Goal: Task Accomplishment & Management: Complete application form

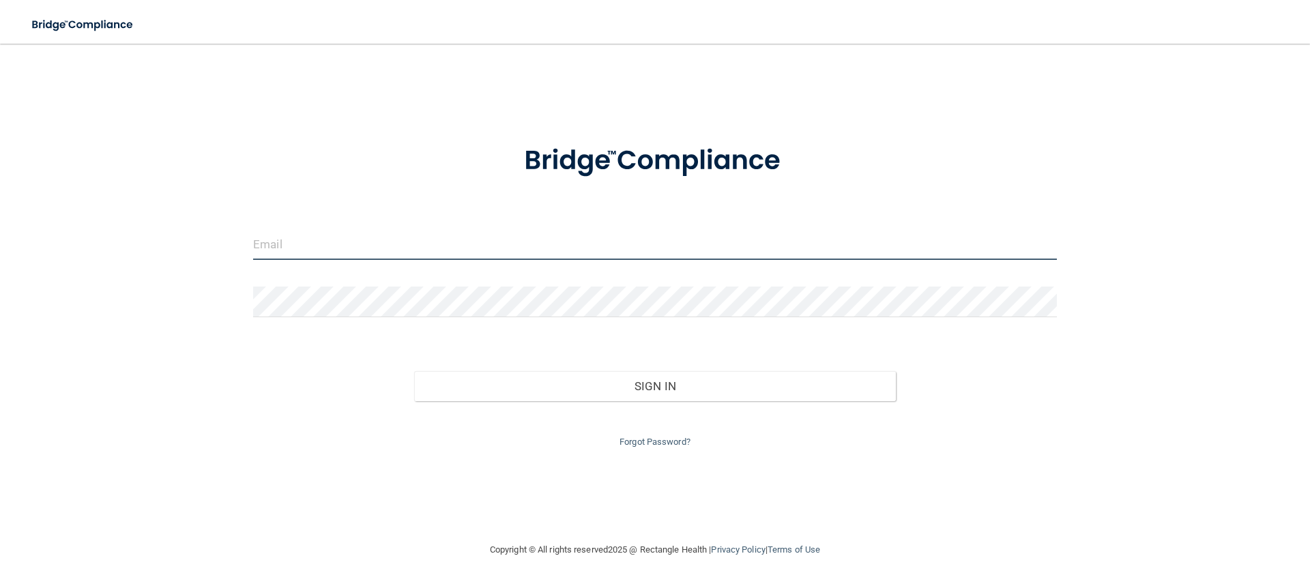
click at [280, 250] on input "email" at bounding box center [655, 244] width 804 height 31
type input "[PERSON_NAME][EMAIL_ADDRESS][DOMAIN_NAME]"
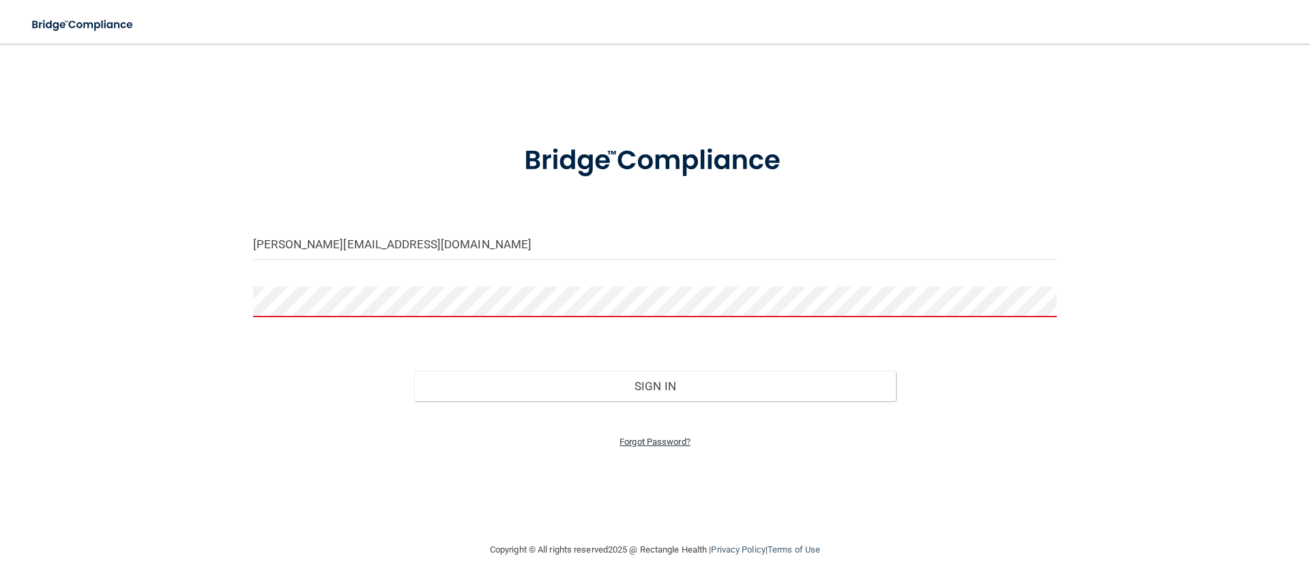
click at [680, 441] on link "Forgot Password?" at bounding box center [654, 442] width 71 height 10
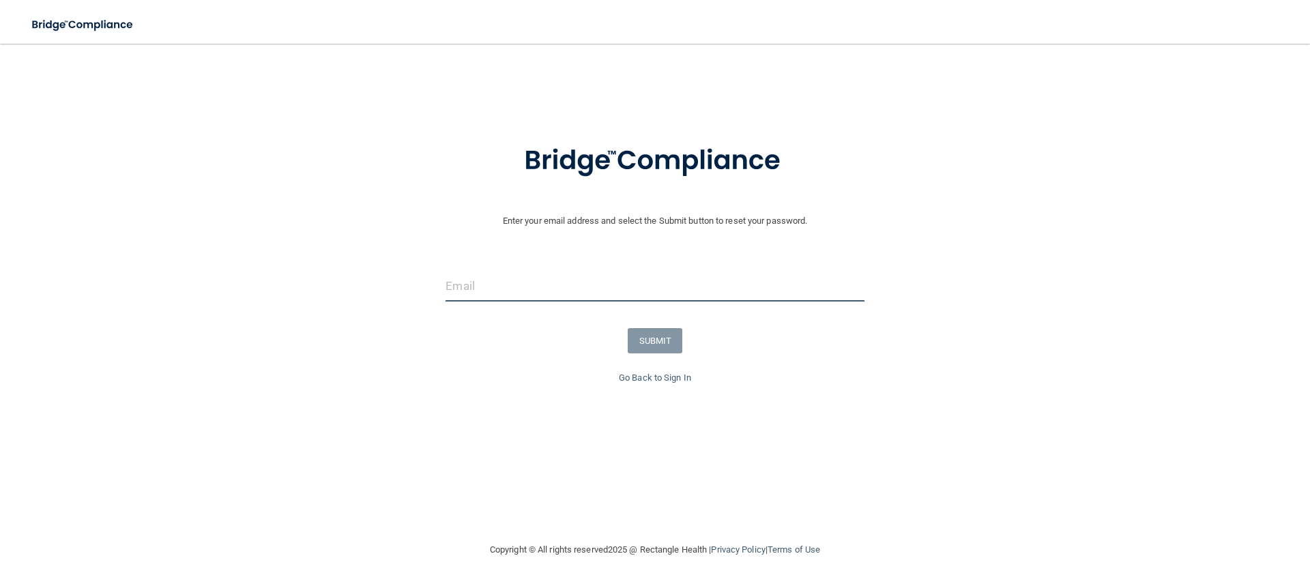
click at [462, 280] on input "email" at bounding box center [654, 286] width 418 height 31
type input "[PERSON_NAME][EMAIL_ADDRESS][DOMAIN_NAME]"
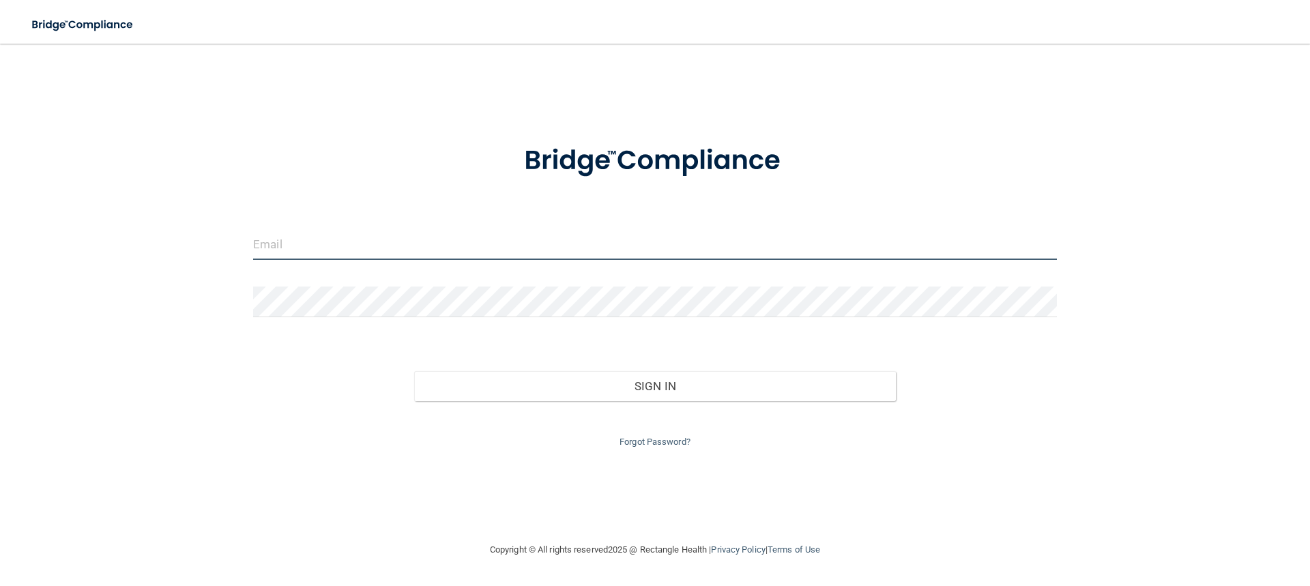
click at [346, 239] on input "email" at bounding box center [655, 244] width 804 height 31
type input "[PERSON_NAME][EMAIL_ADDRESS][DOMAIN_NAME]"
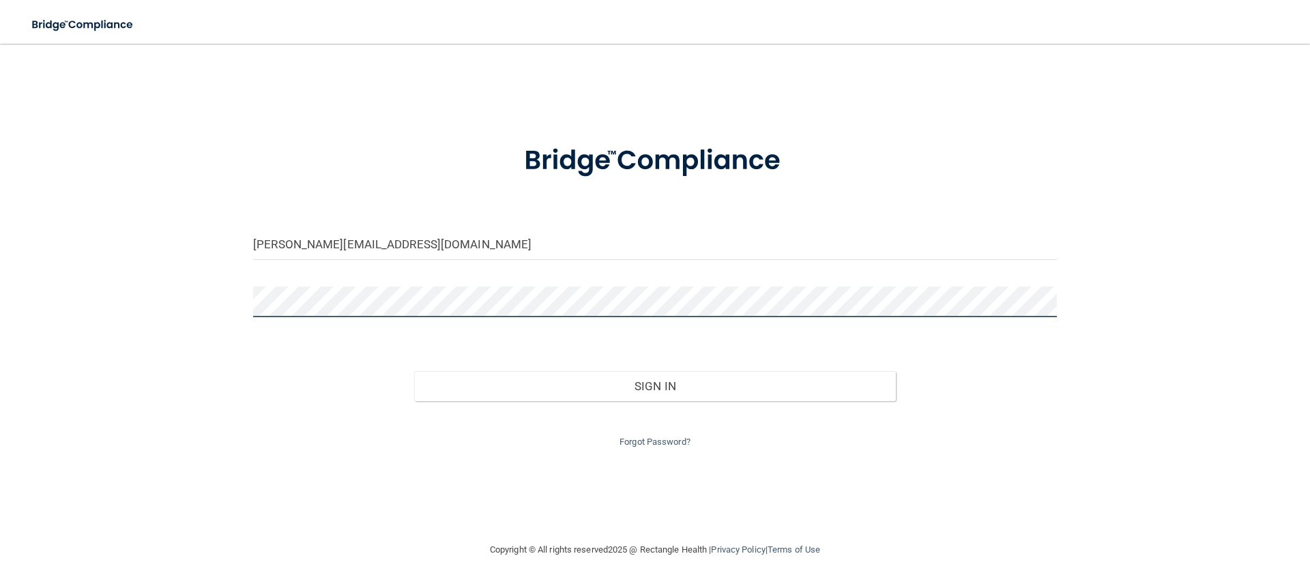
click at [414, 371] on button "Sign In" at bounding box center [655, 386] width 482 height 30
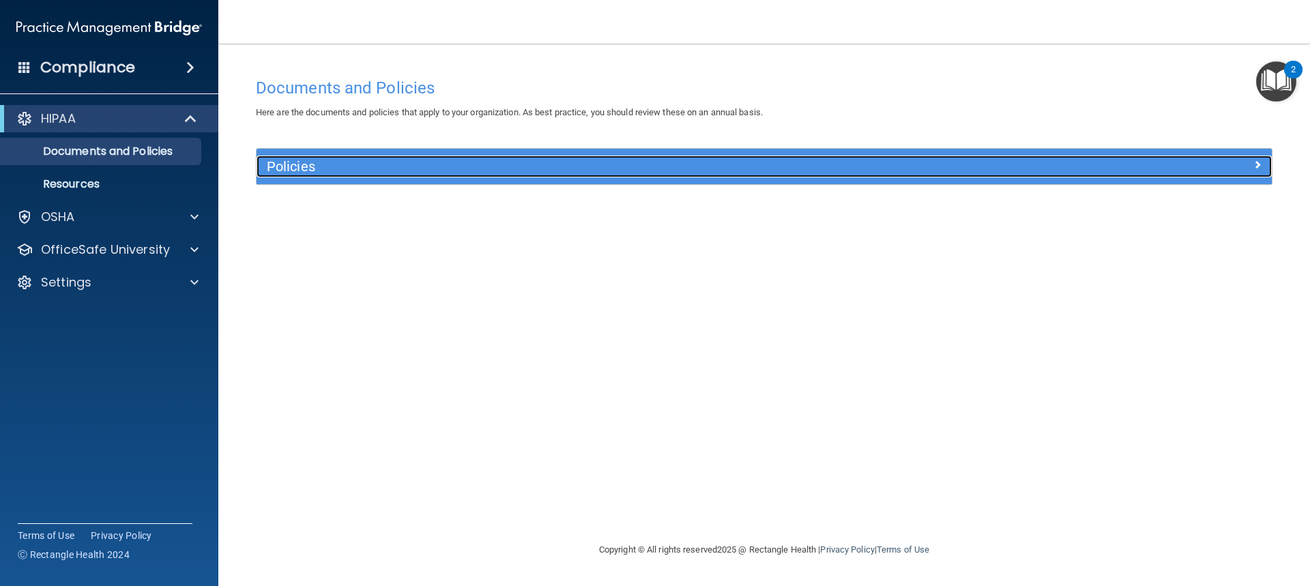
click at [338, 167] on h5 "Policies" at bounding box center [637, 166] width 741 height 15
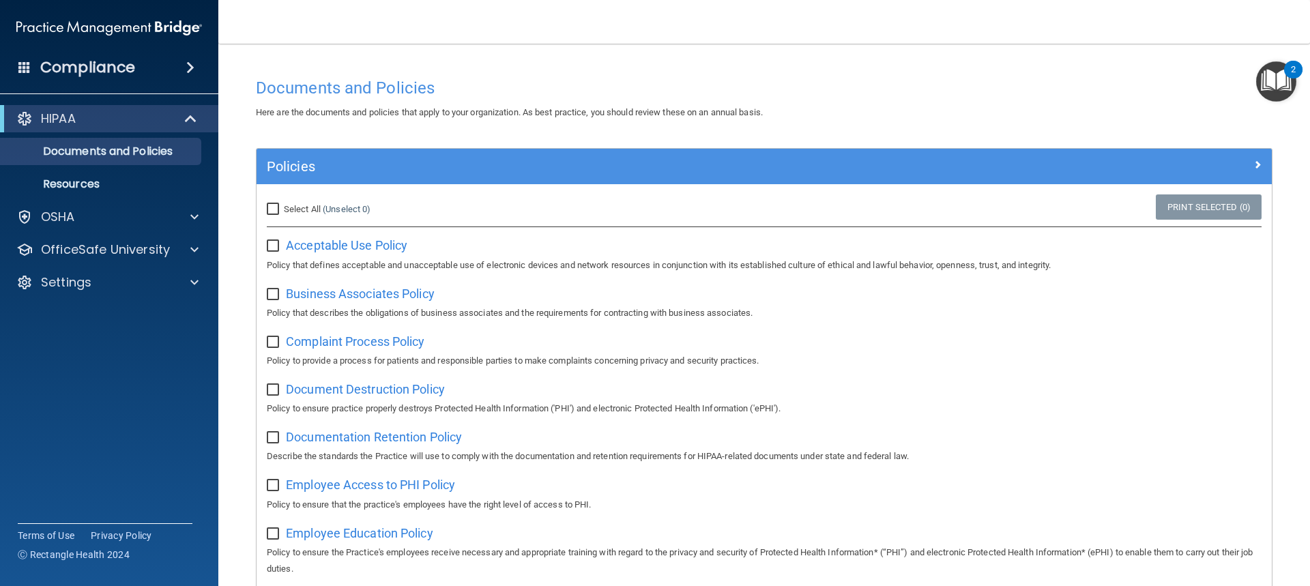
click at [272, 202] on label "Select All (Unselect 0) Unselect All" at bounding box center [319, 209] width 104 height 16
click at [272, 204] on input "Select All (Unselect 0) Unselect All" at bounding box center [275, 209] width 16 height 11
checkbox input "true"
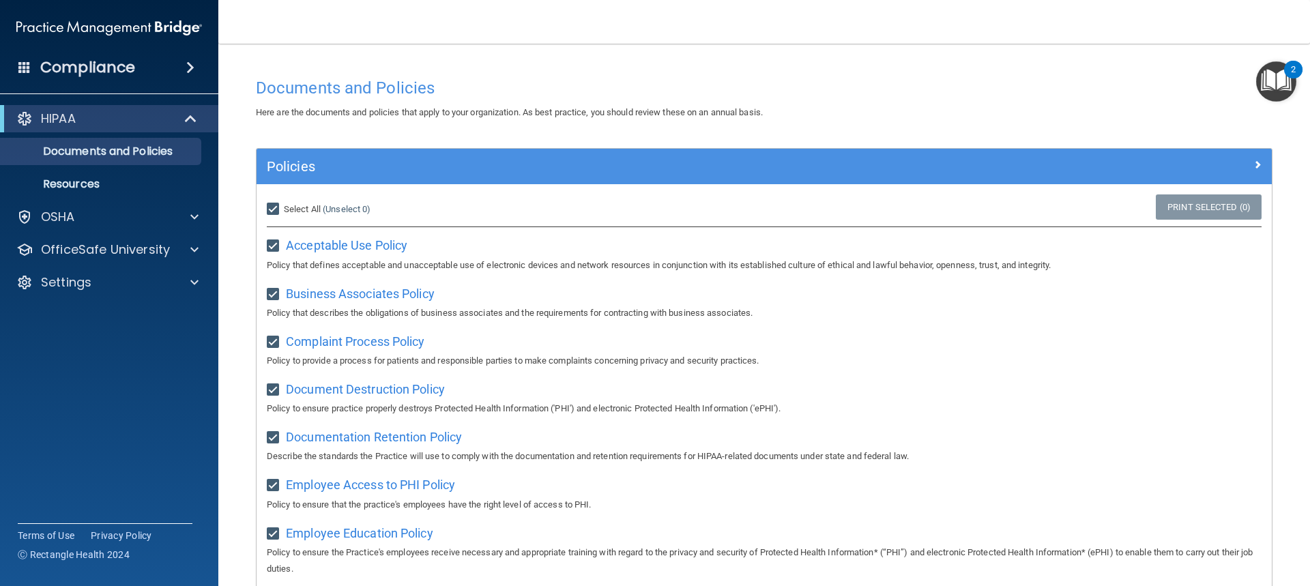
checkbox input "true"
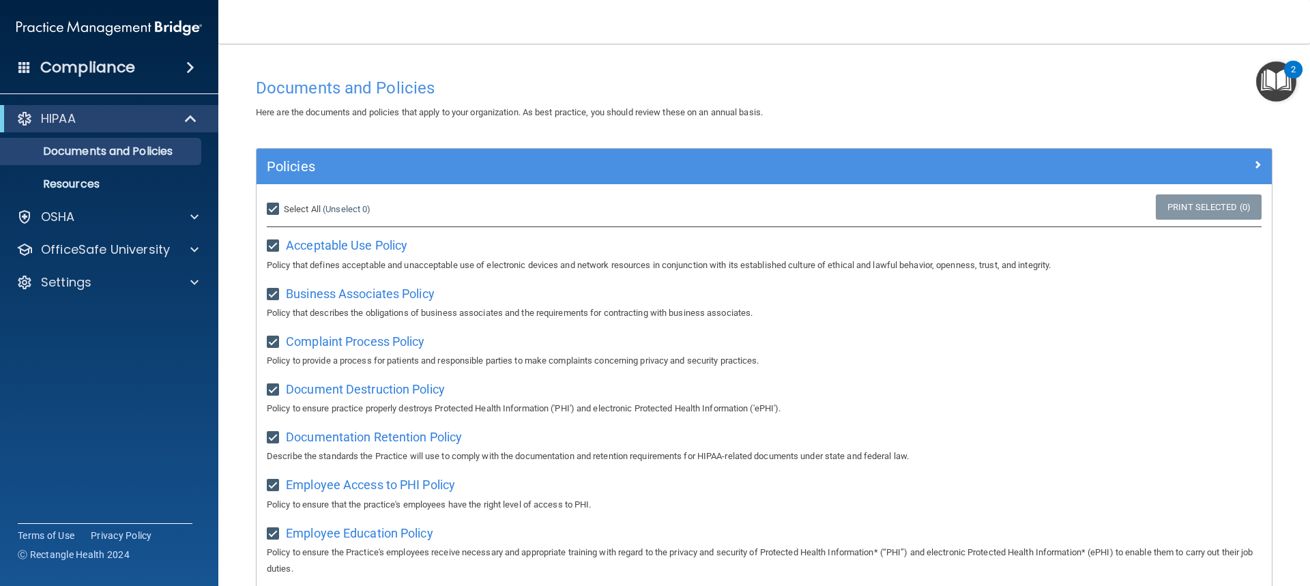
checkbox input "true"
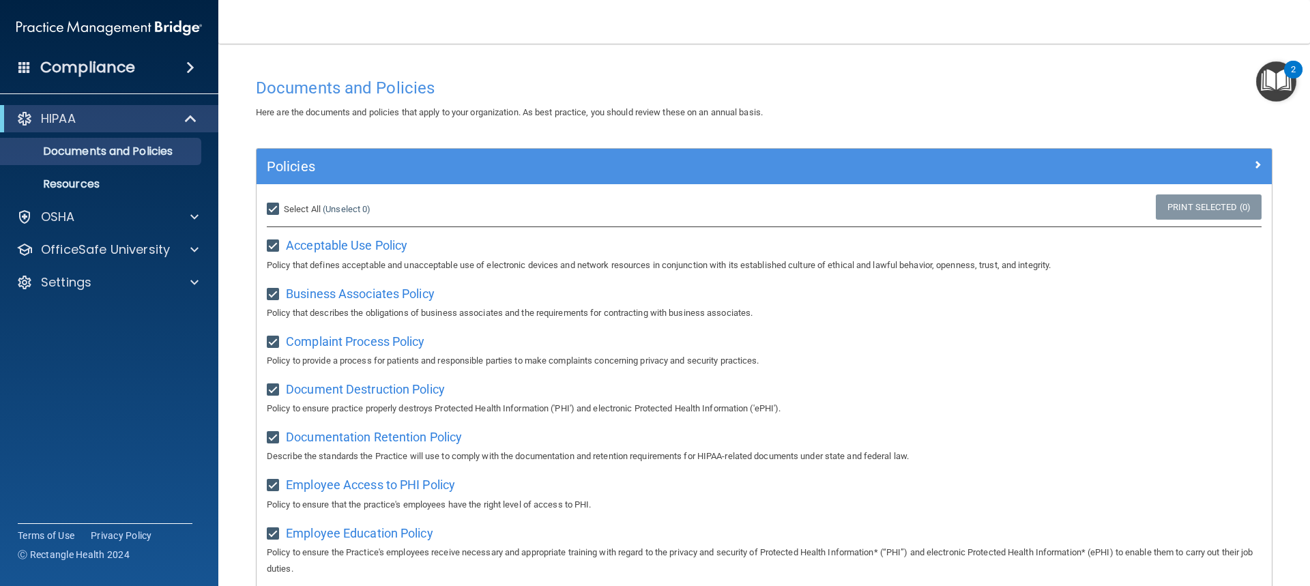
checkbox input "true"
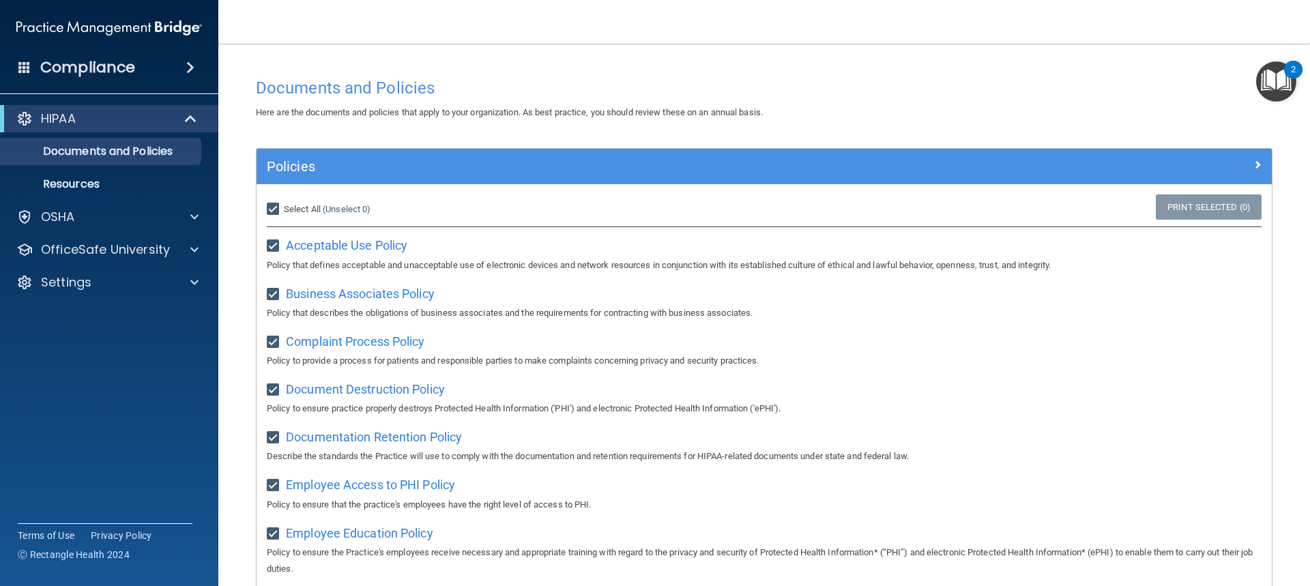
checkbox input "true"
click at [1163, 209] on link "Print Selected (21)" at bounding box center [1206, 206] width 110 height 25
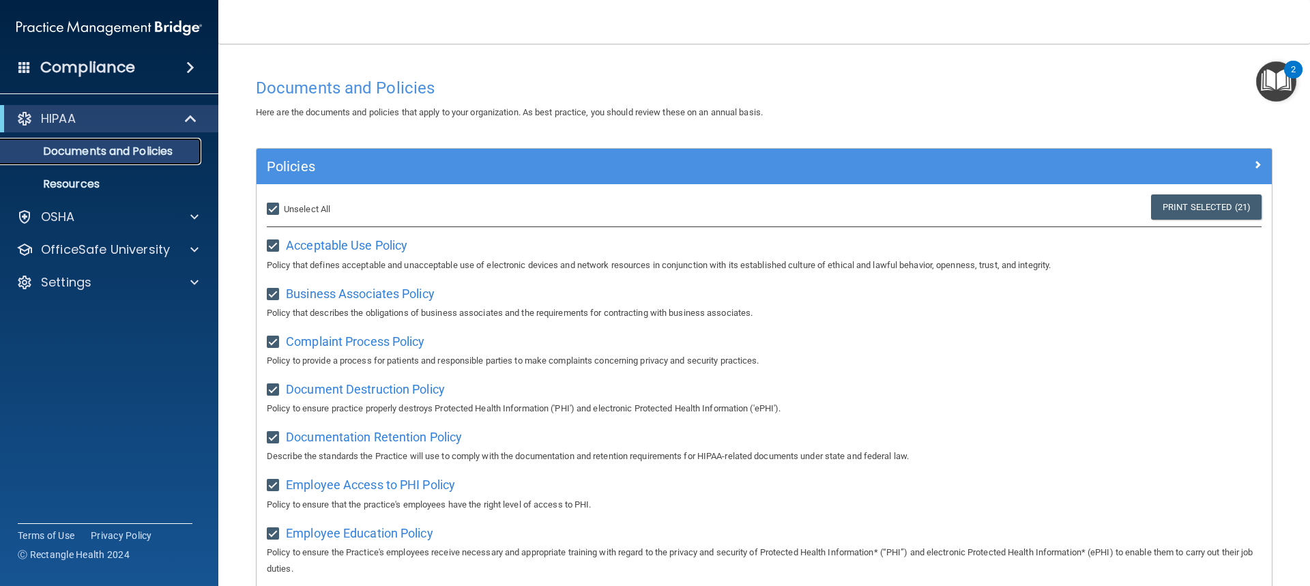
click at [112, 155] on p "Documents and Policies" at bounding box center [102, 152] width 186 height 14
click at [86, 183] on p "Resources" at bounding box center [102, 184] width 186 height 14
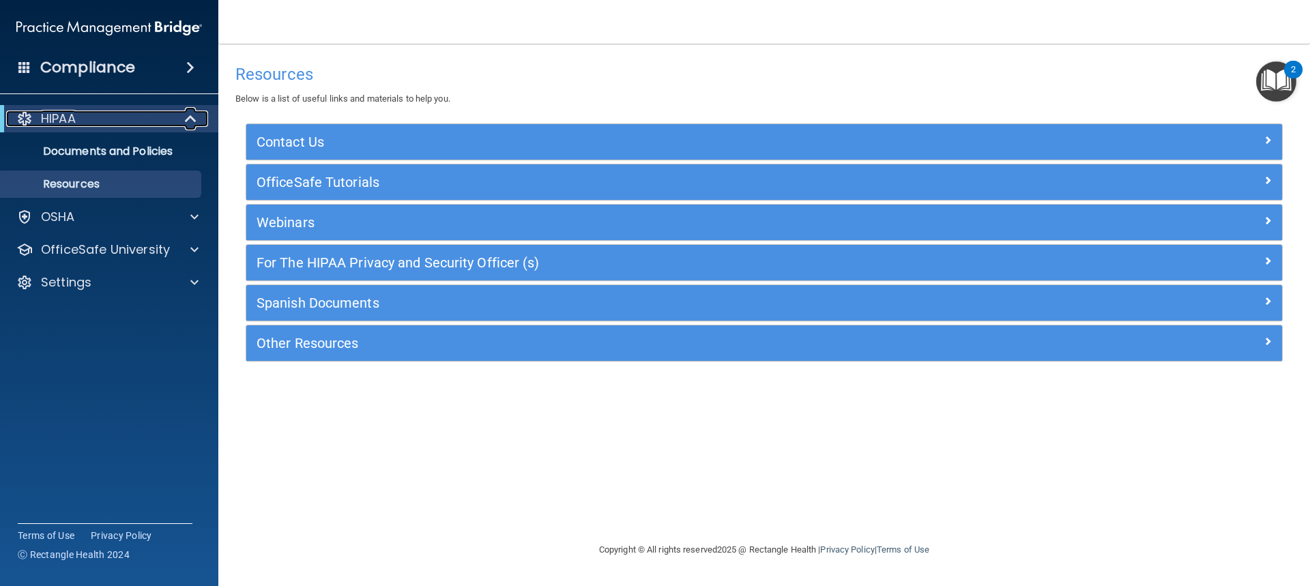
click at [68, 115] on p "HIPAA" at bounding box center [58, 118] width 35 height 16
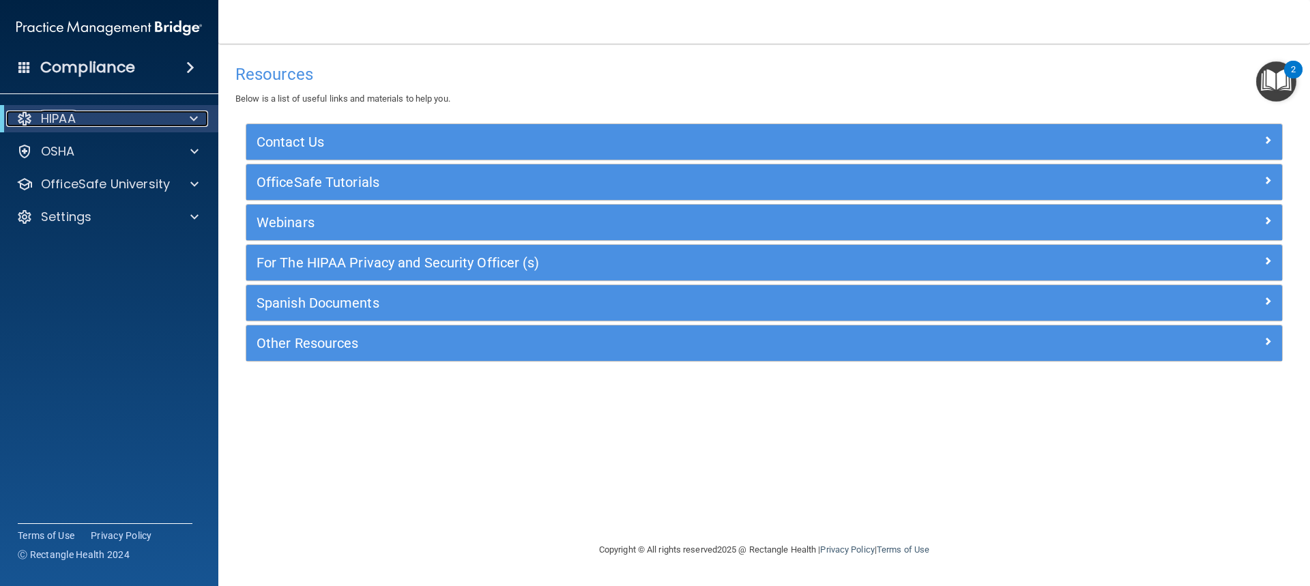
click at [203, 122] on div at bounding box center [191, 118] width 33 height 16
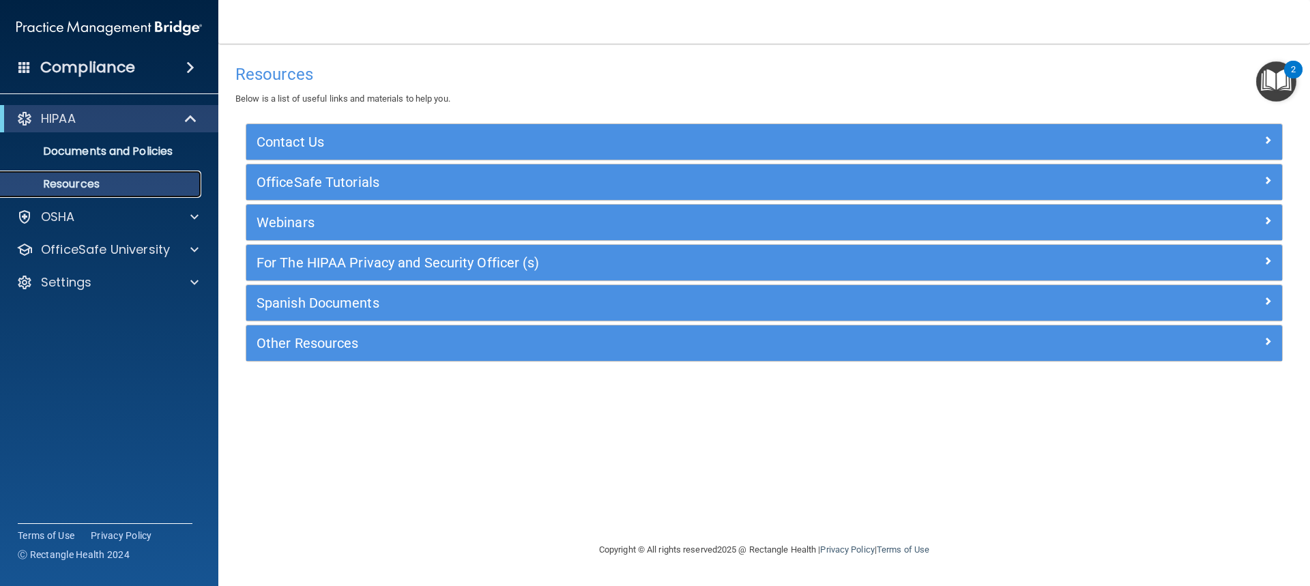
click at [145, 183] on p "Resources" at bounding box center [102, 184] width 186 height 14
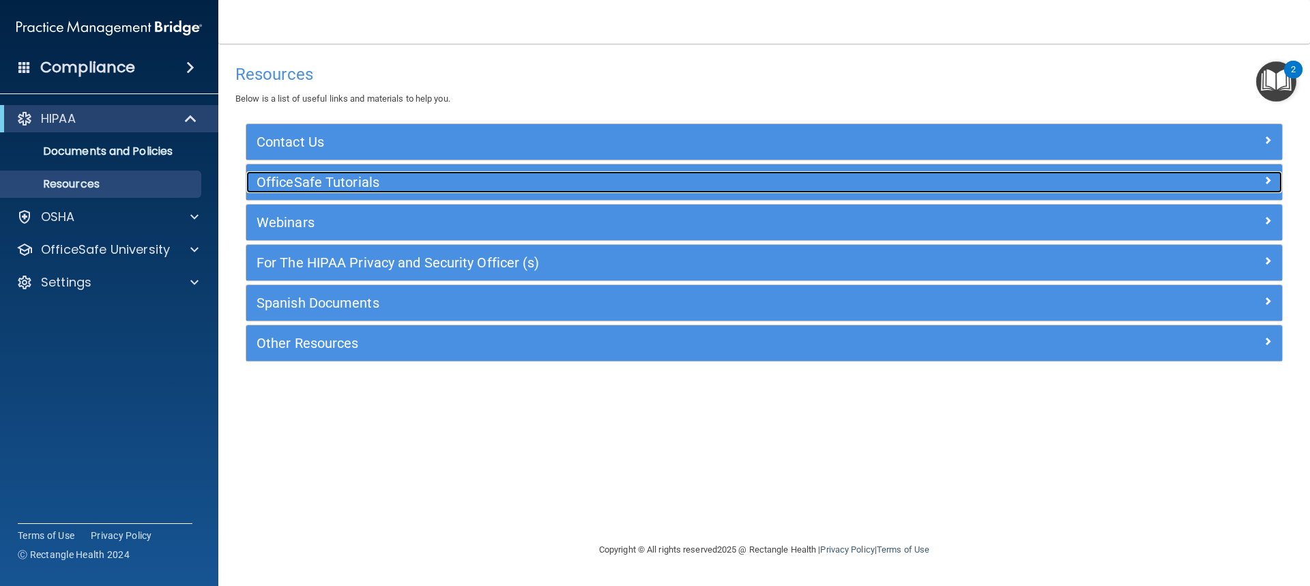
click at [285, 177] on h5 "OfficeSafe Tutorials" at bounding box center [634, 182] width 756 height 15
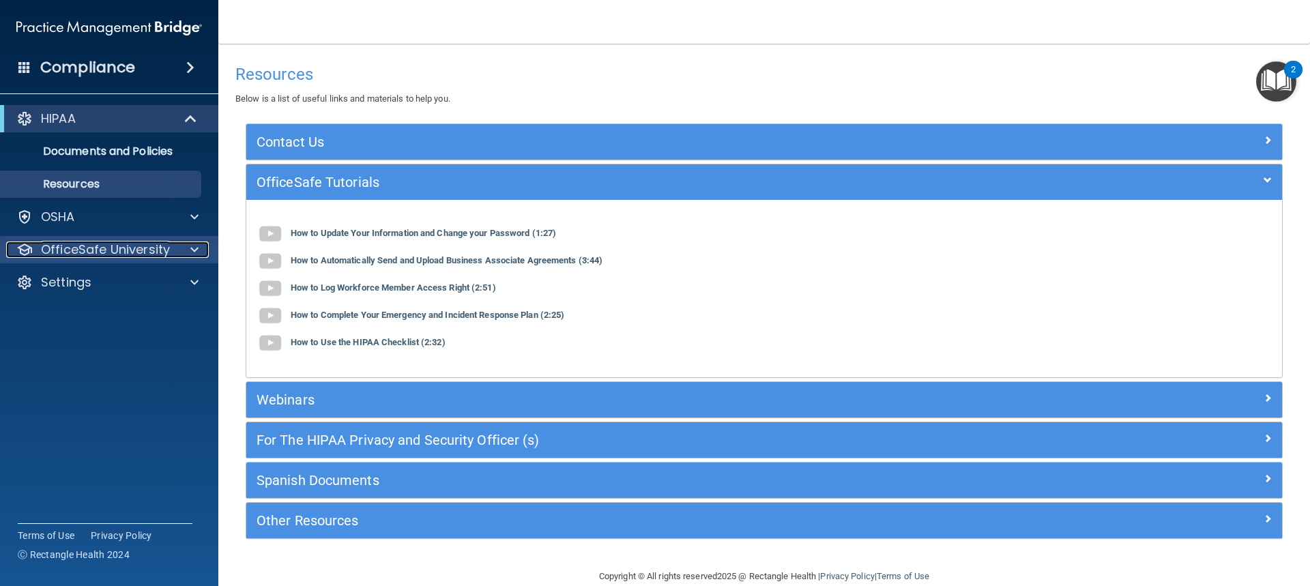
click at [90, 249] on p "OfficeSafe University" at bounding box center [105, 249] width 129 height 16
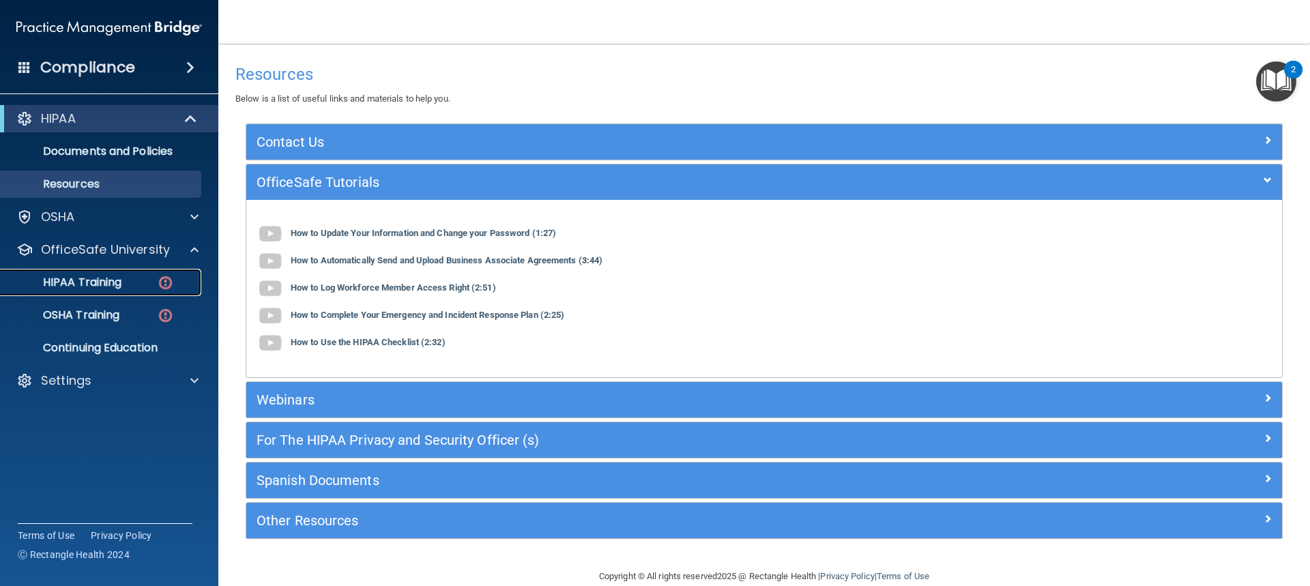
click at [78, 282] on p "HIPAA Training" at bounding box center [65, 283] width 113 height 14
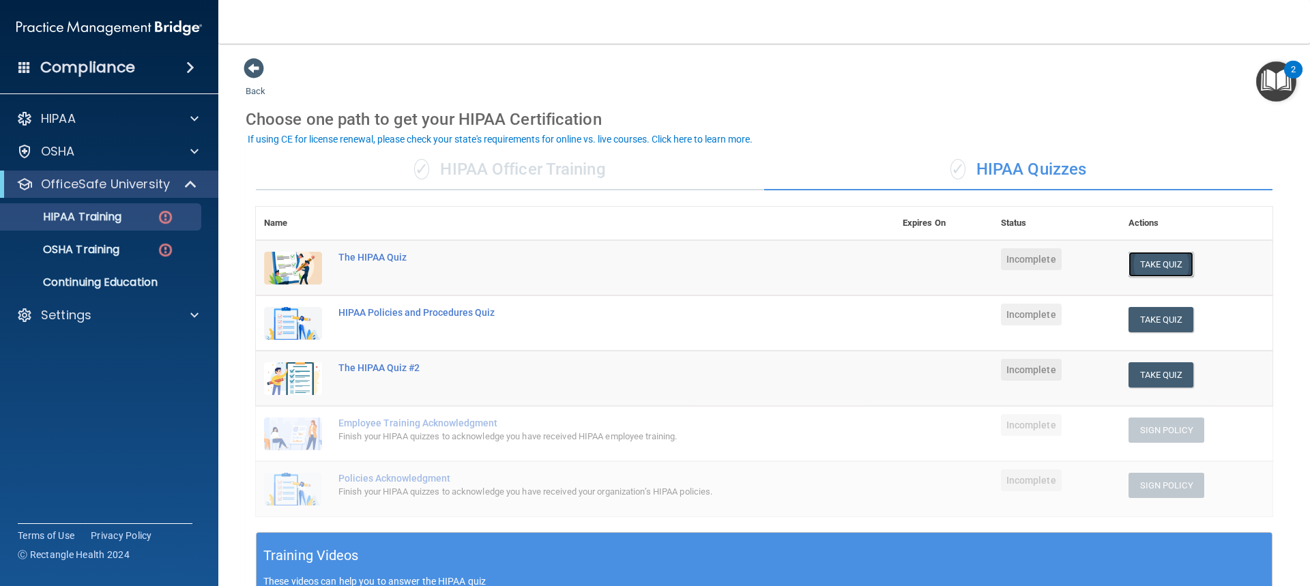
click at [1146, 269] on button "Take Quiz" at bounding box center [1160, 264] width 65 height 25
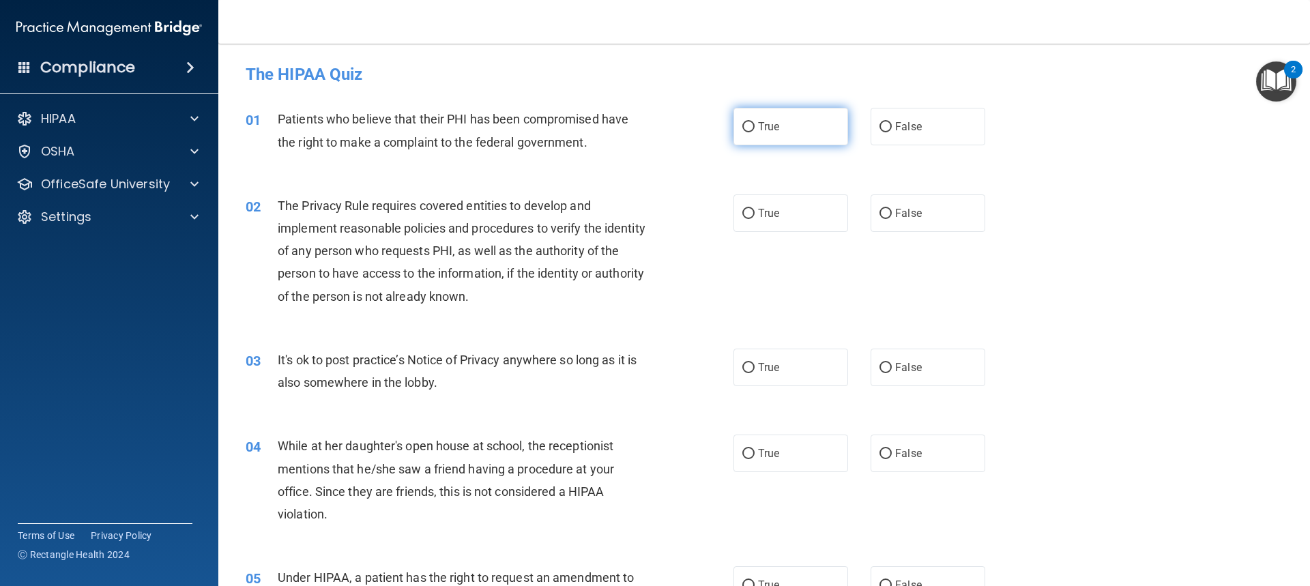
click at [746, 124] on input "True" at bounding box center [748, 127] width 12 height 10
radio input "true"
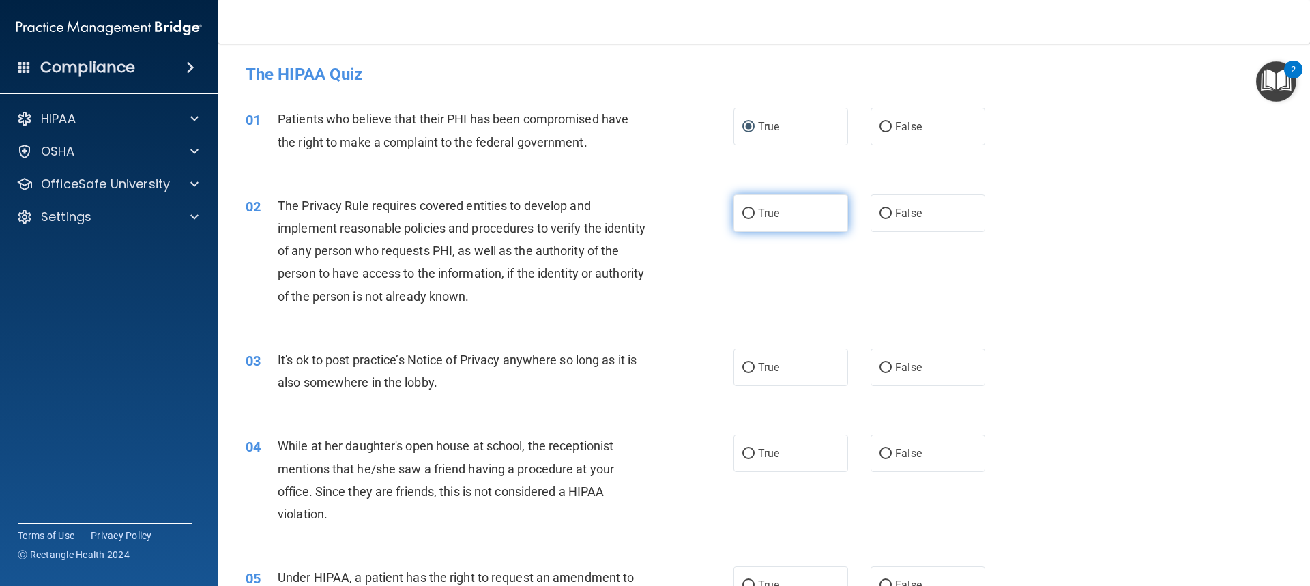
click at [748, 222] on label "True" at bounding box center [790, 213] width 115 height 38
click at [748, 219] on input "True" at bounding box center [748, 214] width 12 height 10
radio input "true"
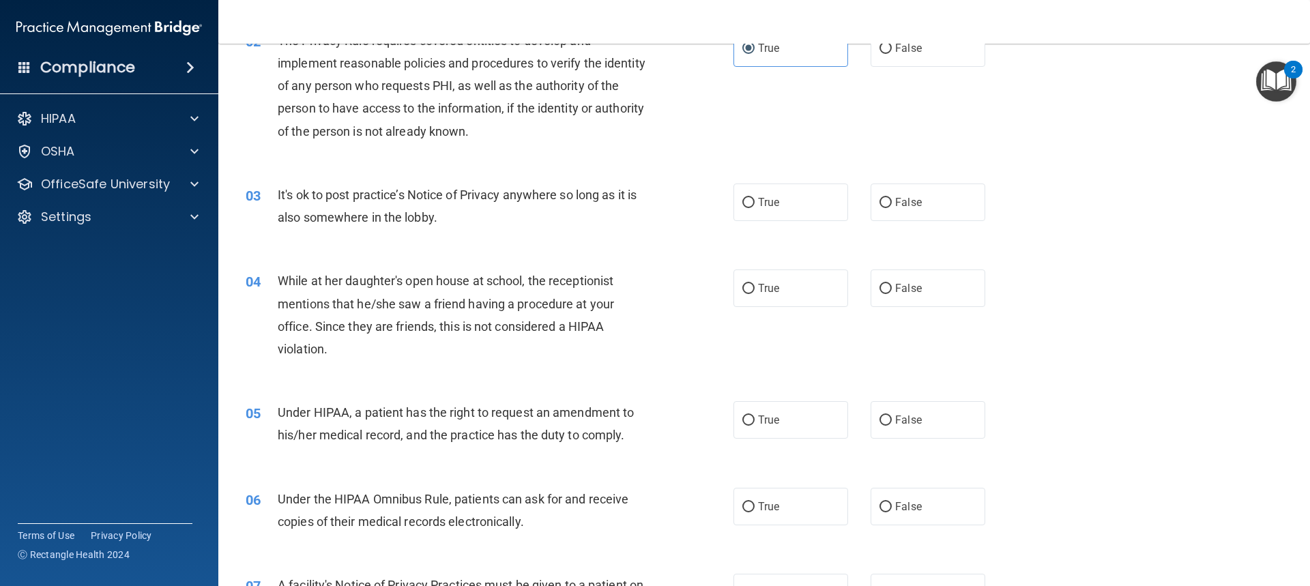
scroll to position [136, 0]
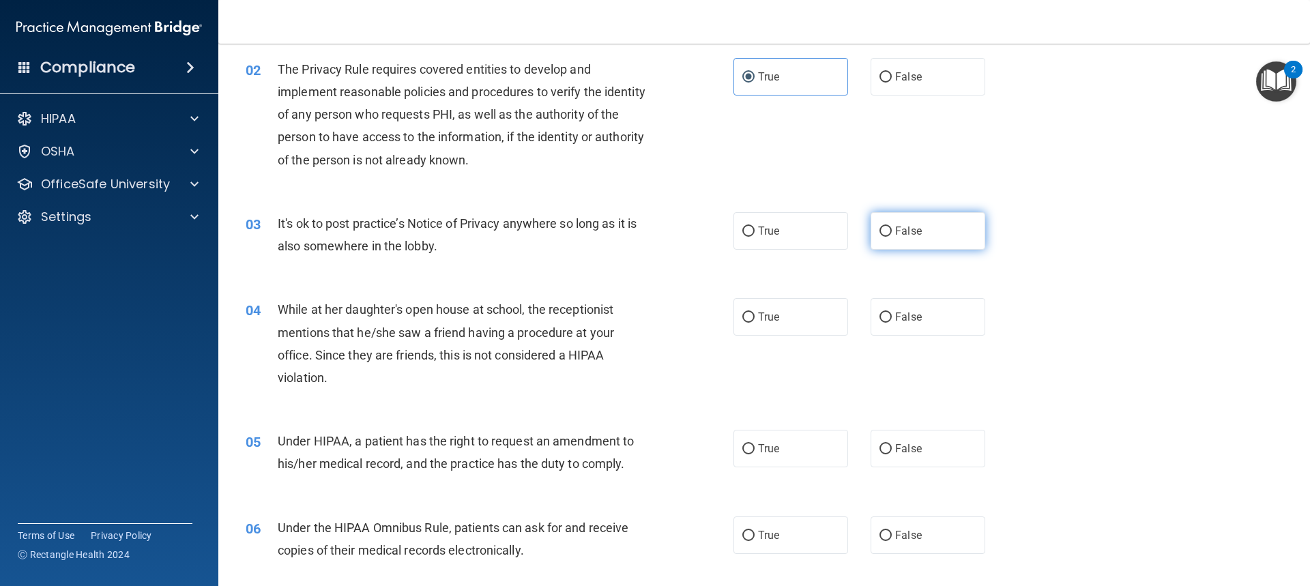
click at [879, 229] on input "False" at bounding box center [885, 231] width 12 height 10
radio input "true"
click at [895, 314] on span "False" at bounding box center [908, 316] width 27 height 13
click at [891, 314] on input "False" at bounding box center [885, 317] width 12 height 10
radio input "true"
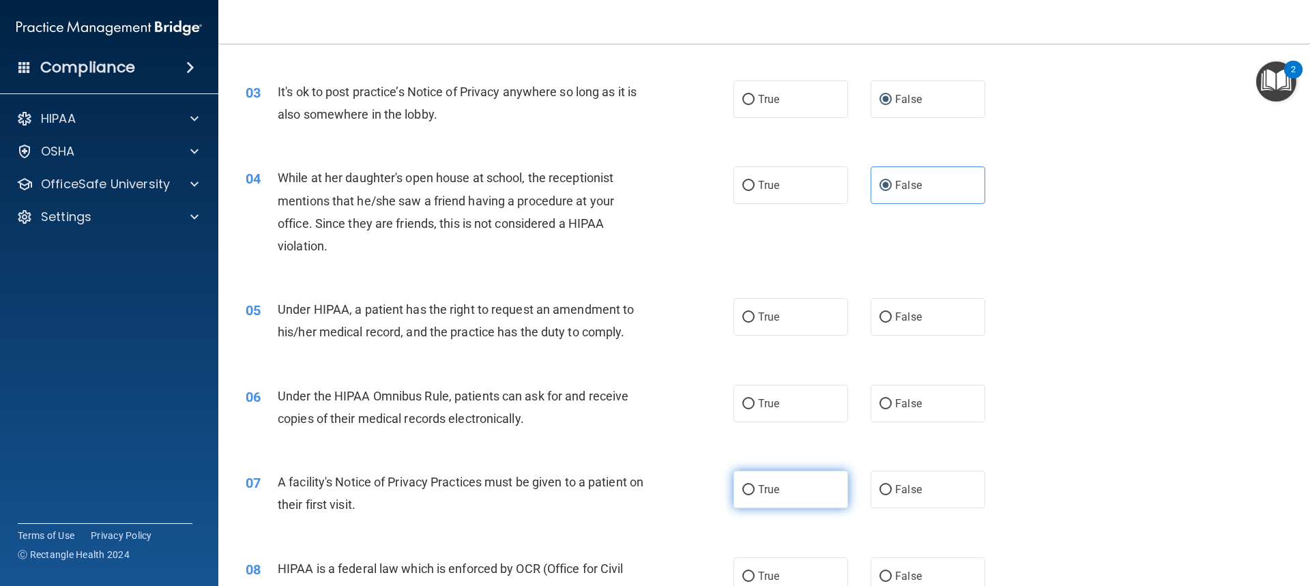
scroll to position [273, 0]
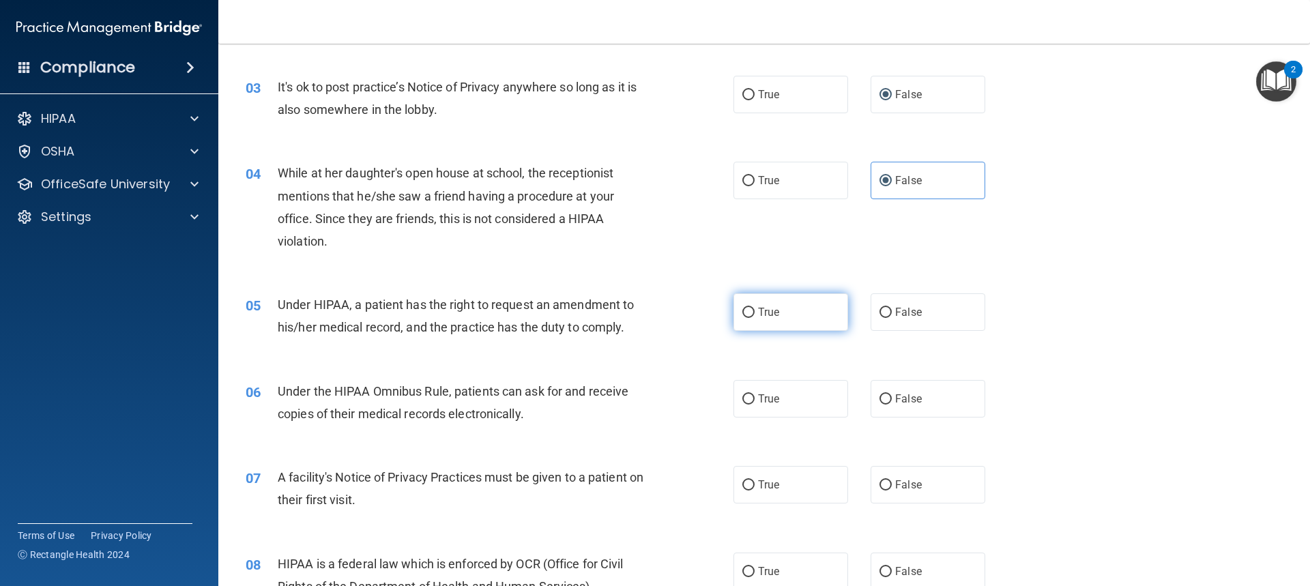
click at [742, 311] on input "True" at bounding box center [748, 313] width 12 height 10
radio input "true"
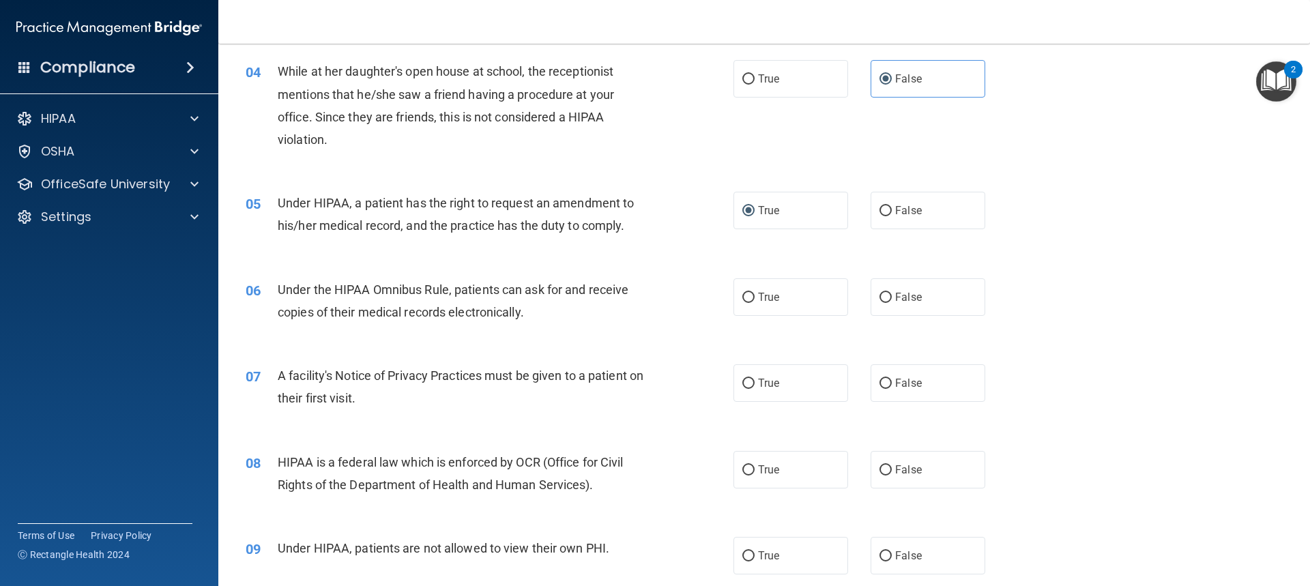
scroll to position [477, 0]
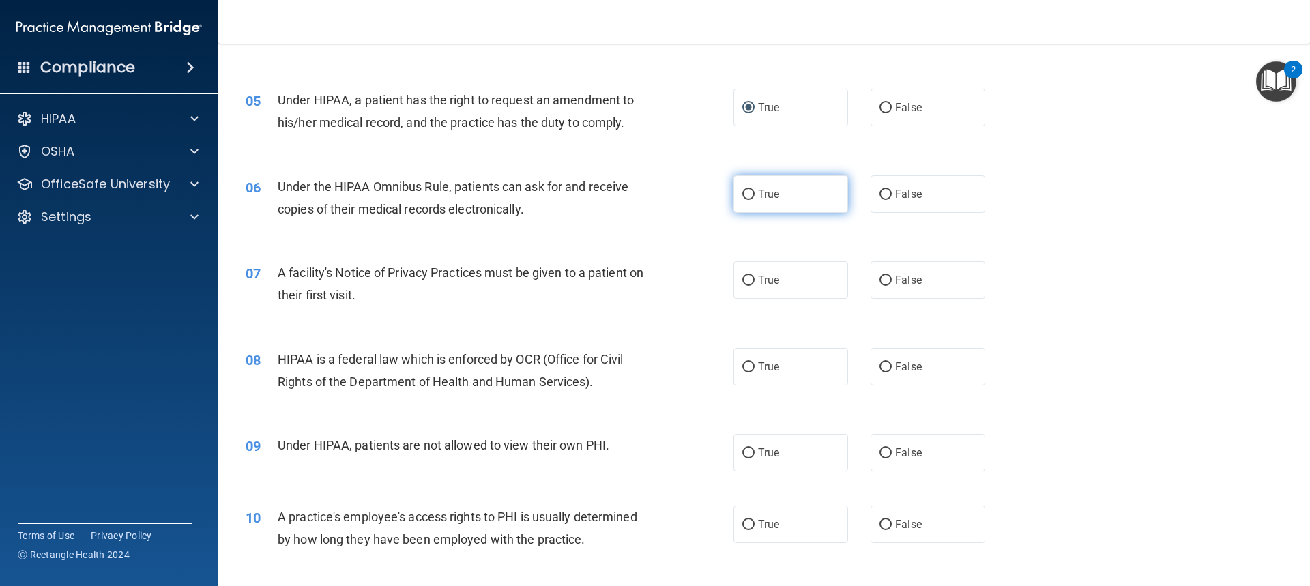
click at [747, 194] on input "True" at bounding box center [748, 195] width 12 height 10
radio input "true"
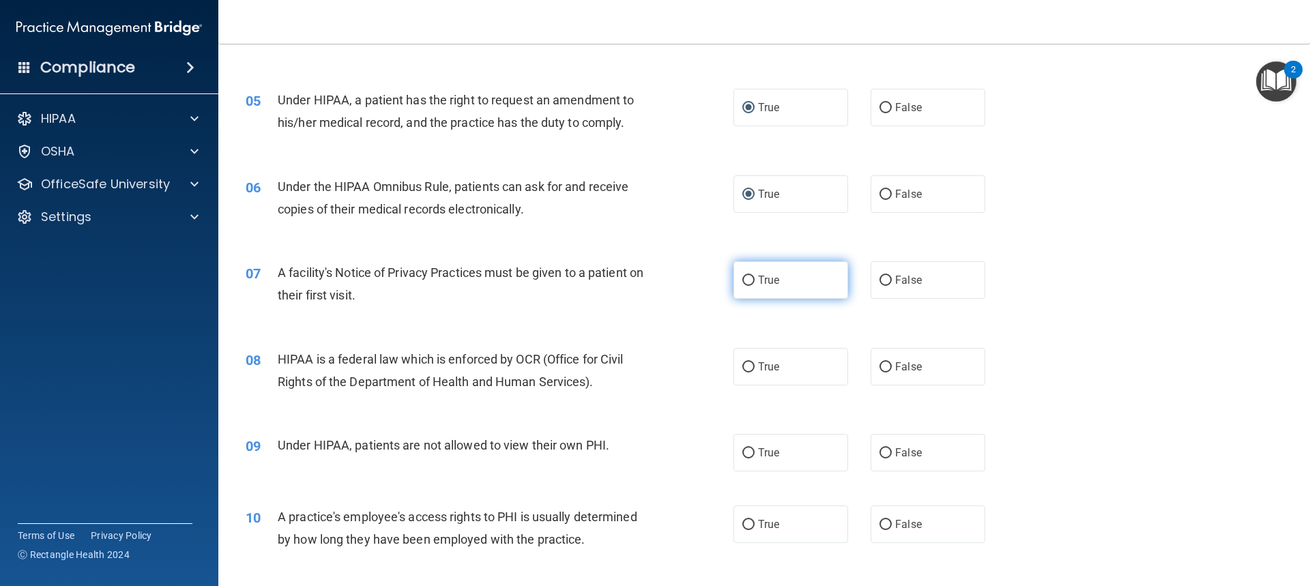
click at [748, 281] on input "True" at bounding box center [748, 281] width 12 height 10
radio input "true"
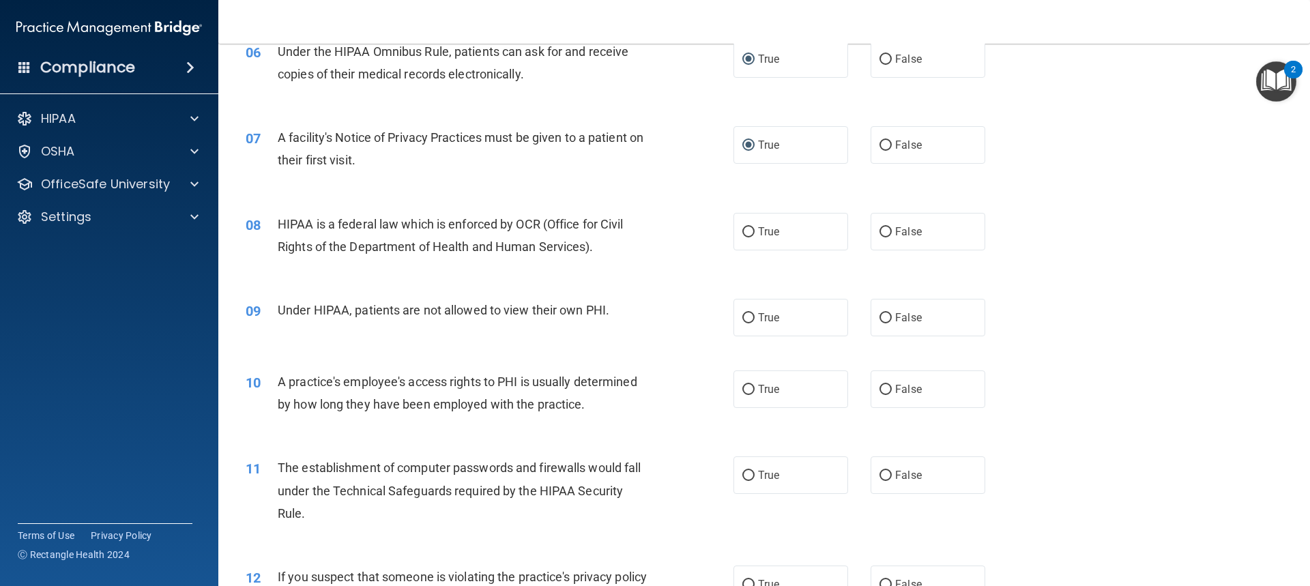
scroll to position [614, 0]
click at [741, 237] on label "True" at bounding box center [790, 230] width 115 height 38
click at [742, 236] on input "True" at bounding box center [748, 231] width 12 height 10
radio input "true"
click at [879, 314] on input "False" at bounding box center [885, 317] width 12 height 10
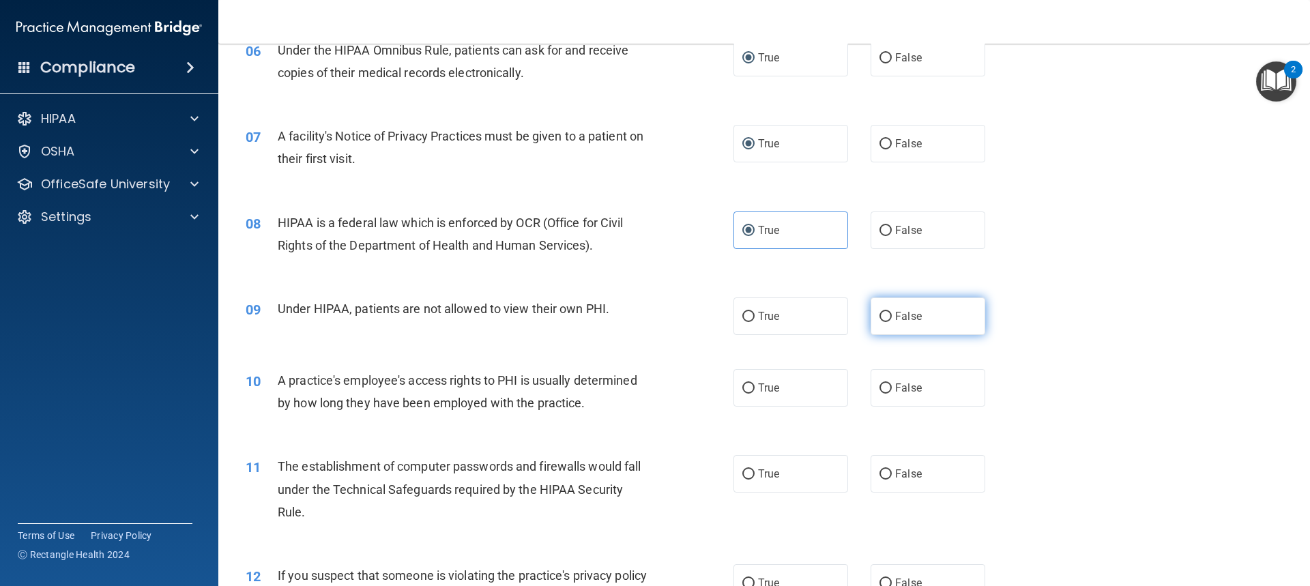
radio input "true"
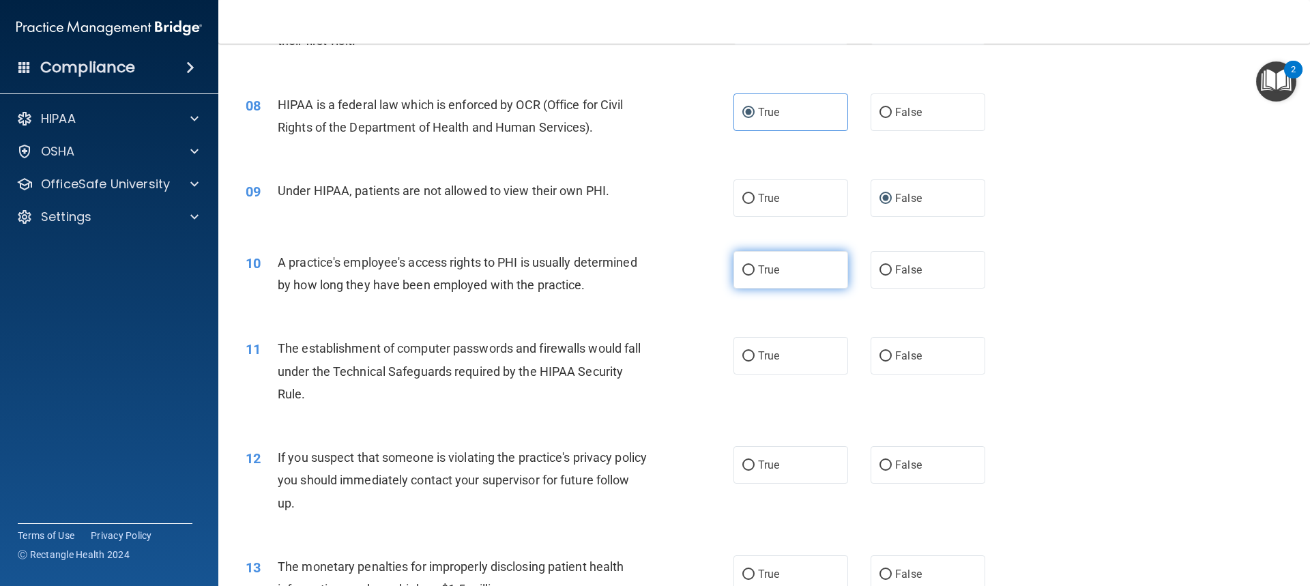
scroll to position [750, 0]
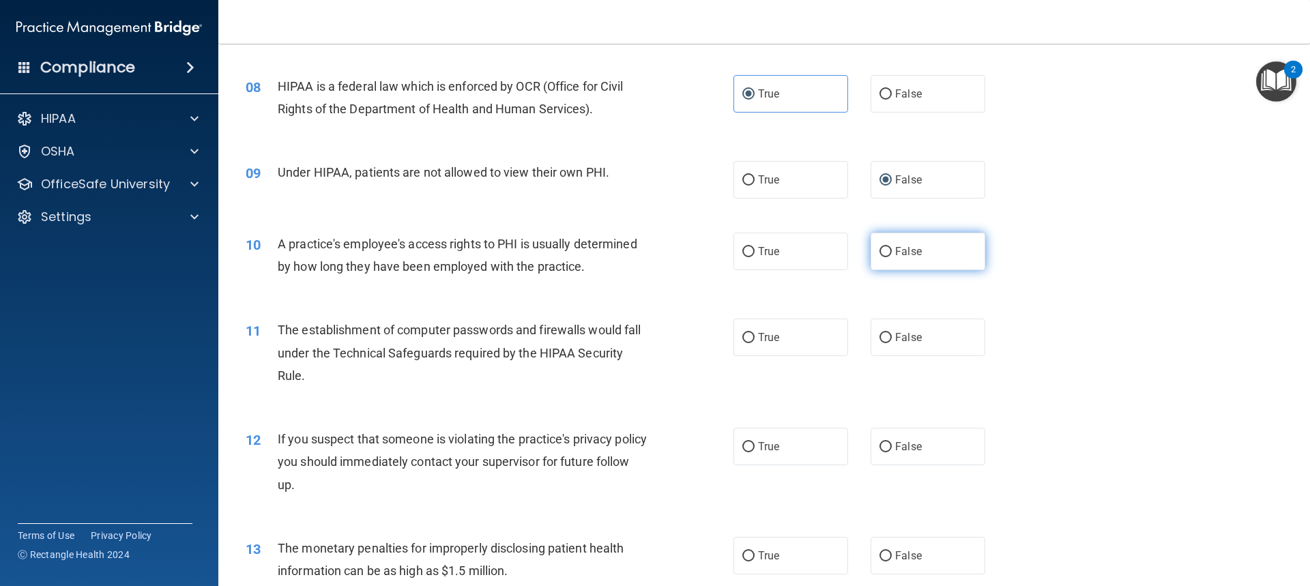
click at [885, 255] on input "False" at bounding box center [885, 252] width 12 height 10
radio input "true"
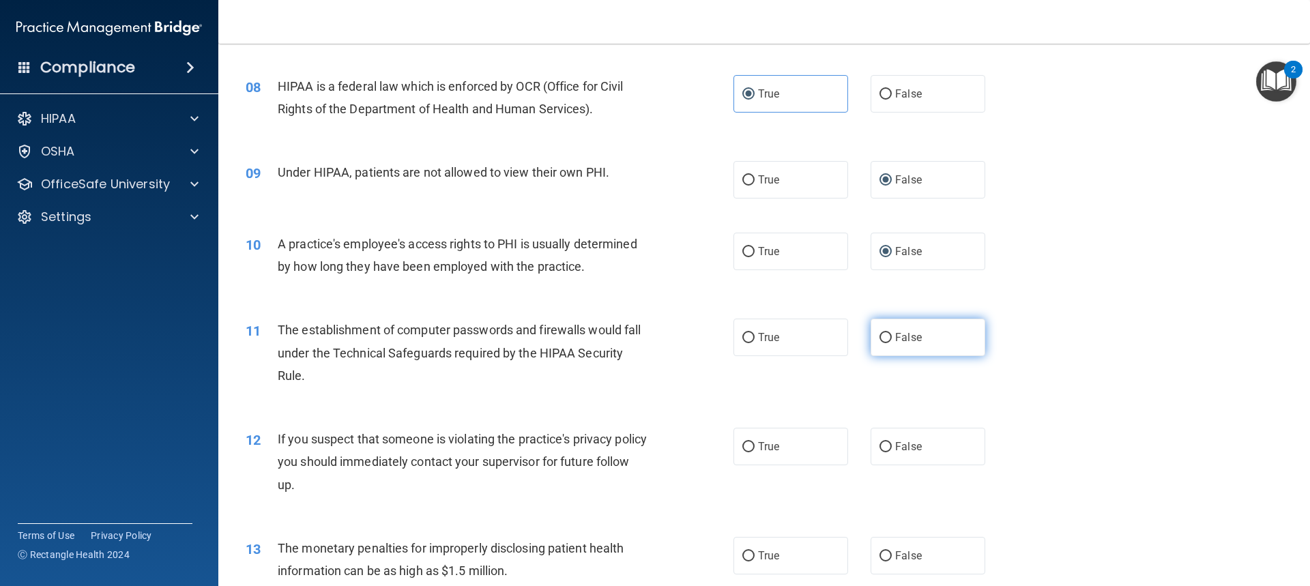
click at [879, 340] on input "False" at bounding box center [885, 338] width 12 height 10
radio input "true"
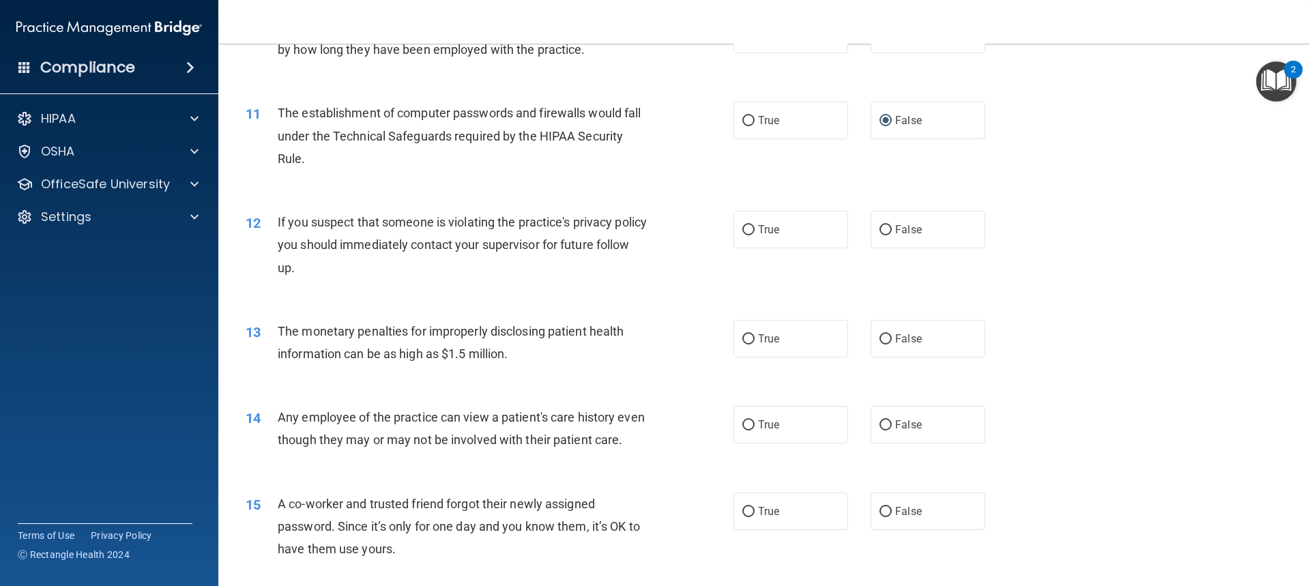
scroll to position [955, 0]
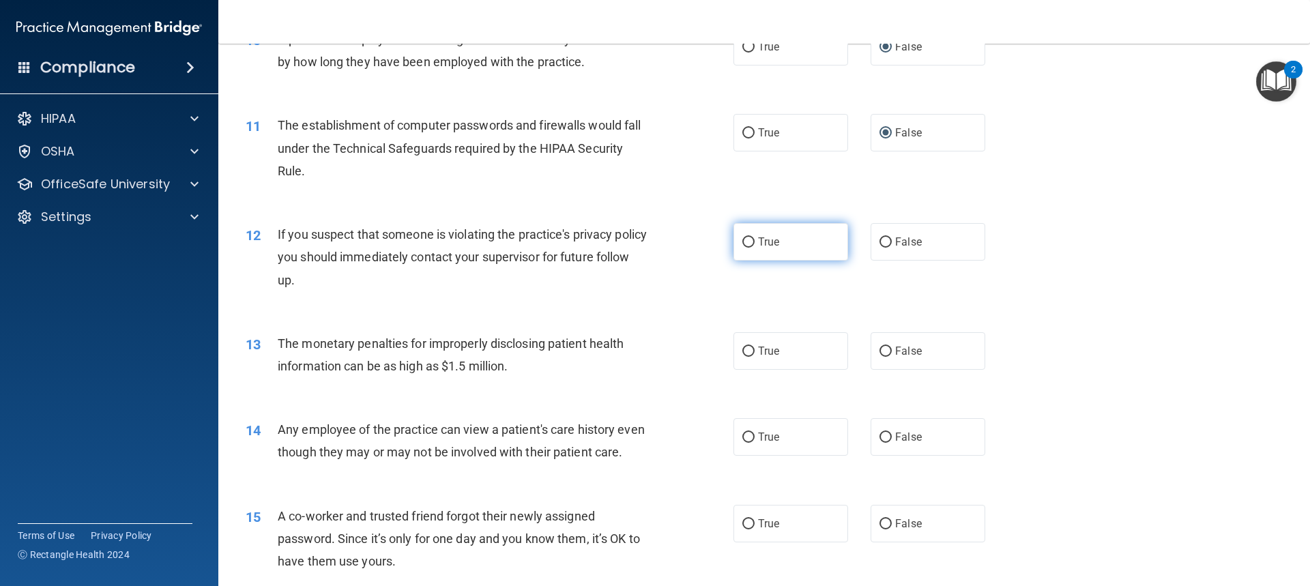
click at [743, 241] on input "True" at bounding box center [748, 242] width 12 height 10
radio input "true"
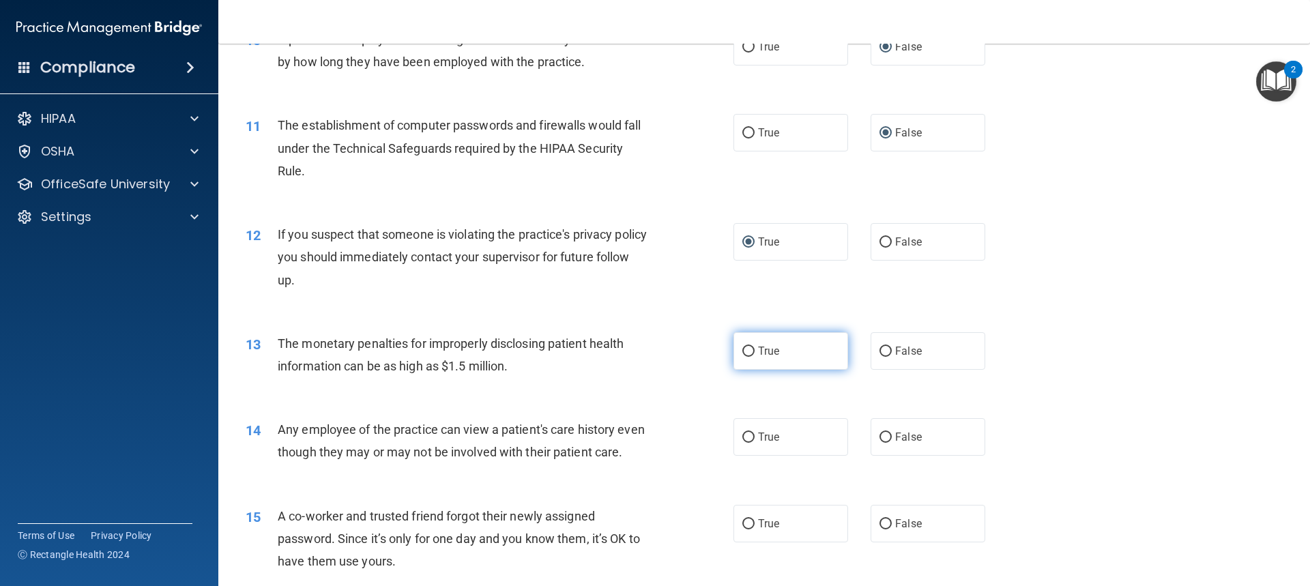
click at [739, 343] on label "True" at bounding box center [790, 351] width 115 height 38
click at [742, 347] on input "True" at bounding box center [748, 352] width 12 height 10
radio input "true"
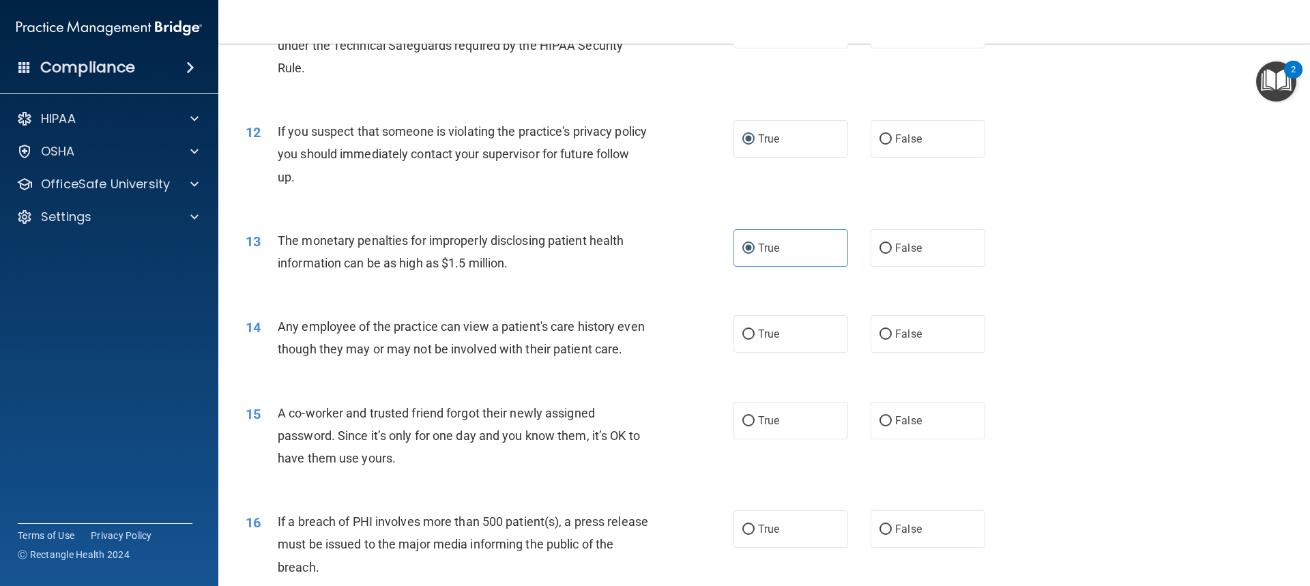
scroll to position [1091, 0]
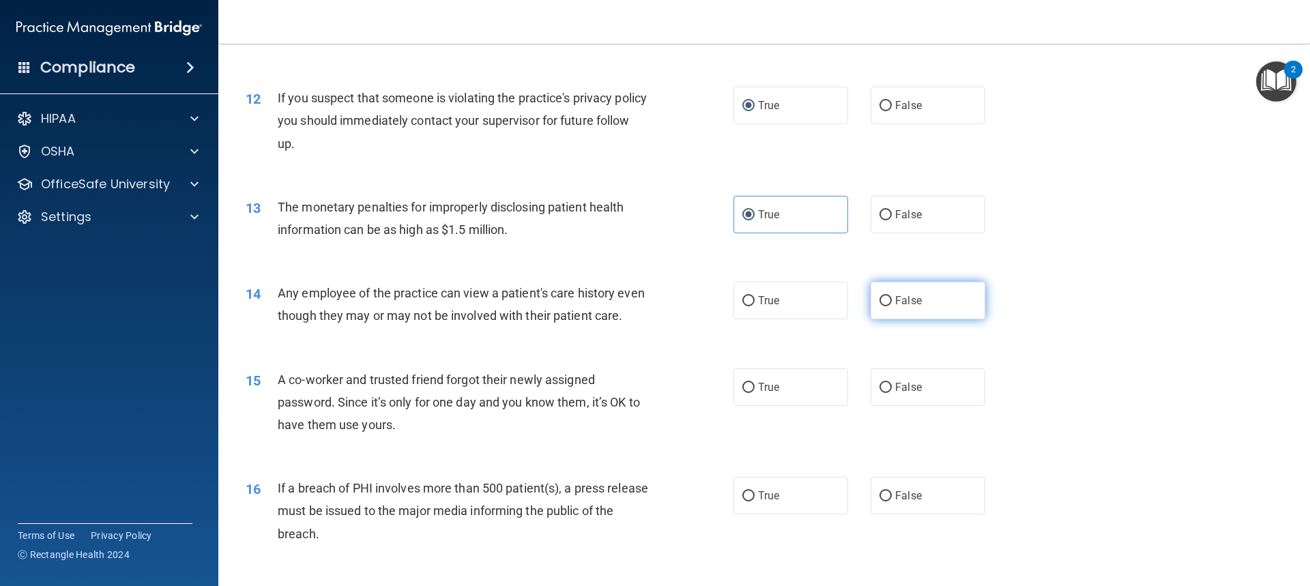
click at [883, 296] on input "False" at bounding box center [885, 301] width 12 height 10
radio input "true"
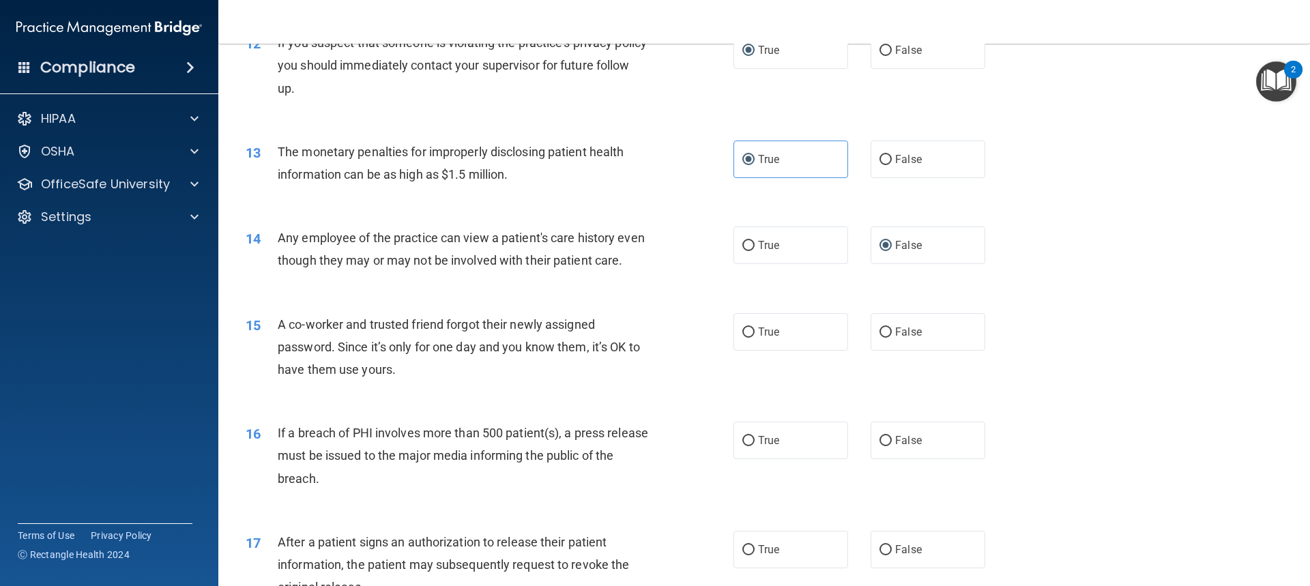
scroll to position [1228, 0]
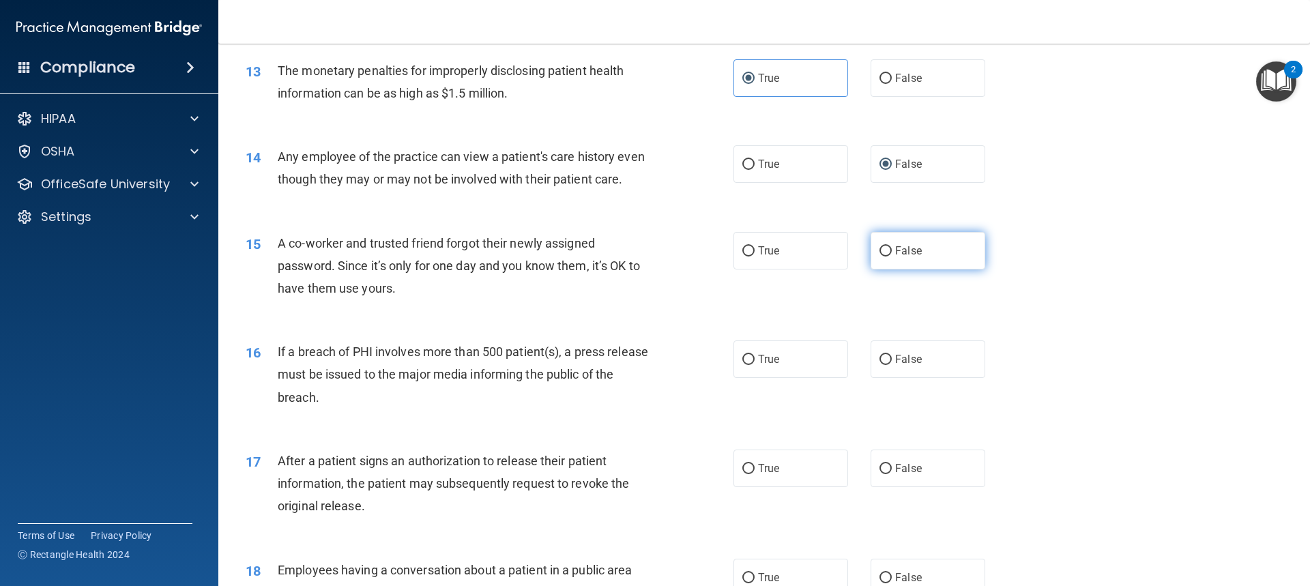
click at [881, 256] on input "False" at bounding box center [885, 251] width 12 height 10
radio input "true"
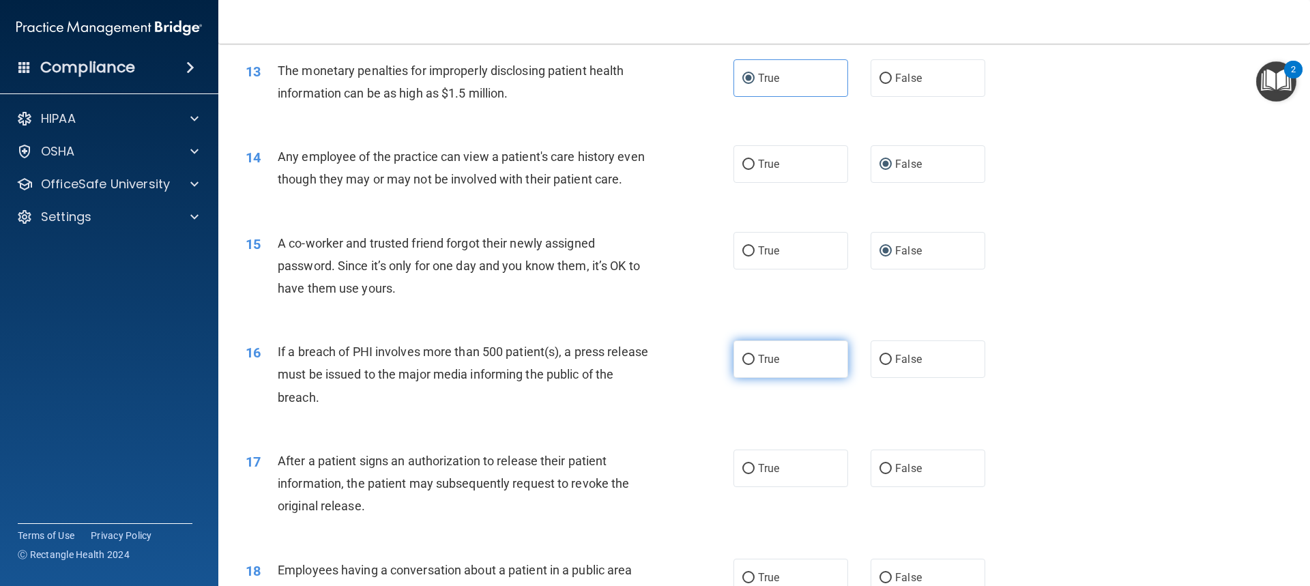
click at [742, 365] on input "True" at bounding box center [748, 360] width 12 height 10
radio input "true"
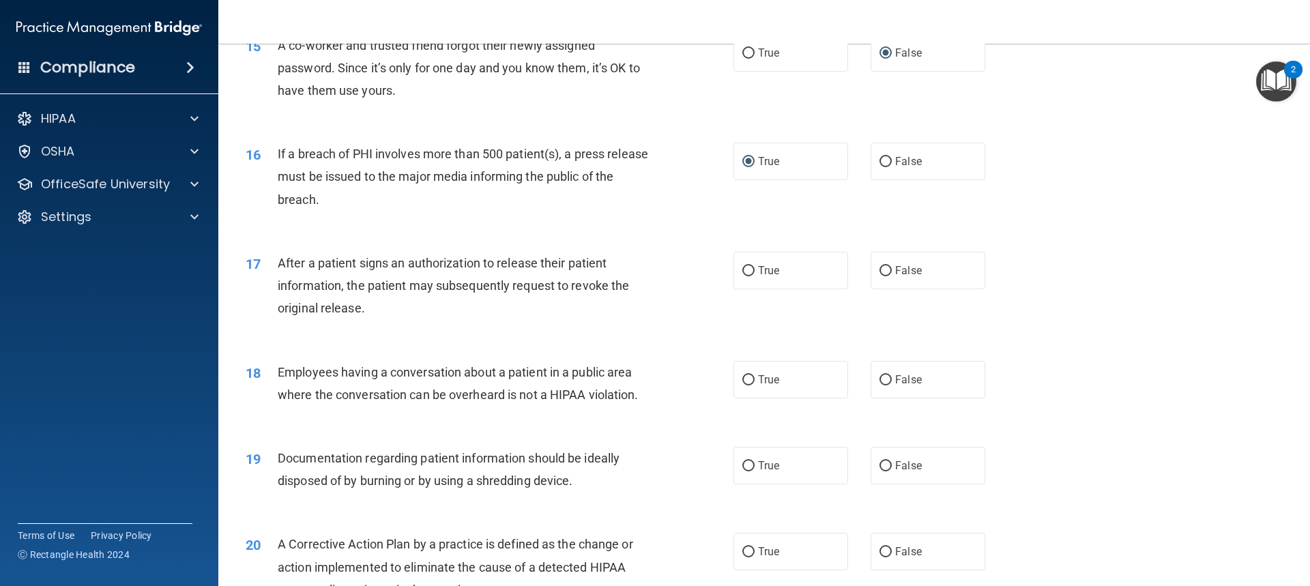
scroll to position [1432, 0]
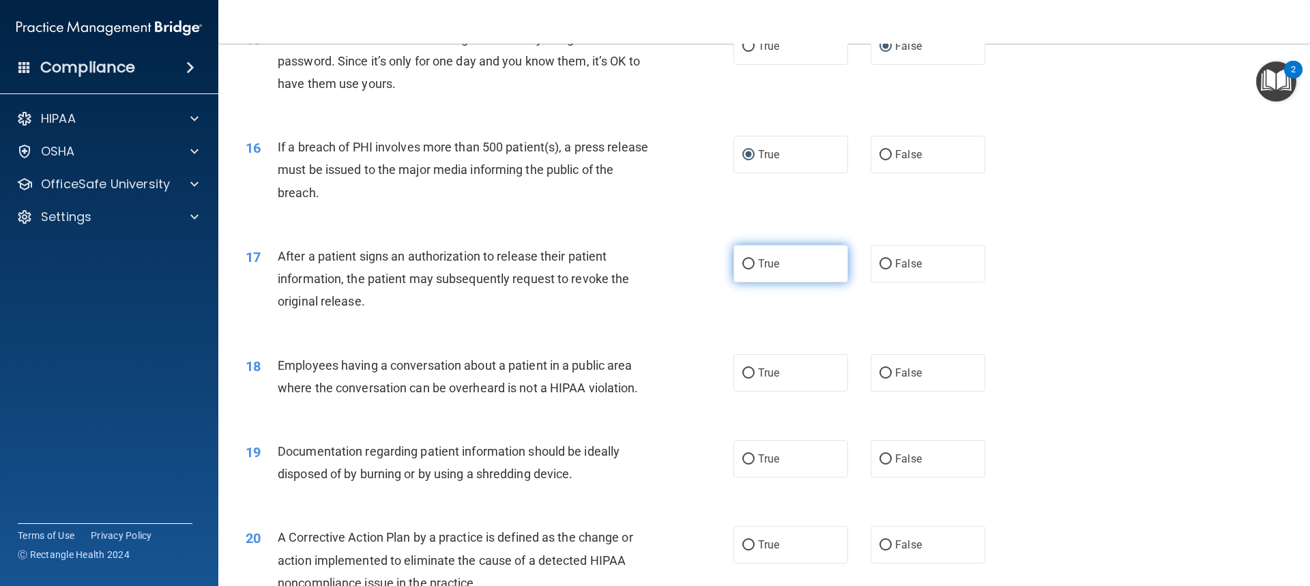
click at [744, 269] on input "True" at bounding box center [748, 264] width 12 height 10
radio input "true"
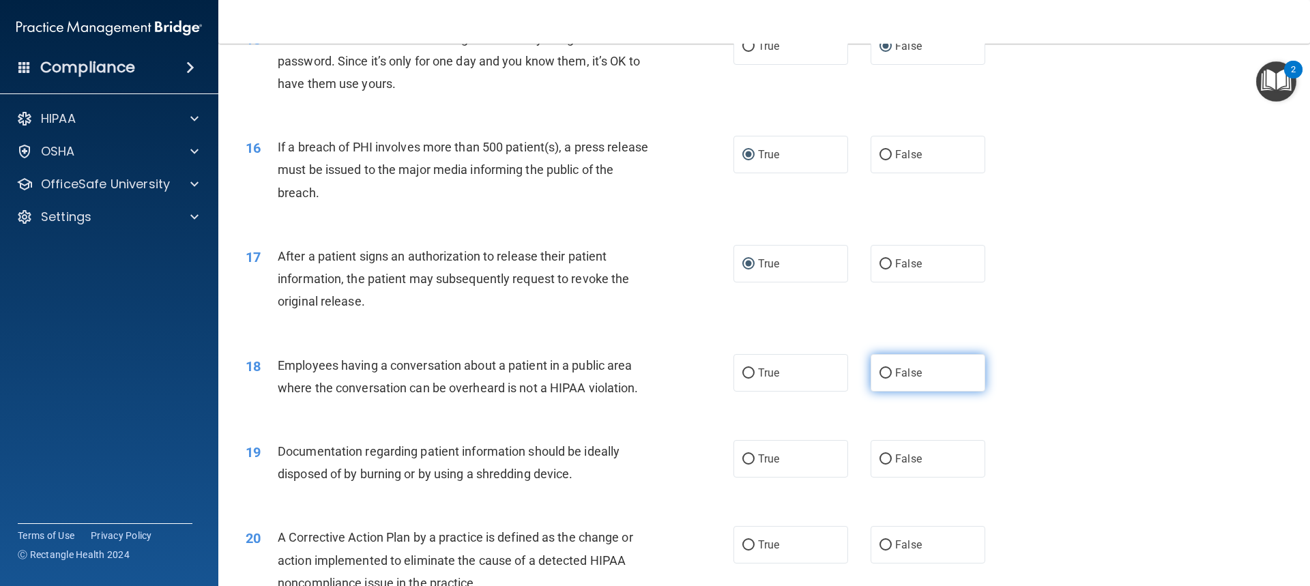
click at [886, 389] on label "False" at bounding box center [927, 373] width 115 height 38
click at [886, 379] on input "False" at bounding box center [885, 373] width 12 height 10
radio input "true"
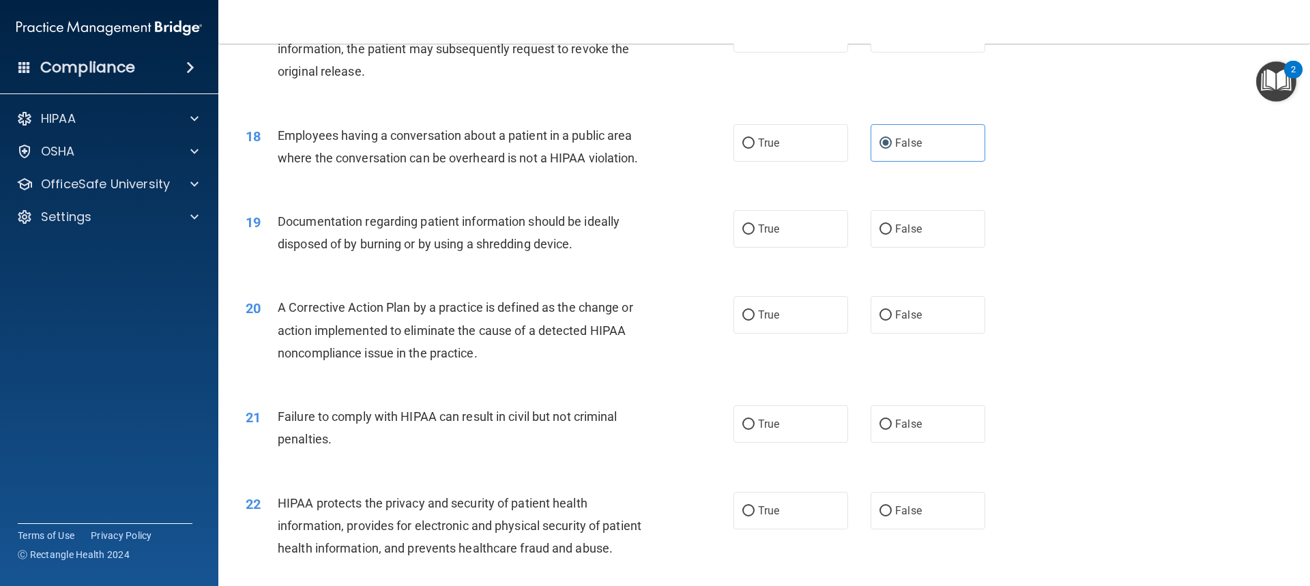
scroll to position [1773, 0]
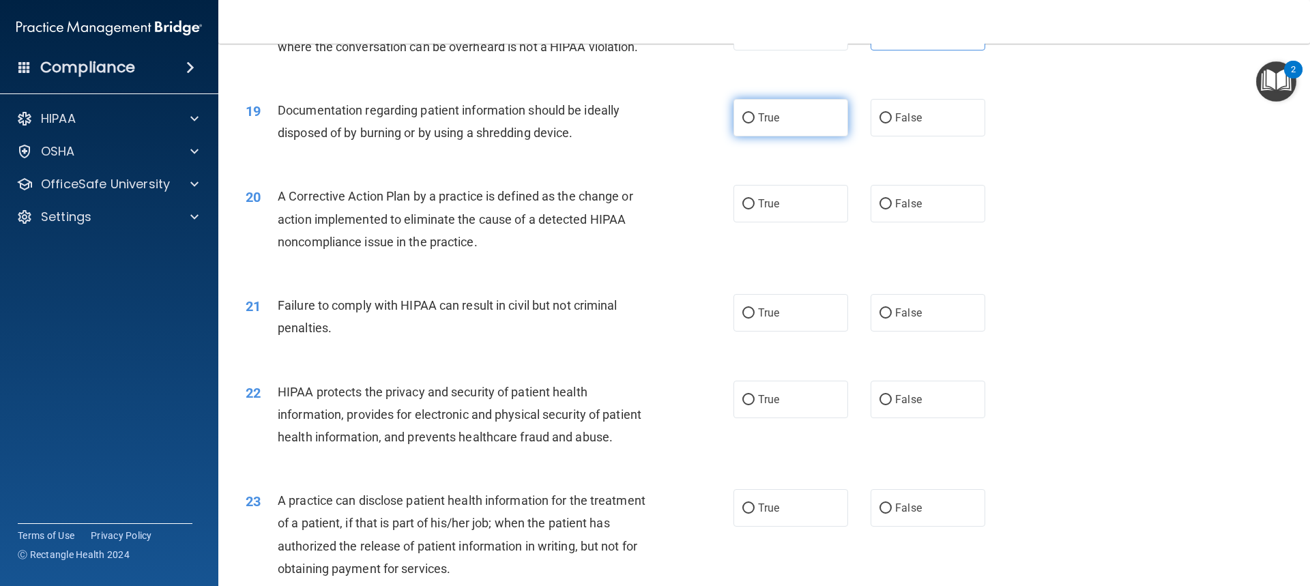
click at [758, 124] on span "True" at bounding box center [768, 117] width 21 height 13
click at [753, 123] on input "True" at bounding box center [748, 118] width 12 height 10
radio input "true"
click at [746, 209] on input "True" at bounding box center [748, 204] width 12 height 10
radio input "true"
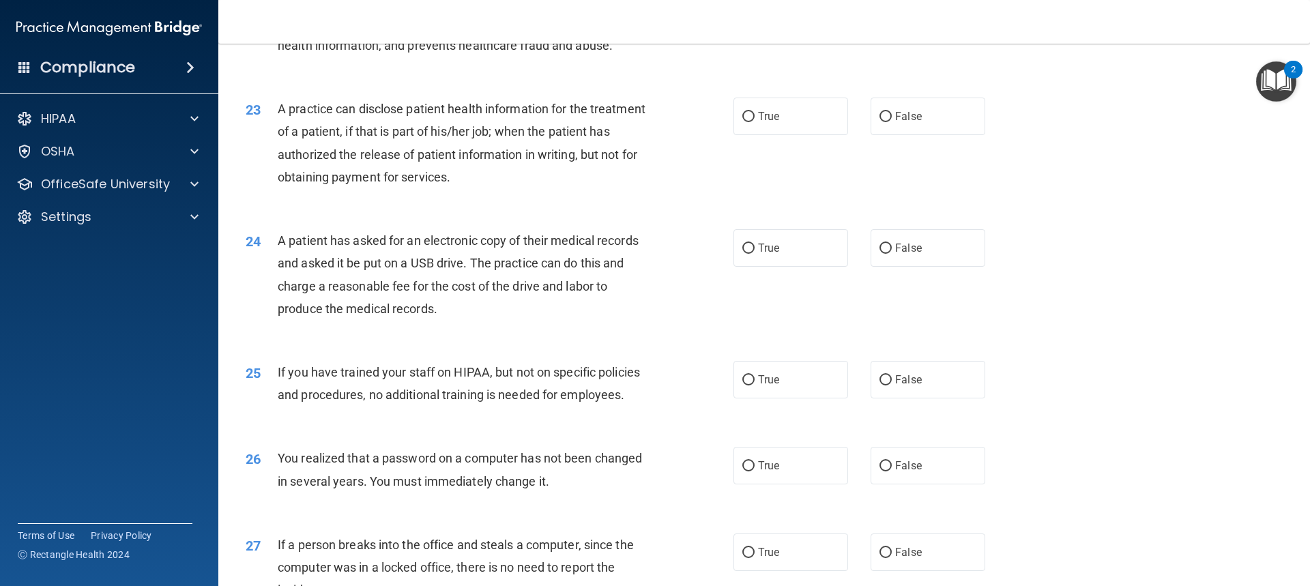
scroll to position [1756, 0]
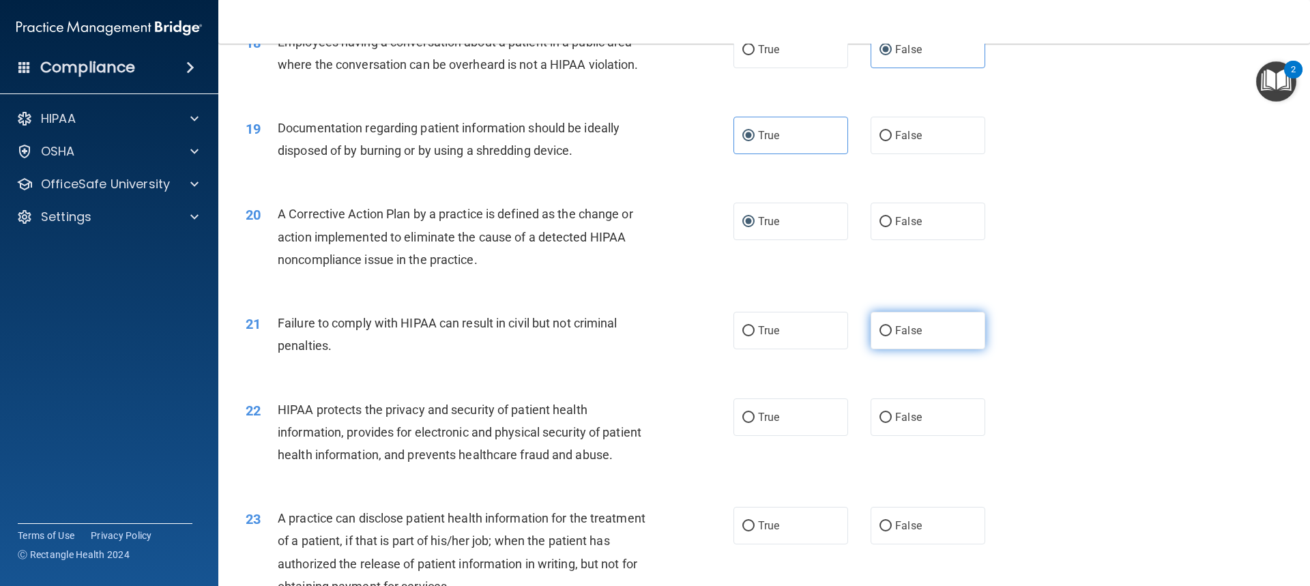
click at [883, 336] on input "False" at bounding box center [885, 331] width 12 height 10
radio input "true"
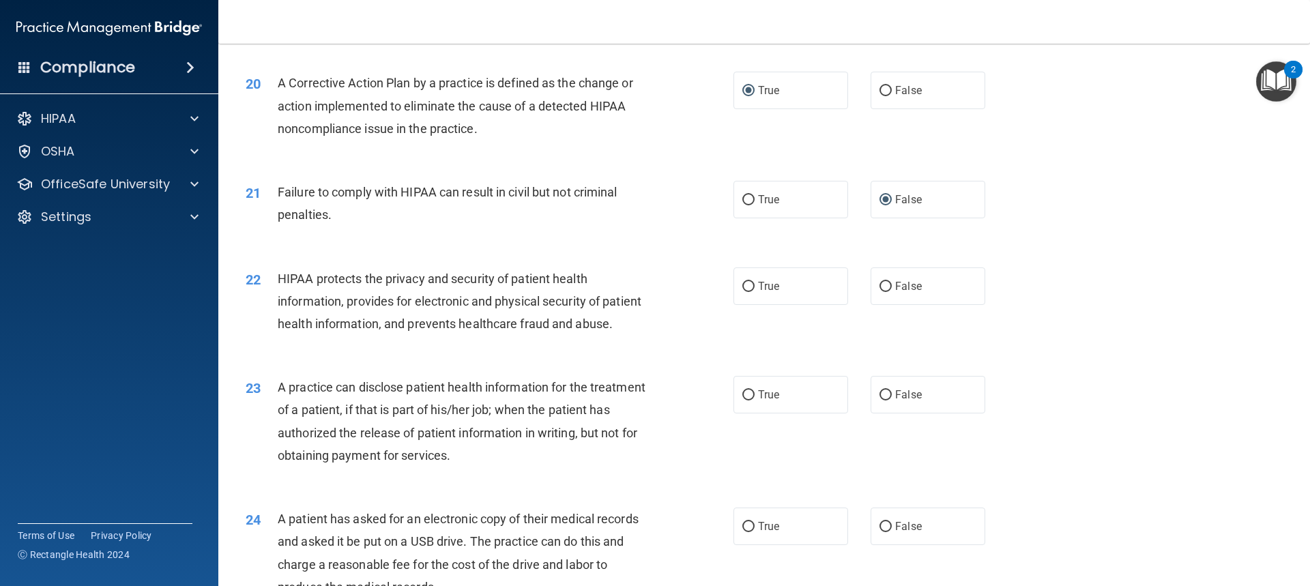
scroll to position [1892, 0]
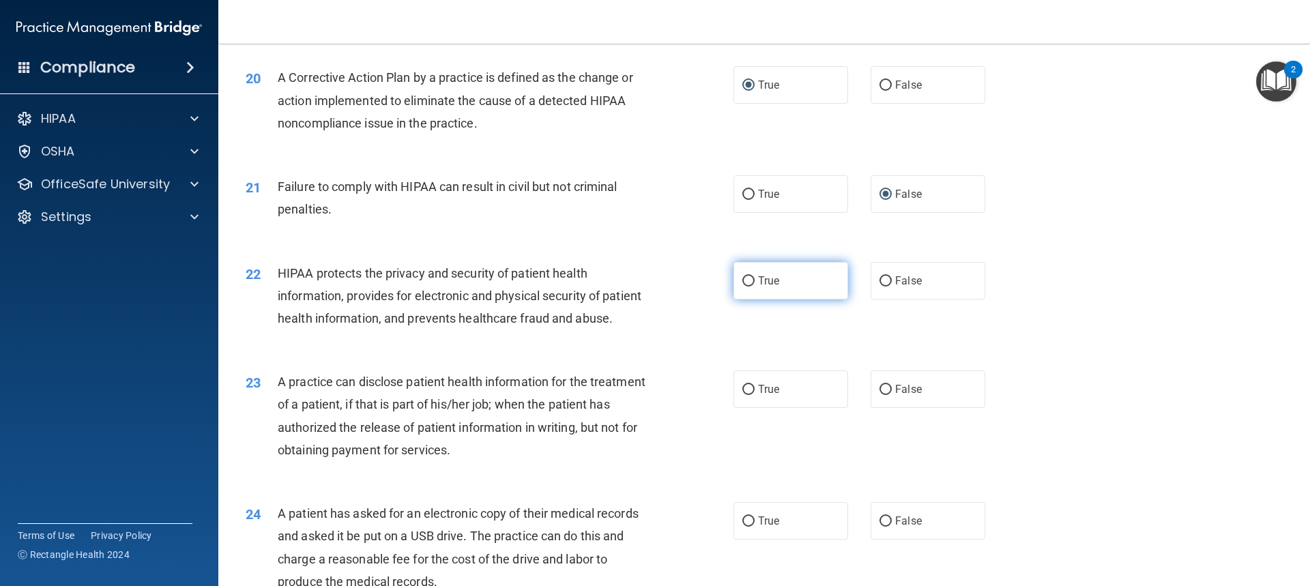
click at [758, 287] on span "True" at bounding box center [768, 280] width 21 height 13
click at [754, 286] on input "True" at bounding box center [748, 281] width 12 height 10
radio input "true"
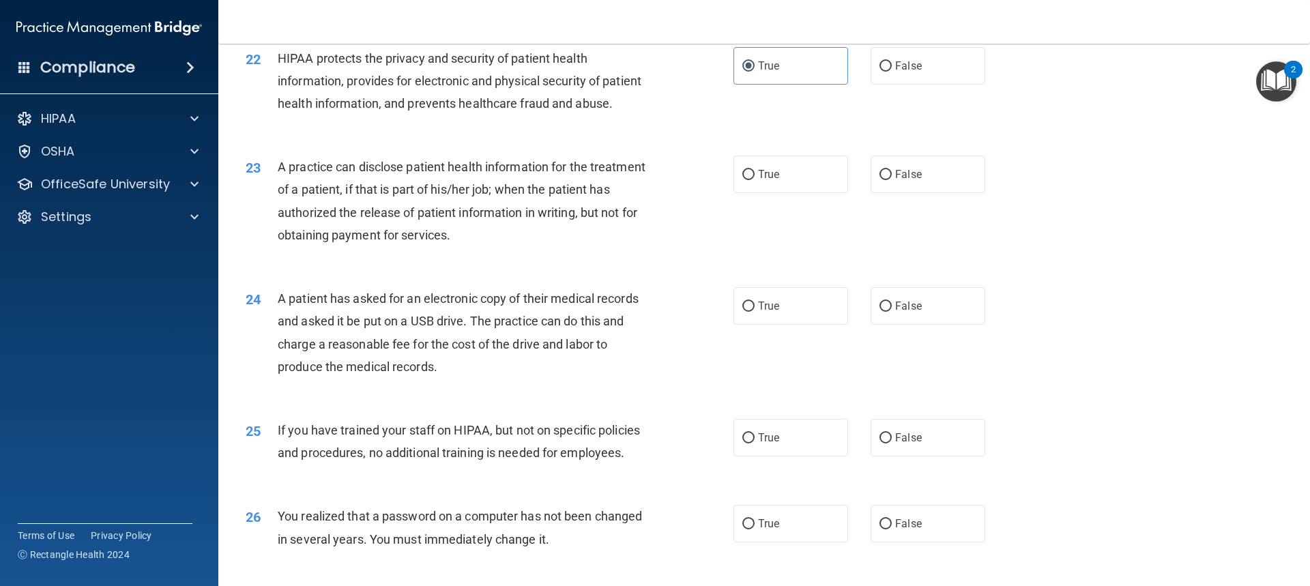
scroll to position [2097, 0]
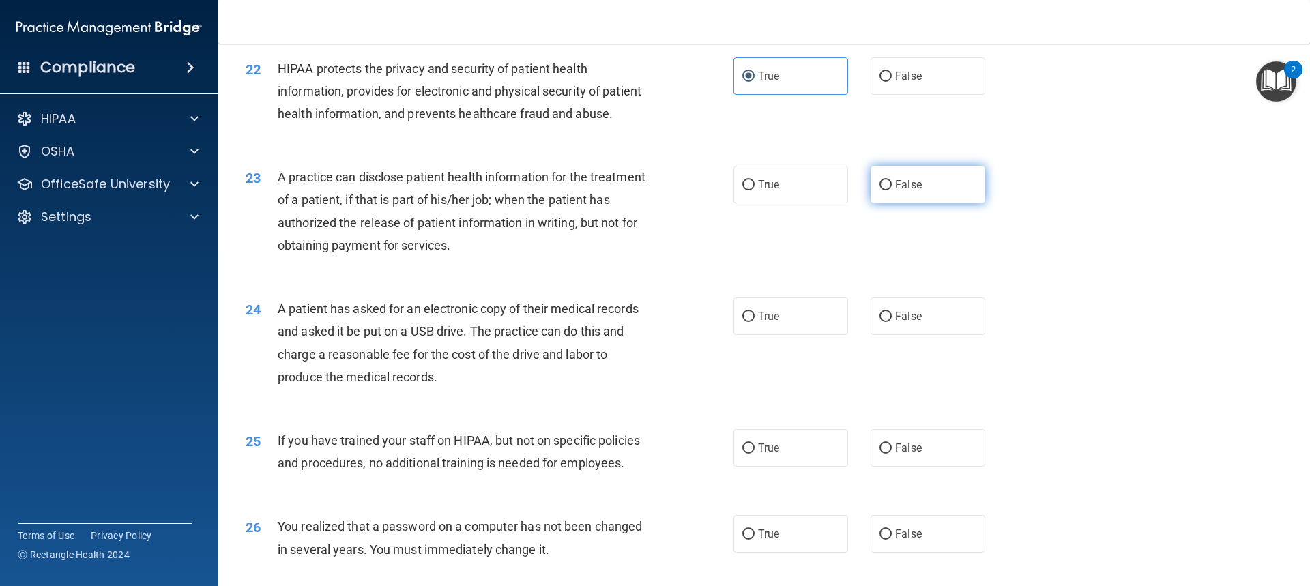
click at [879, 190] on input "False" at bounding box center [885, 185] width 12 height 10
radio input "true"
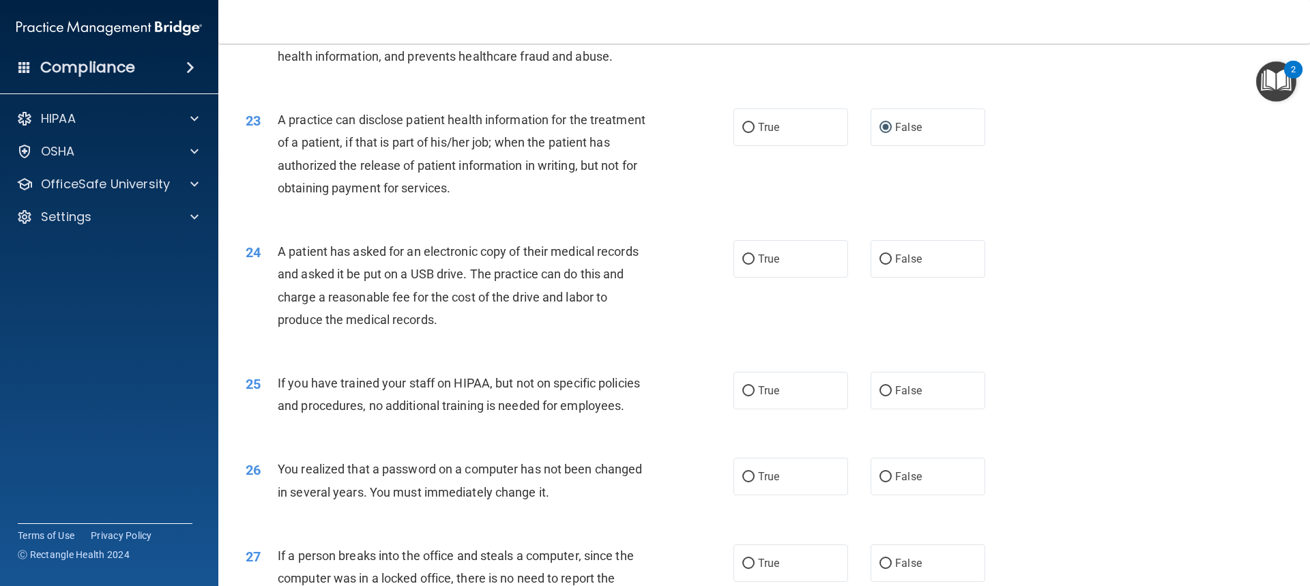
scroll to position [2233, 0]
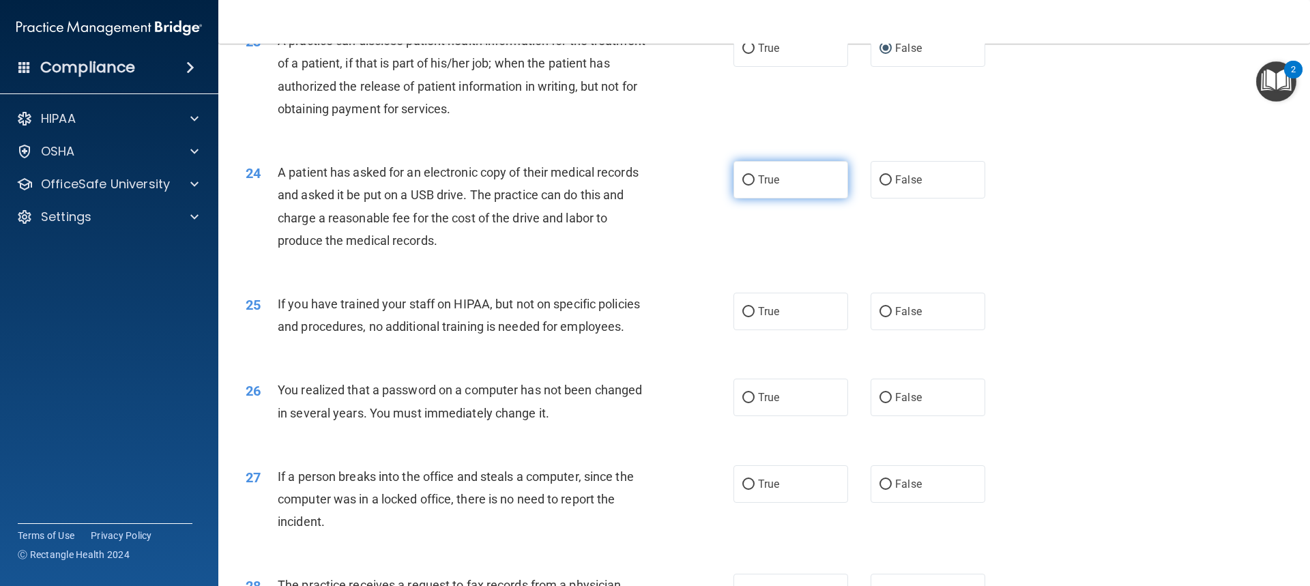
click at [747, 186] on input "True" at bounding box center [748, 180] width 12 height 10
radio input "true"
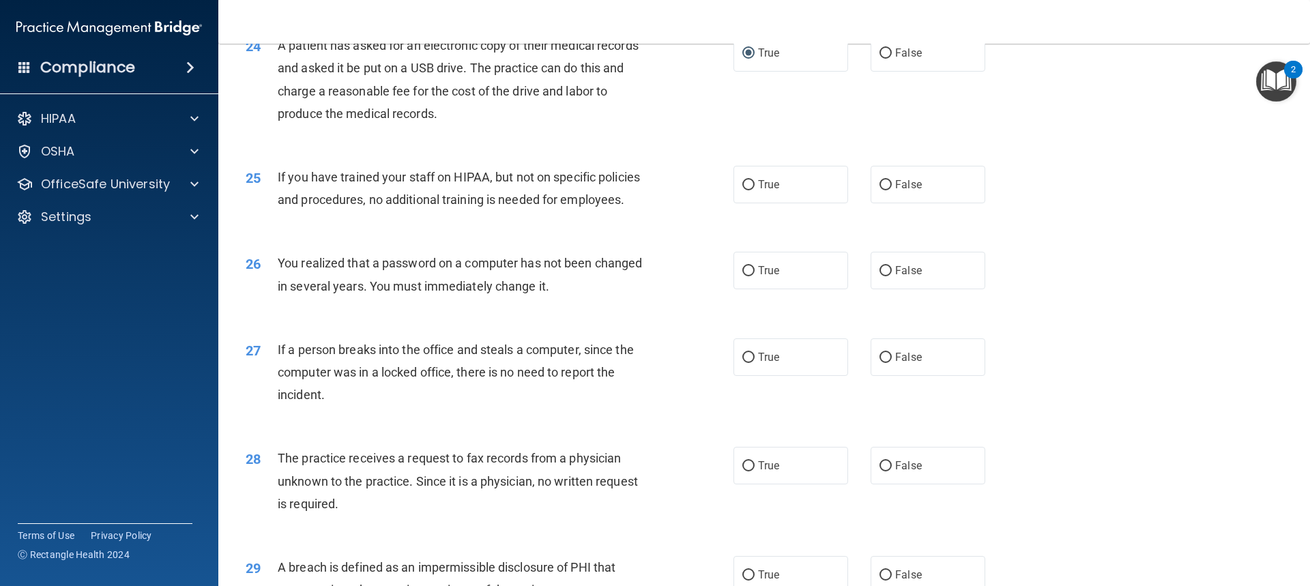
scroll to position [2370, 0]
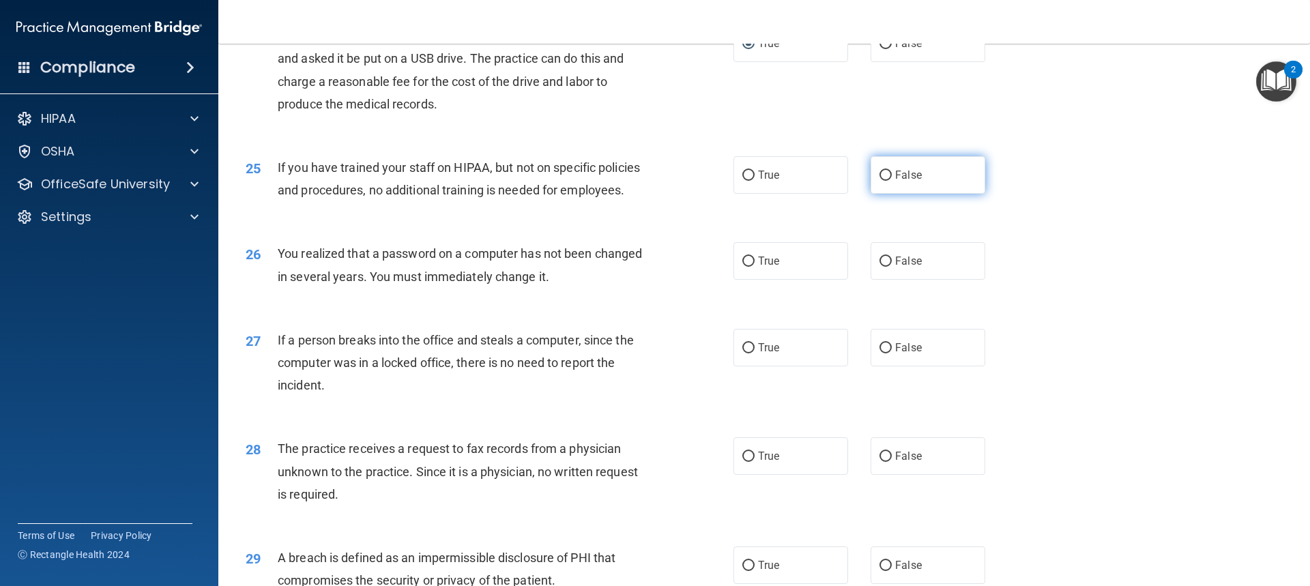
click at [879, 181] on input "False" at bounding box center [885, 176] width 12 height 10
radio input "true"
click at [880, 267] on input "False" at bounding box center [885, 261] width 12 height 10
radio input "true"
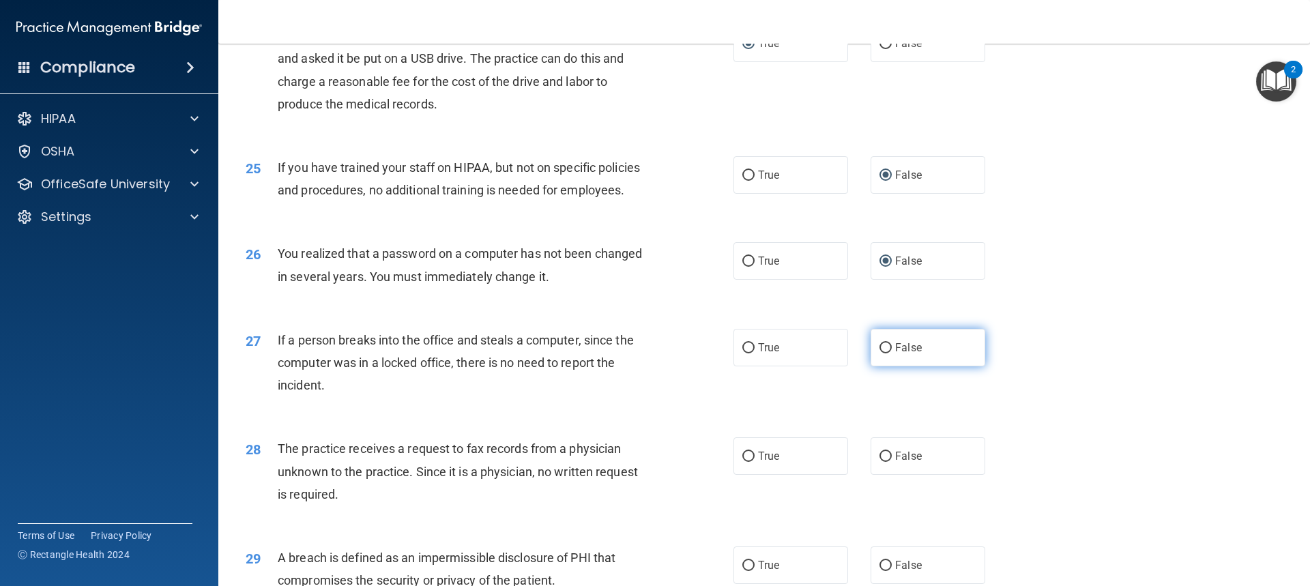
click at [887, 366] on label "False" at bounding box center [927, 348] width 115 height 38
click at [887, 353] on input "False" at bounding box center [885, 348] width 12 height 10
radio input "true"
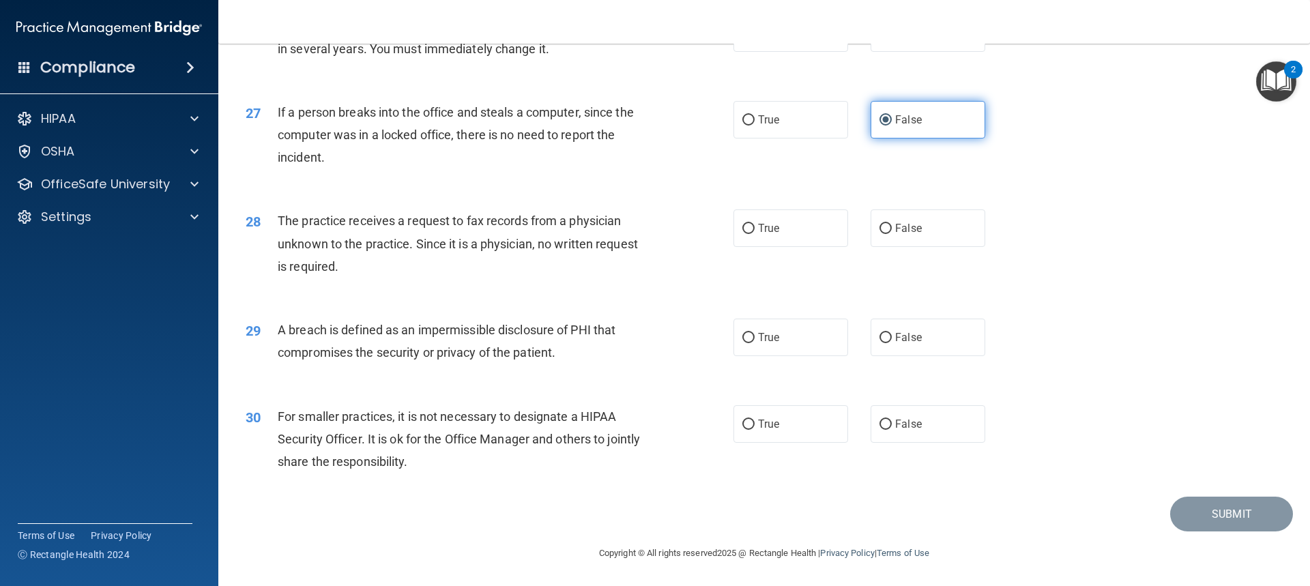
scroll to position [2574, 0]
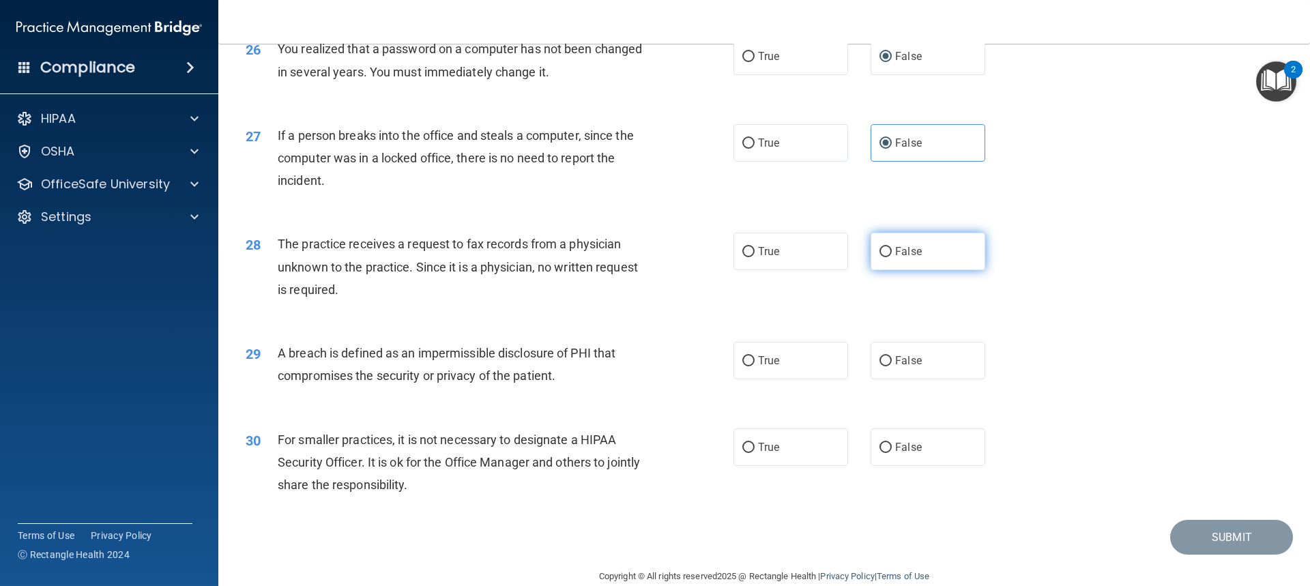
click at [888, 270] on label "False" at bounding box center [927, 252] width 115 height 38
click at [888, 257] on input "False" at bounding box center [885, 252] width 12 height 10
radio input "true"
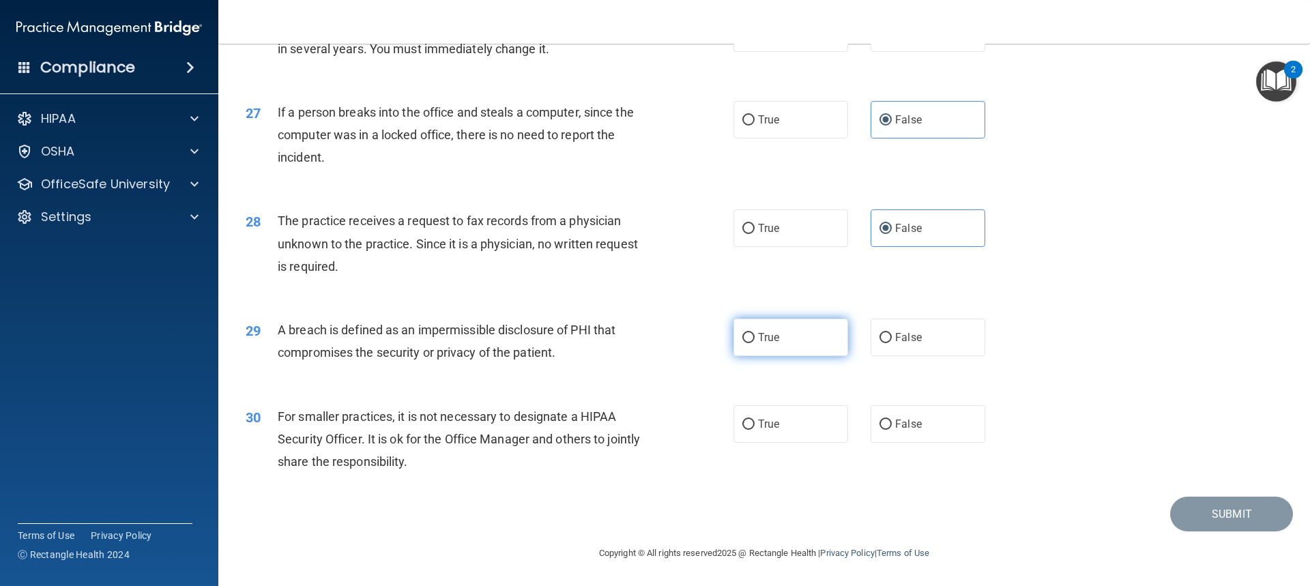
scroll to position [2642, 0]
click at [746, 338] on input "True" at bounding box center [748, 338] width 12 height 10
radio input "true"
click at [881, 416] on label "False" at bounding box center [927, 424] width 115 height 38
click at [881, 419] on input "False" at bounding box center [885, 424] width 12 height 10
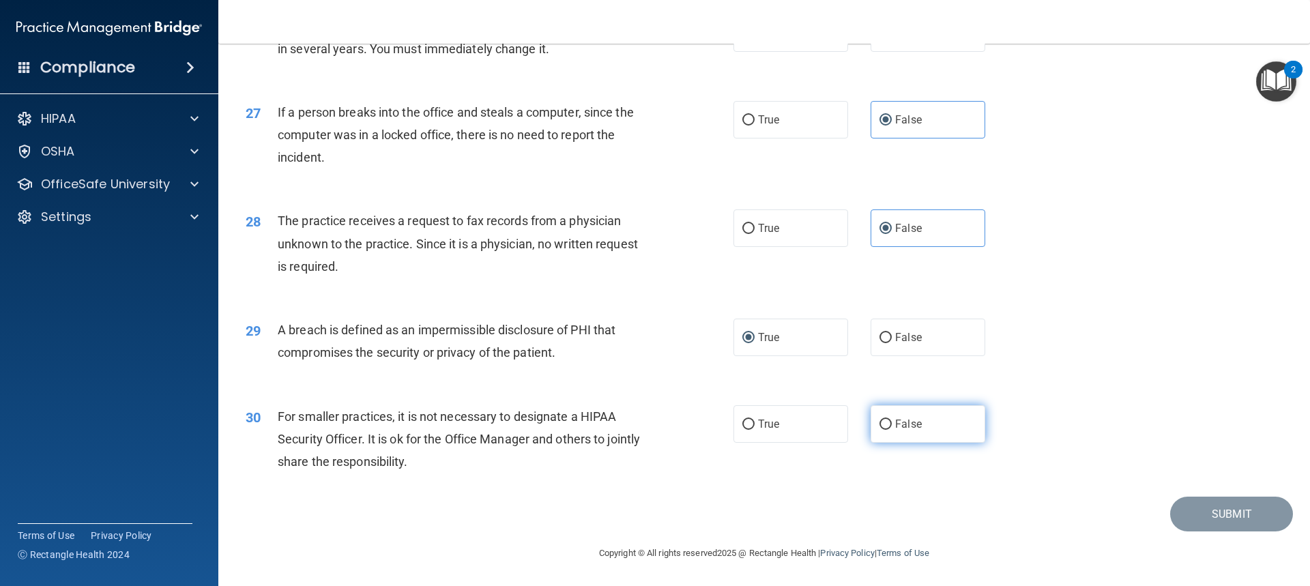
radio input "true"
click at [1237, 520] on button "Submit" at bounding box center [1231, 514] width 123 height 35
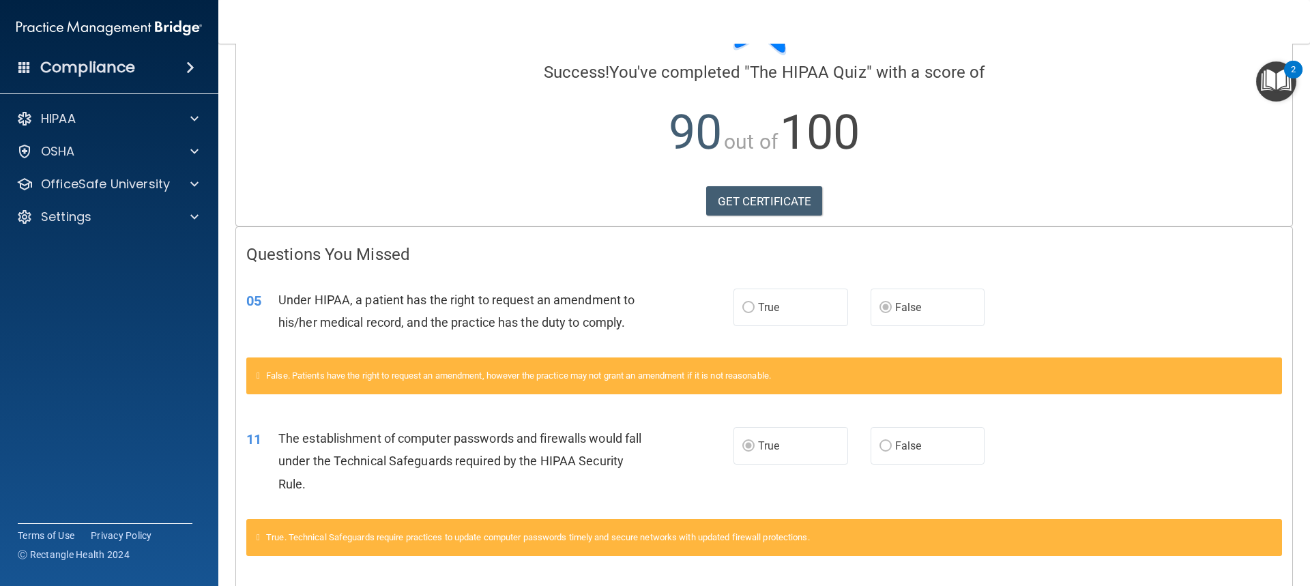
scroll to position [80, 0]
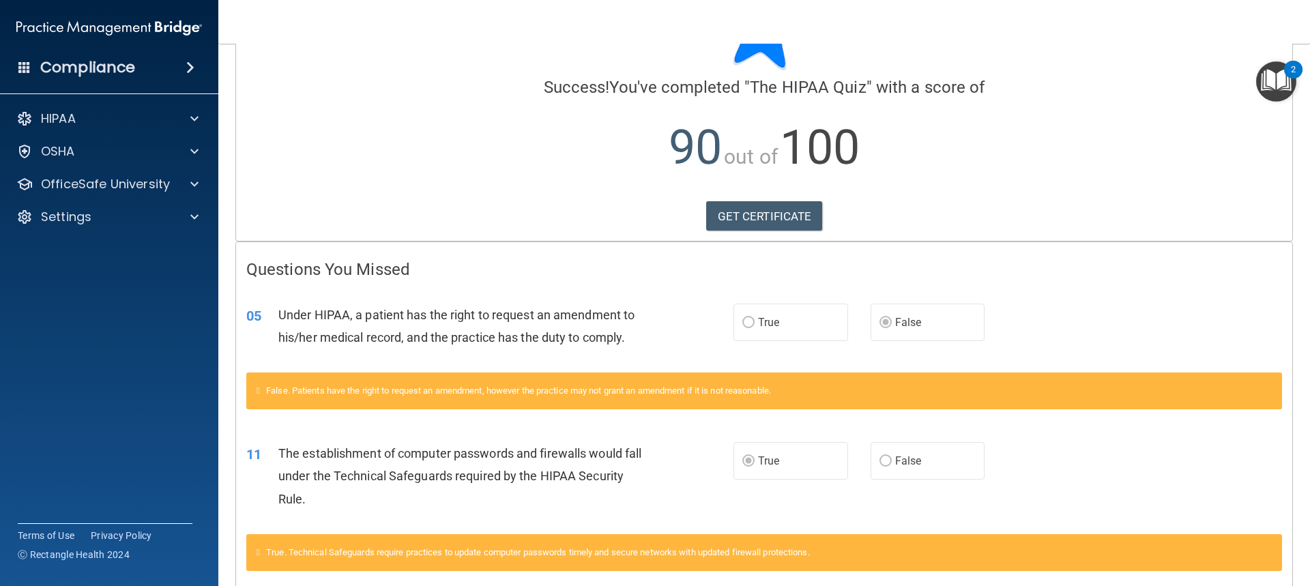
click at [260, 393] on icon at bounding box center [257, 390] width 3 height 9
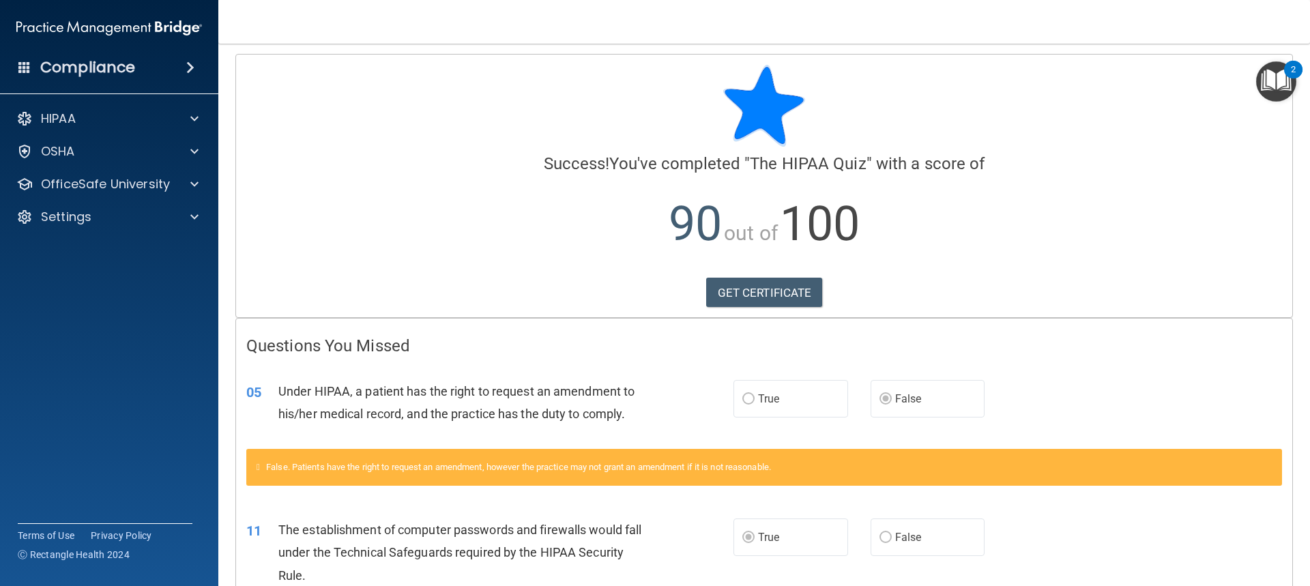
scroll to position [0, 0]
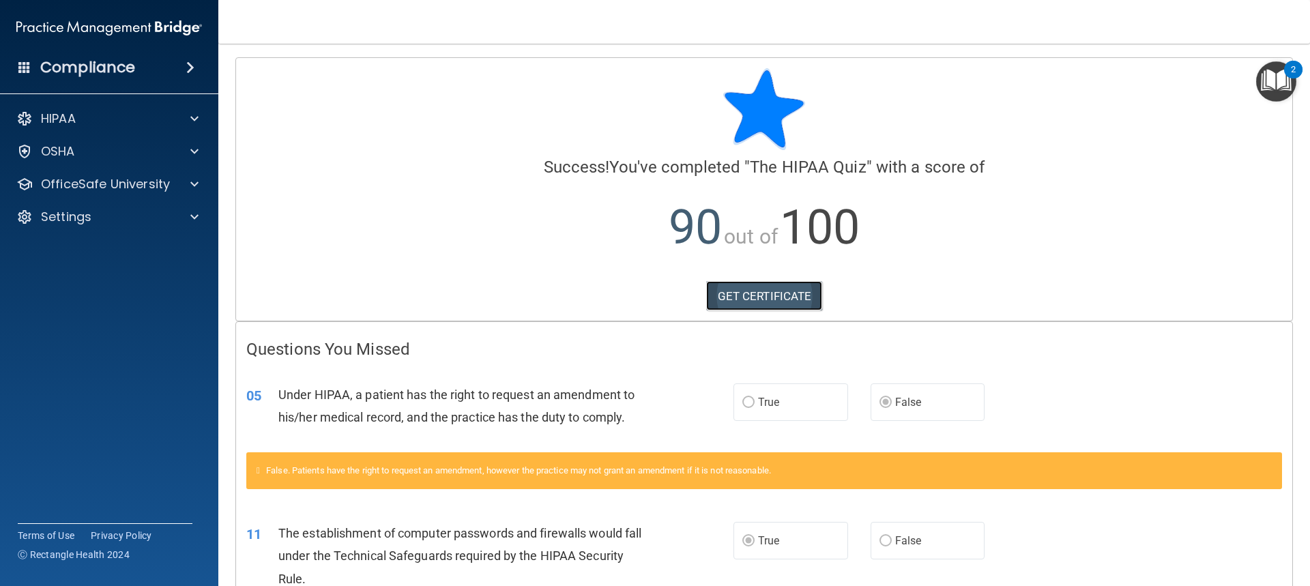
click at [748, 297] on link "GET CERTIFICATE" at bounding box center [764, 296] width 117 height 30
click at [188, 185] on div at bounding box center [192, 184] width 34 height 16
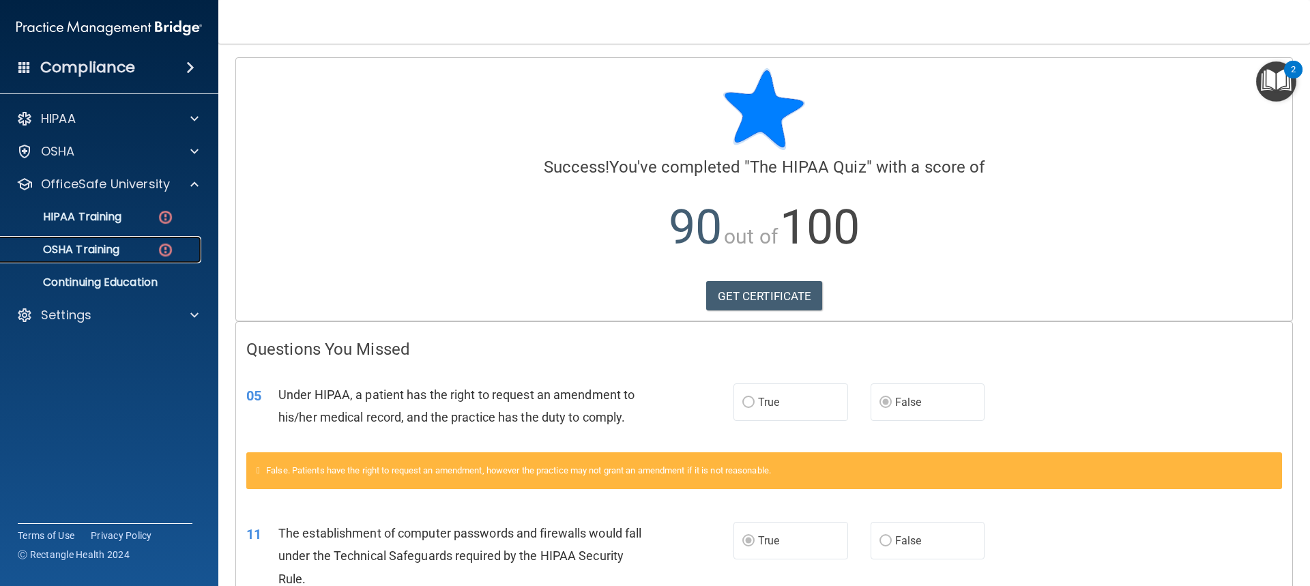
click at [94, 248] on p "OSHA Training" at bounding box center [64, 250] width 110 height 14
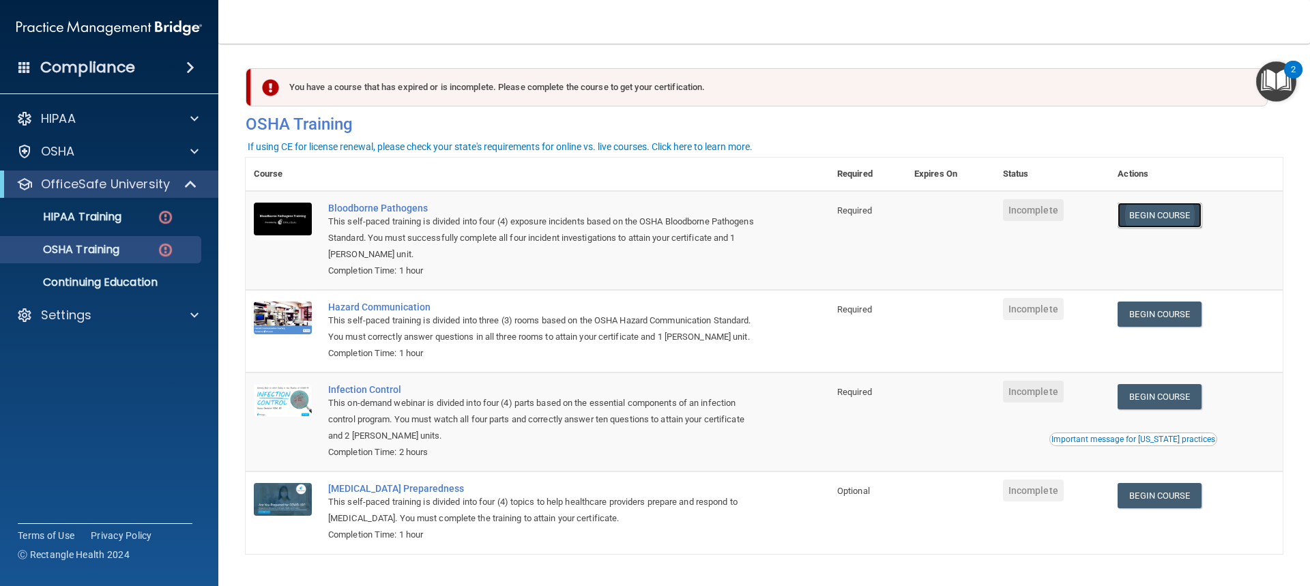
click at [1155, 209] on link "Begin Course" at bounding box center [1158, 215] width 83 height 25
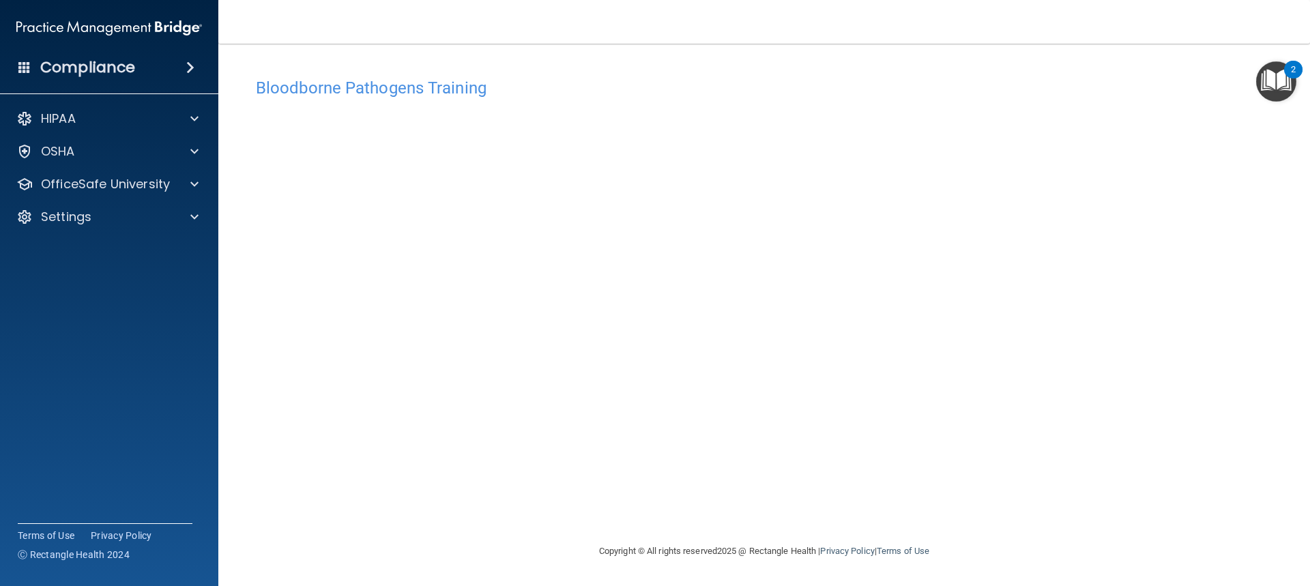
click at [1241, 580] on main "Bloodborne Pathogens Training This course doesn’t expire until . Are you sure y…" at bounding box center [763, 315] width 1091 height 542
click at [1273, 84] on img "Open Resource Center, 2 new notifications" at bounding box center [1276, 81] width 40 height 40
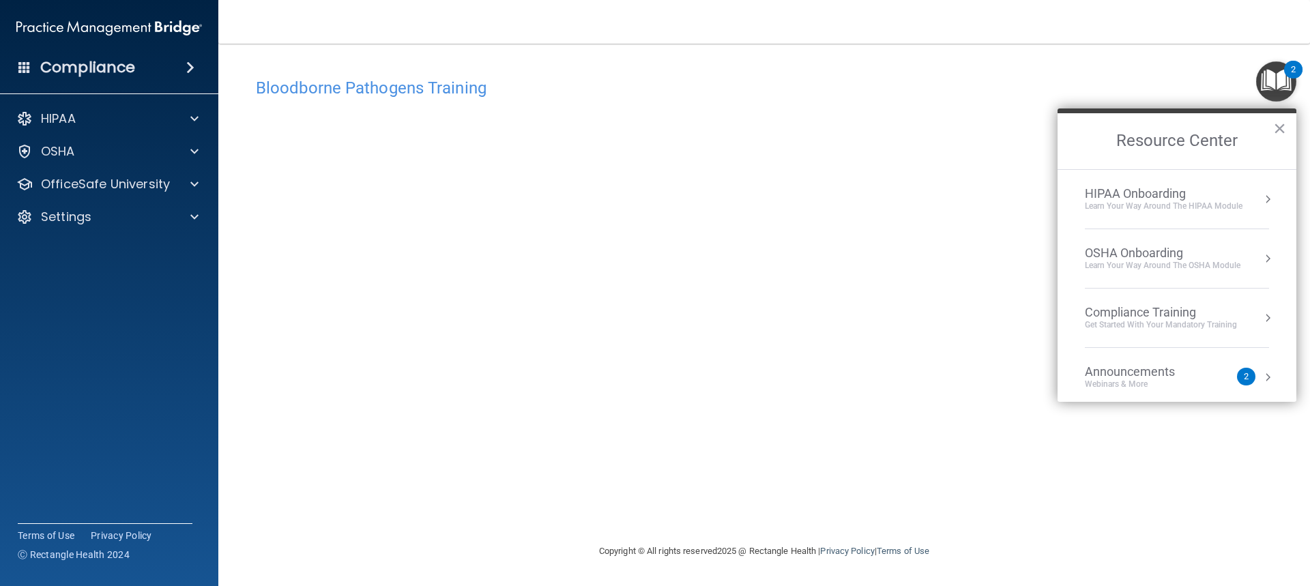
click at [1273, 84] on img "Open Resource Center, 2 new notifications" at bounding box center [1276, 81] width 40 height 40
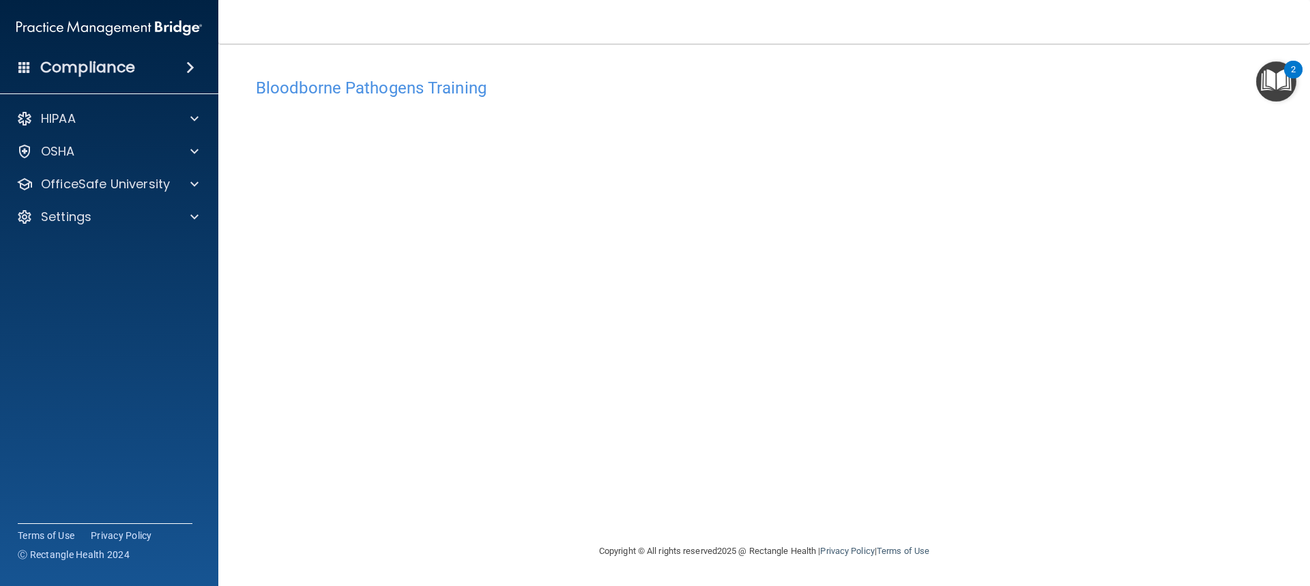
click at [1278, 86] on img "Open Resource Center, 2 new notifications" at bounding box center [1276, 81] width 40 height 40
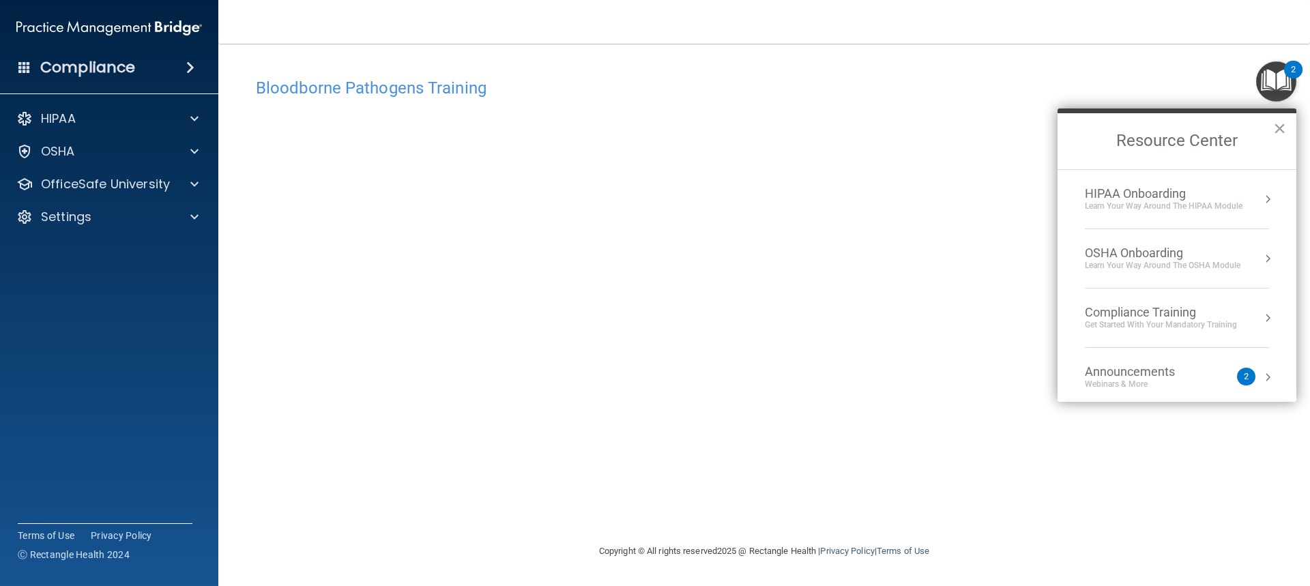
click at [1282, 86] on img "Open Resource Center, 2 new notifications" at bounding box center [1276, 81] width 40 height 40
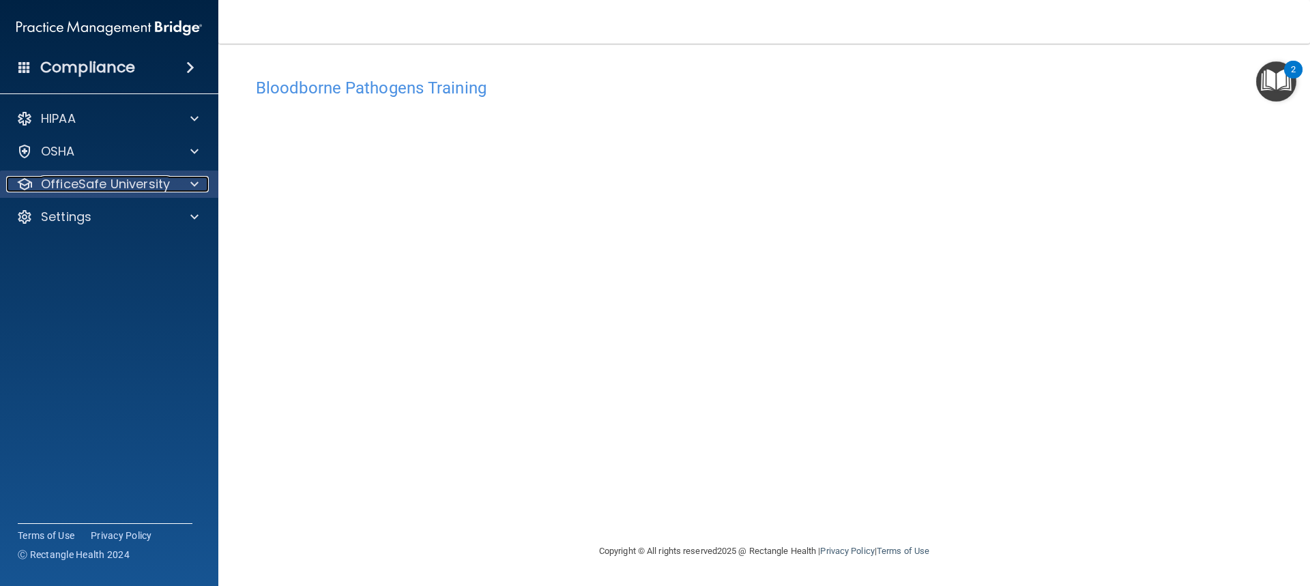
click at [196, 183] on span at bounding box center [194, 184] width 8 height 16
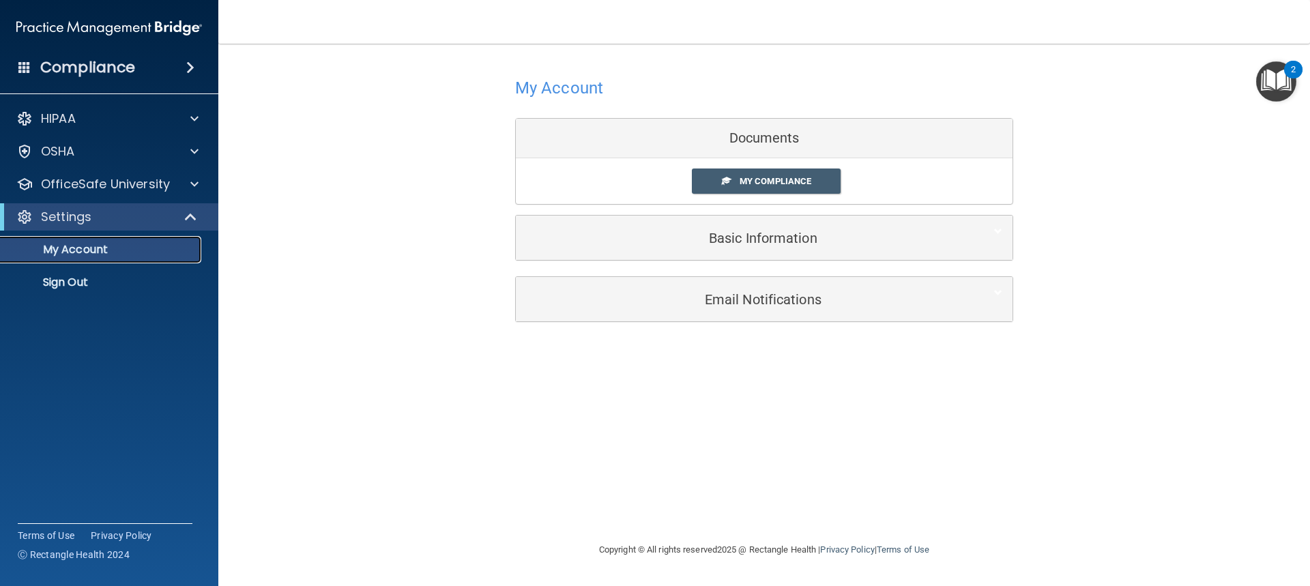
click at [71, 248] on p "My Account" at bounding box center [102, 250] width 186 height 14
click at [759, 138] on div "Documents" at bounding box center [764, 139] width 497 height 40
click at [752, 181] on span "My Compliance" at bounding box center [775, 181] width 72 height 10
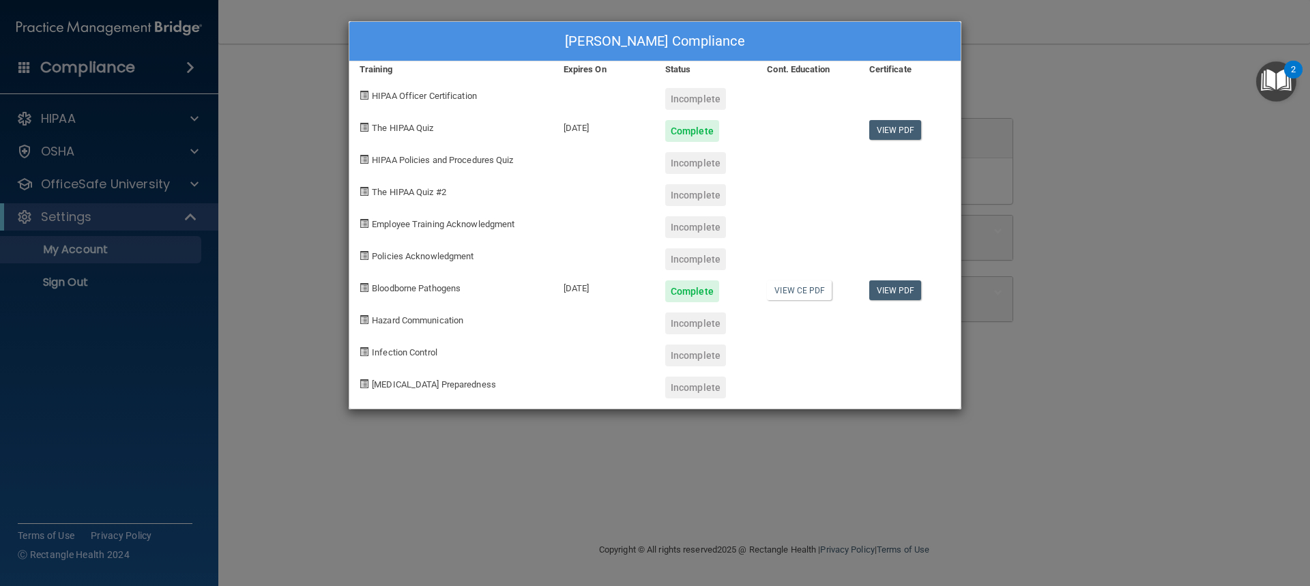
click at [683, 325] on div "Incomplete" at bounding box center [695, 323] width 61 height 22
click at [707, 97] on div "Incomplete" at bounding box center [695, 99] width 61 height 22
click at [380, 65] on div "Training" at bounding box center [451, 69] width 204 height 16
click at [181, 191] on div "Lorri Burks's Compliance Training Expires On Status Cont. Education Certificate…" at bounding box center [655, 293] width 1310 height 586
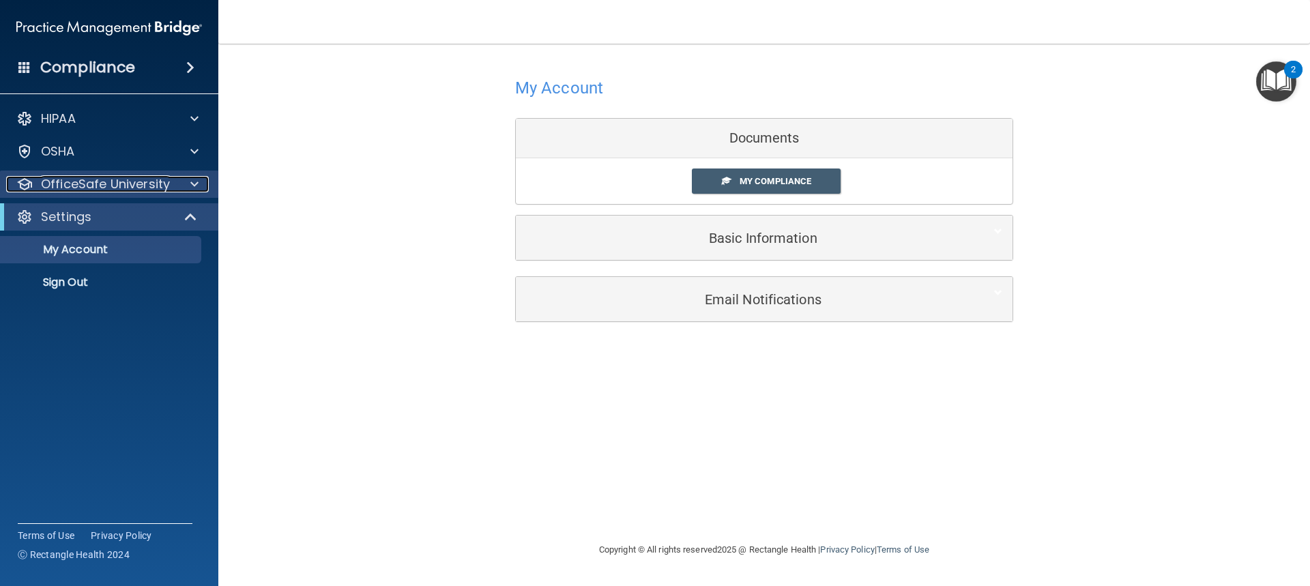
click at [190, 186] on div at bounding box center [192, 184] width 34 height 16
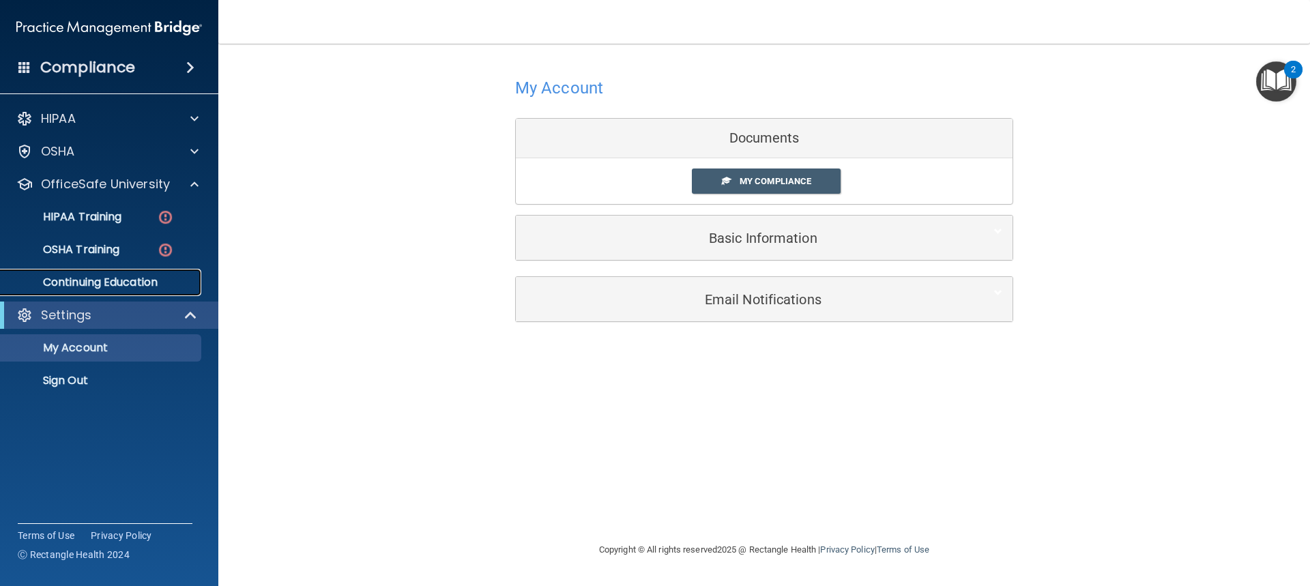
click at [112, 281] on p "Continuing Education" at bounding box center [102, 283] width 186 height 14
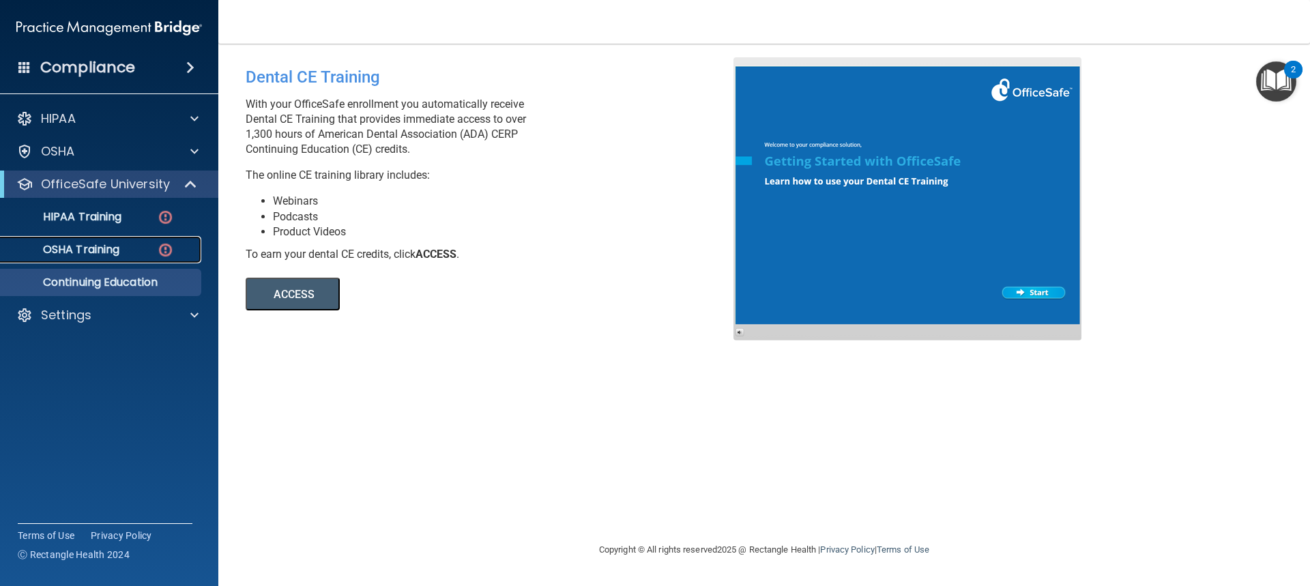
click at [144, 253] on div "OSHA Training" at bounding box center [102, 250] width 186 height 14
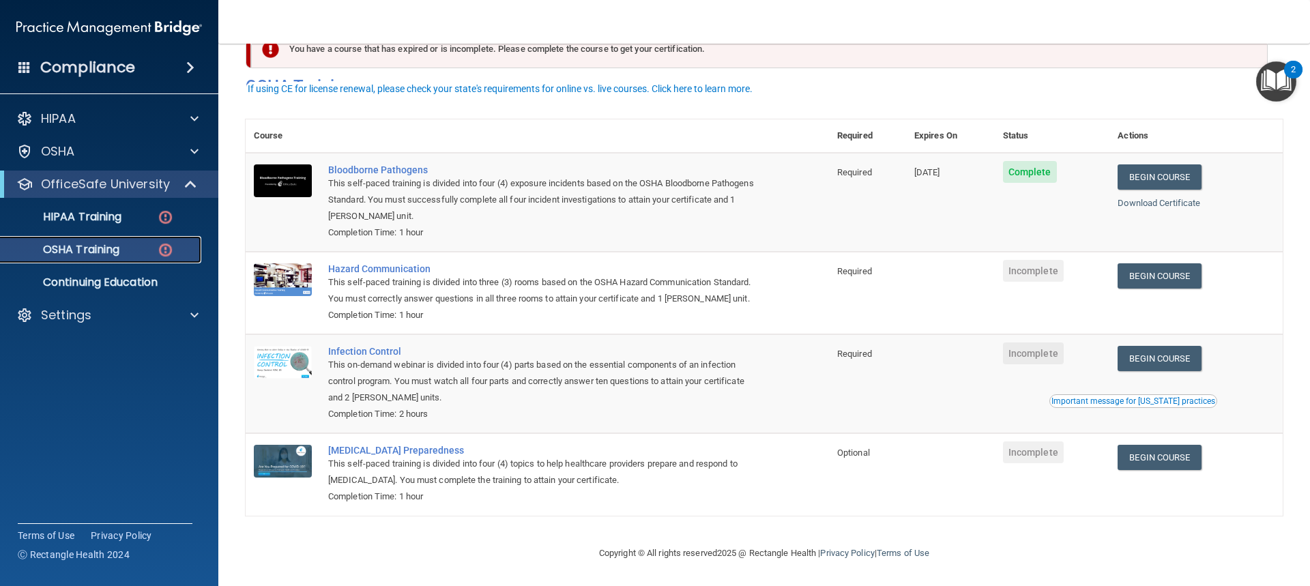
scroll to position [58, 0]
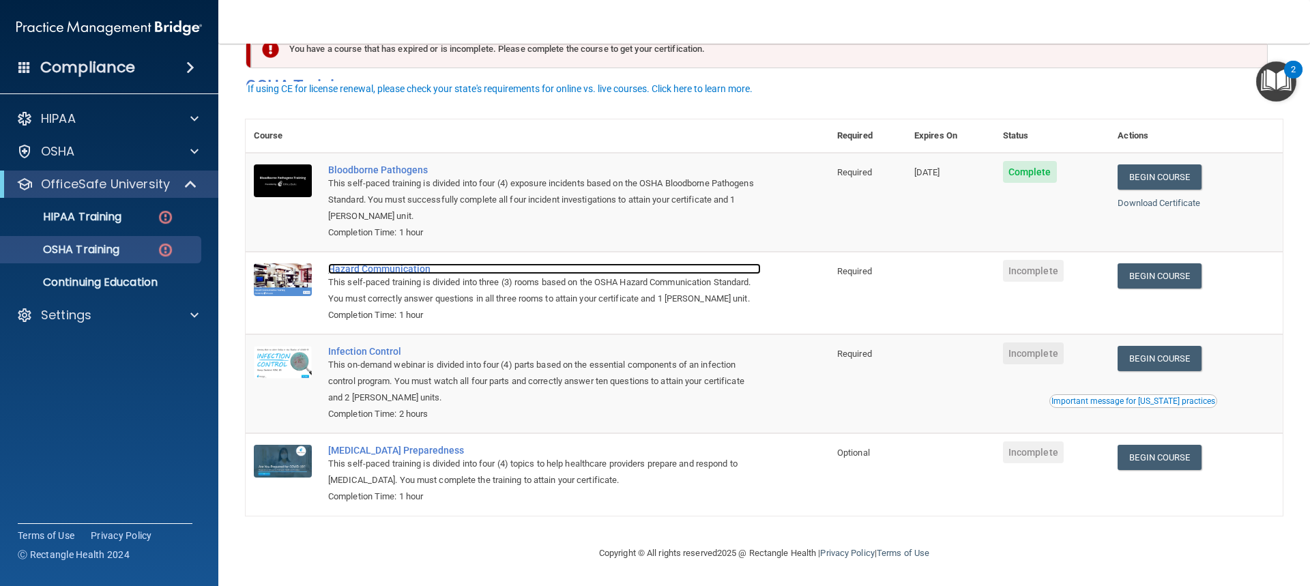
click at [391, 263] on div "Hazard Communication" at bounding box center [544, 268] width 432 height 11
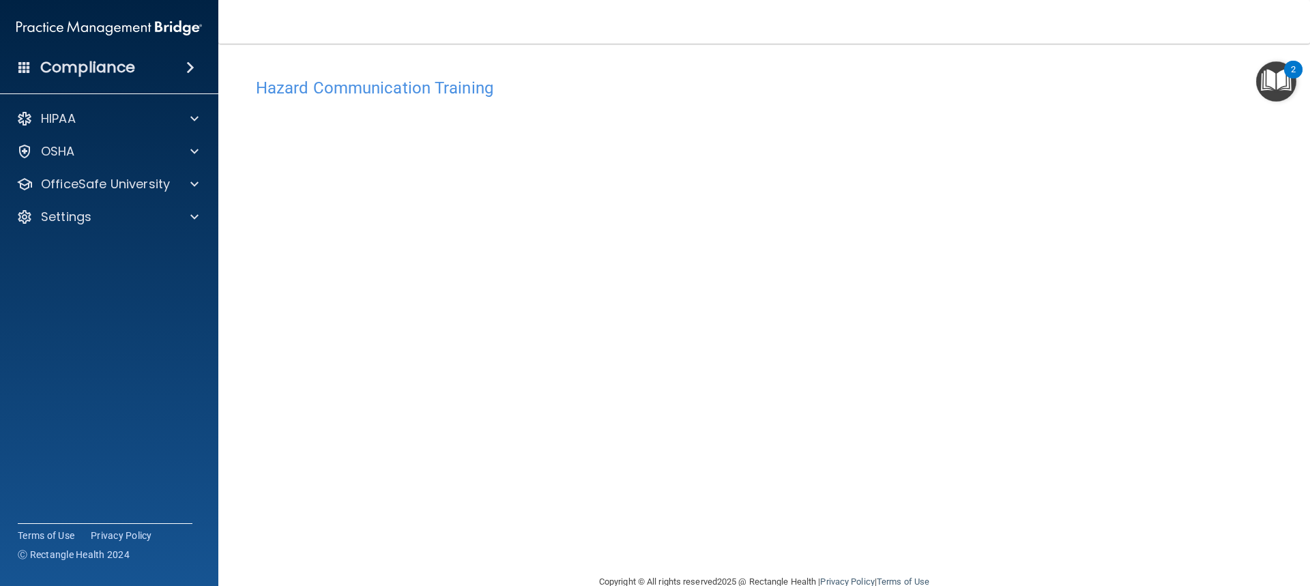
scroll to position [29, 0]
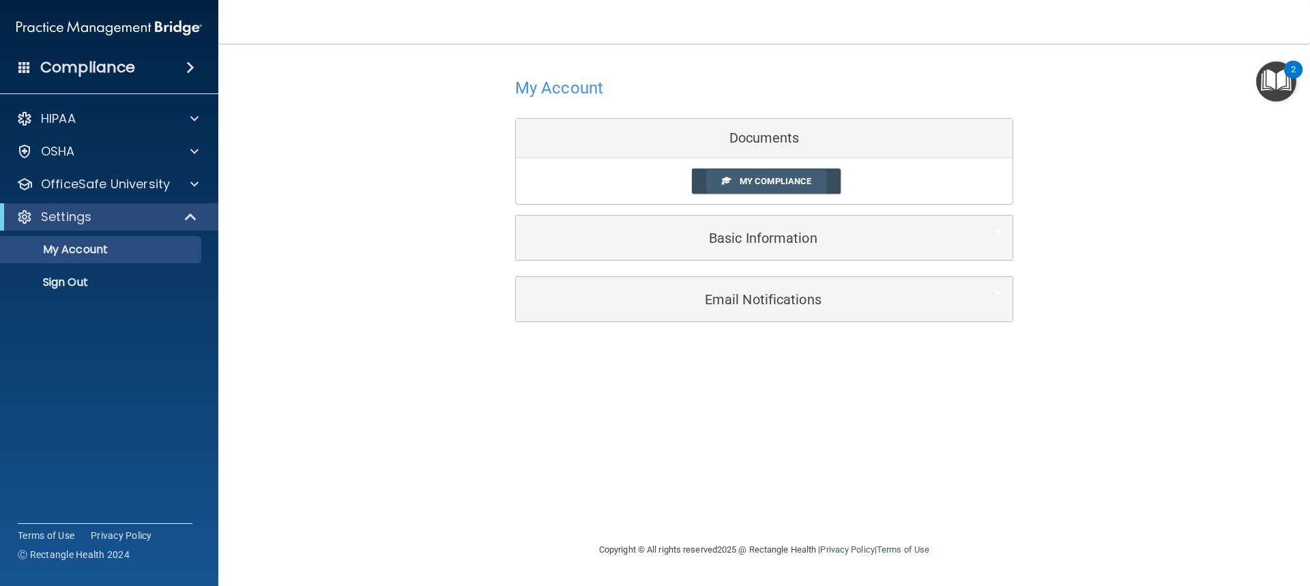
click at [748, 182] on span "My Compliance" at bounding box center [775, 181] width 72 height 10
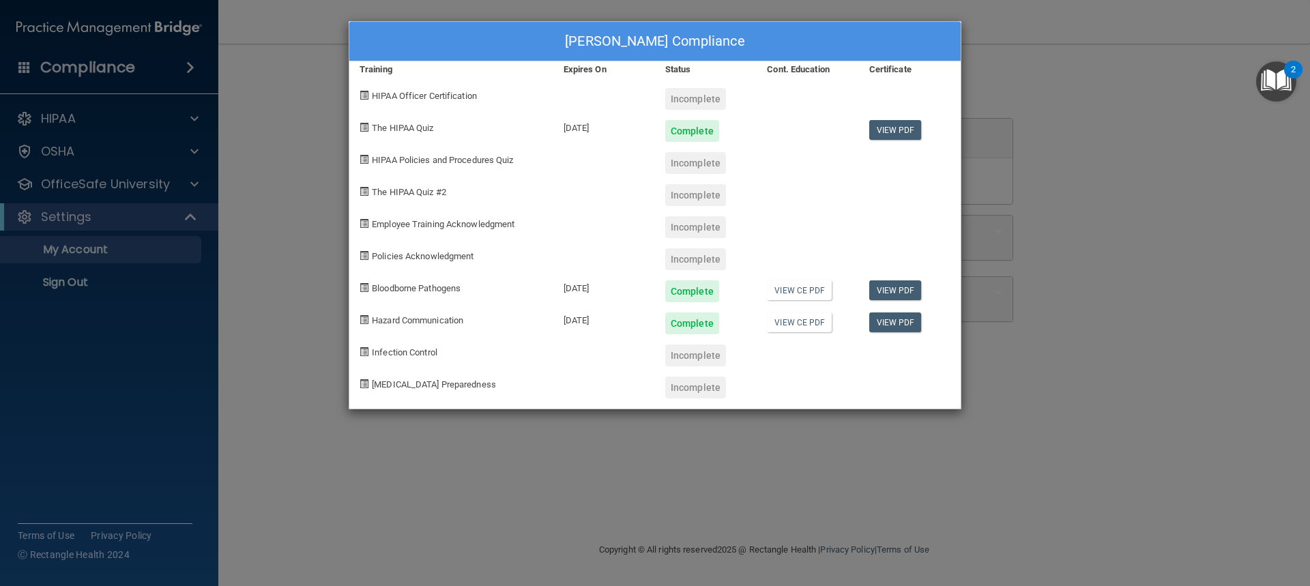
click at [421, 99] on span "HIPAA Officer Certification" at bounding box center [424, 96] width 105 height 10
click at [688, 98] on div "Incomplete" at bounding box center [695, 99] width 61 height 22
click at [776, 163] on div at bounding box center [807, 158] width 102 height 32
click at [98, 179] on div "Lorri Burks's Compliance Training Expires On Status Cont. Education Certificate…" at bounding box center [655, 293] width 1310 height 586
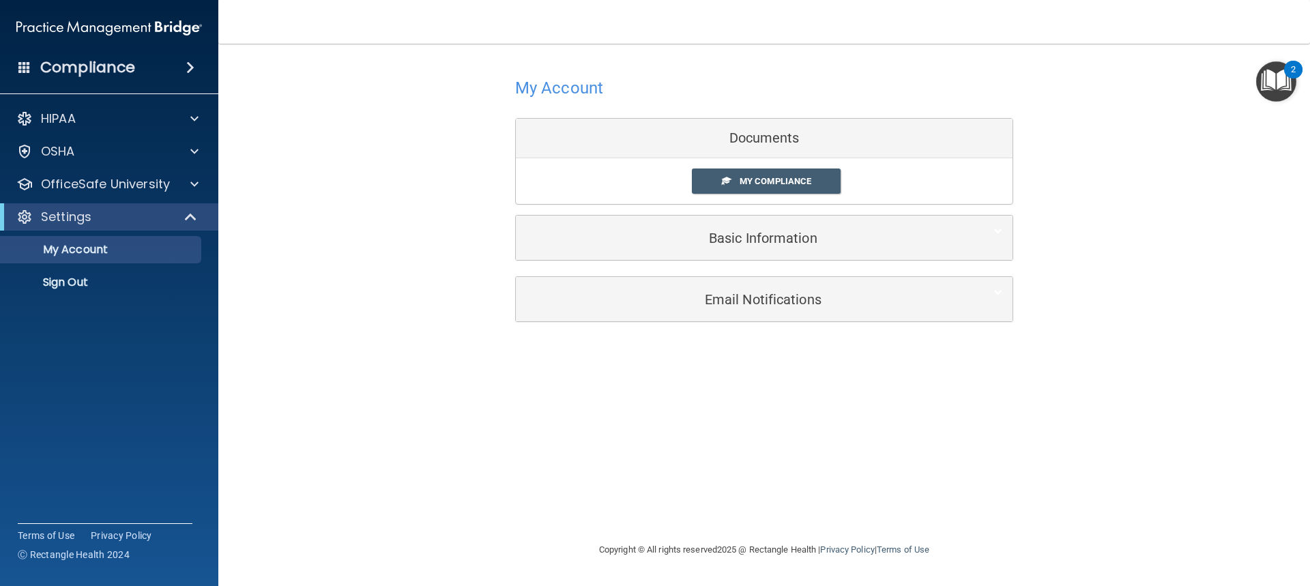
click at [755, 134] on div "Documents" at bounding box center [764, 139] width 497 height 40
click at [742, 140] on div "Documents" at bounding box center [764, 139] width 497 height 40
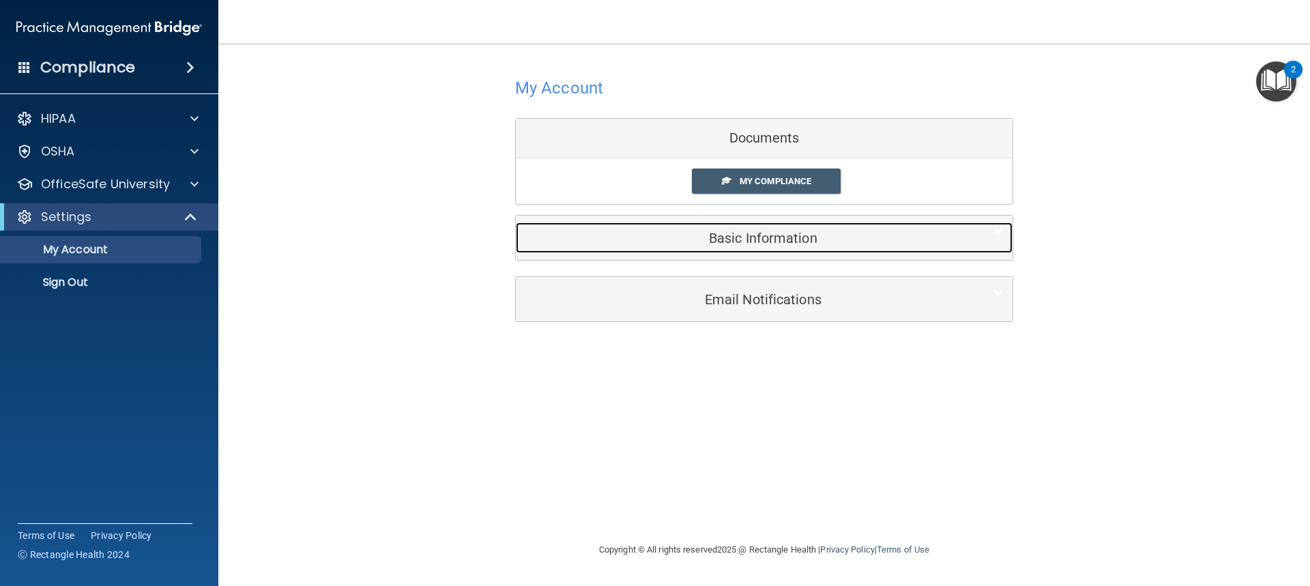
click at [708, 246] on div "Basic Information" at bounding box center [743, 237] width 455 height 31
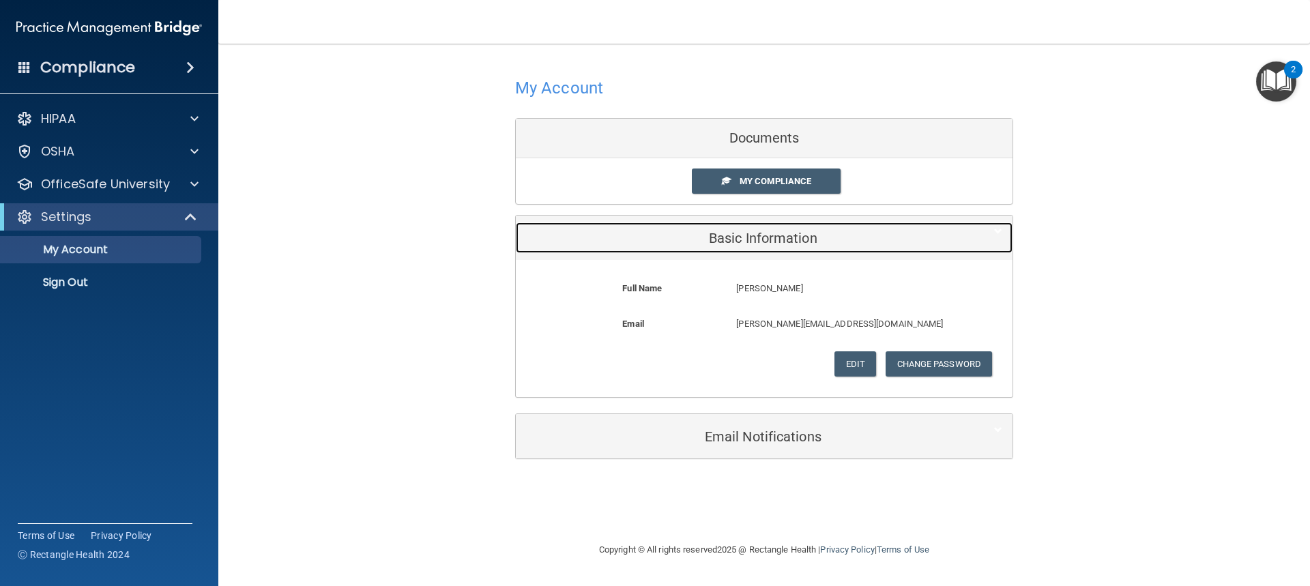
click at [710, 239] on h5 "Basic Information" at bounding box center [743, 238] width 434 height 15
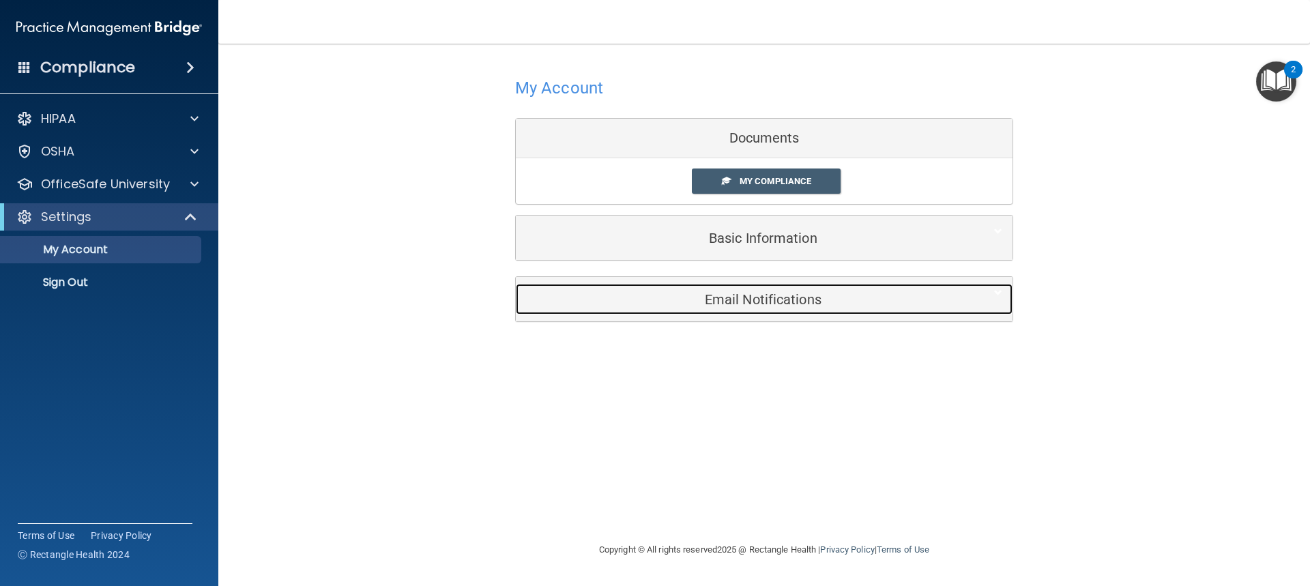
click at [731, 302] on h5 "Email Notifications" at bounding box center [743, 299] width 434 height 15
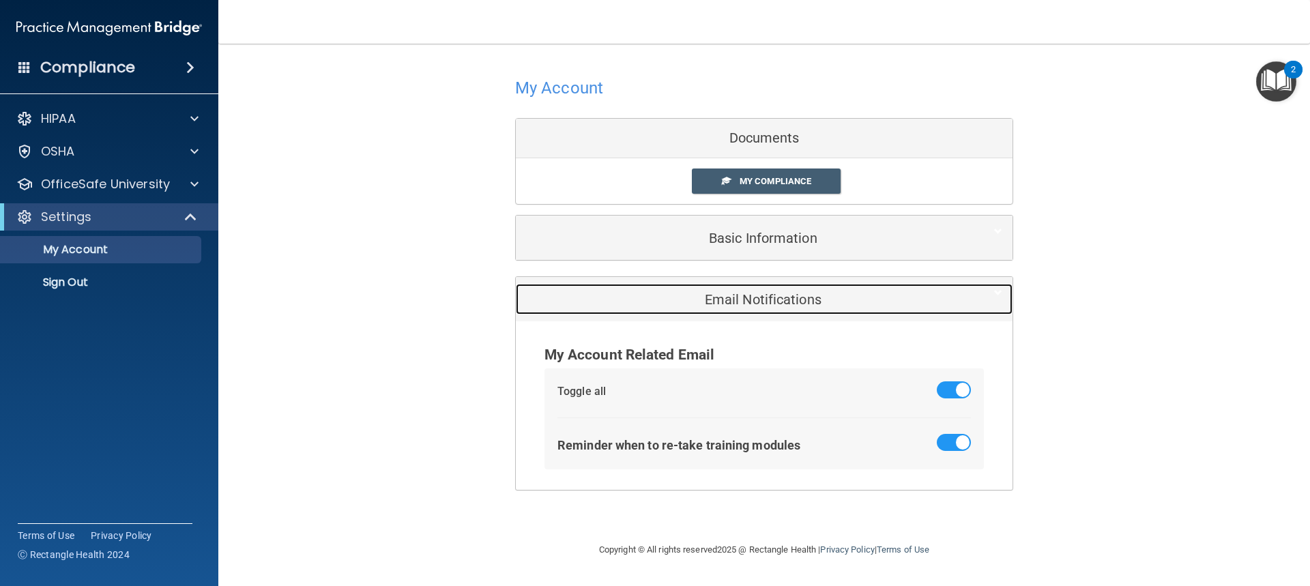
click at [731, 302] on h5 "Email Notifications" at bounding box center [743, 299] width 434 height 15
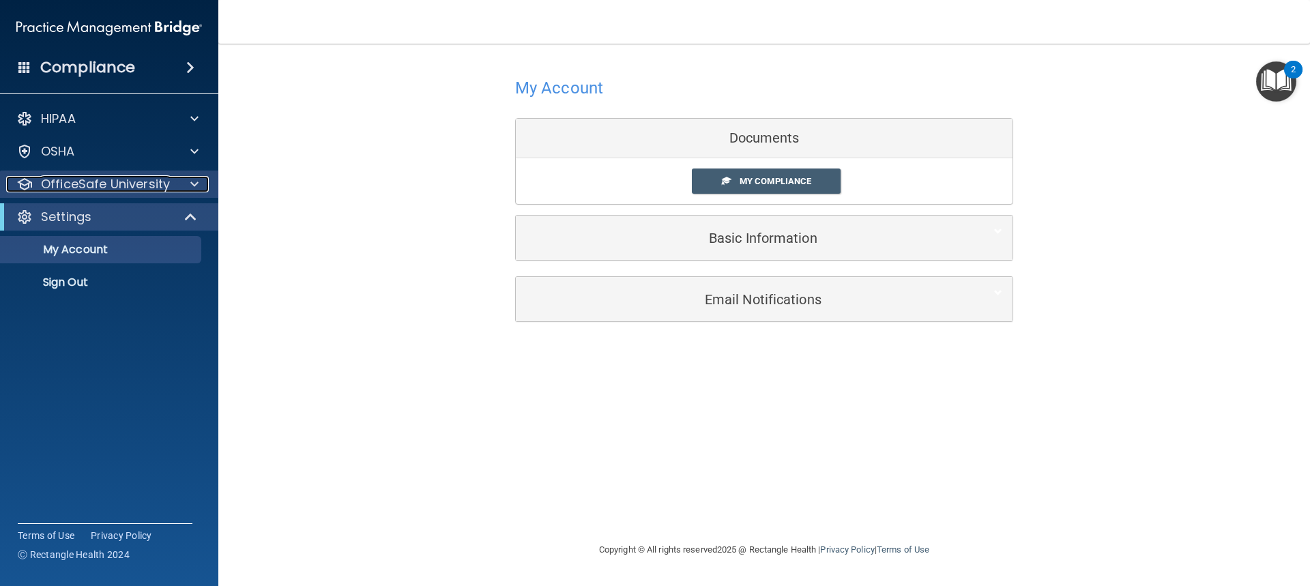
click at [111, 180] on p "OfficeSafe University" at bounding box center [105, 184] width 129 height 16
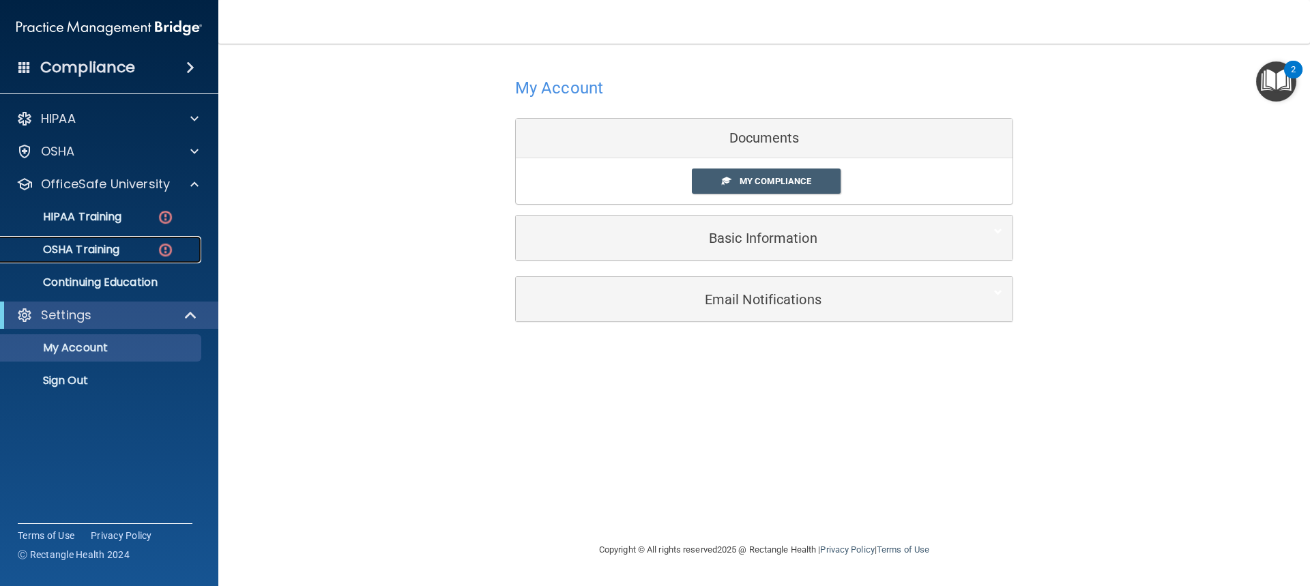
click at [87, 248] on p "OSHA Training" at bounding box center [64, 250] width 110 height 14
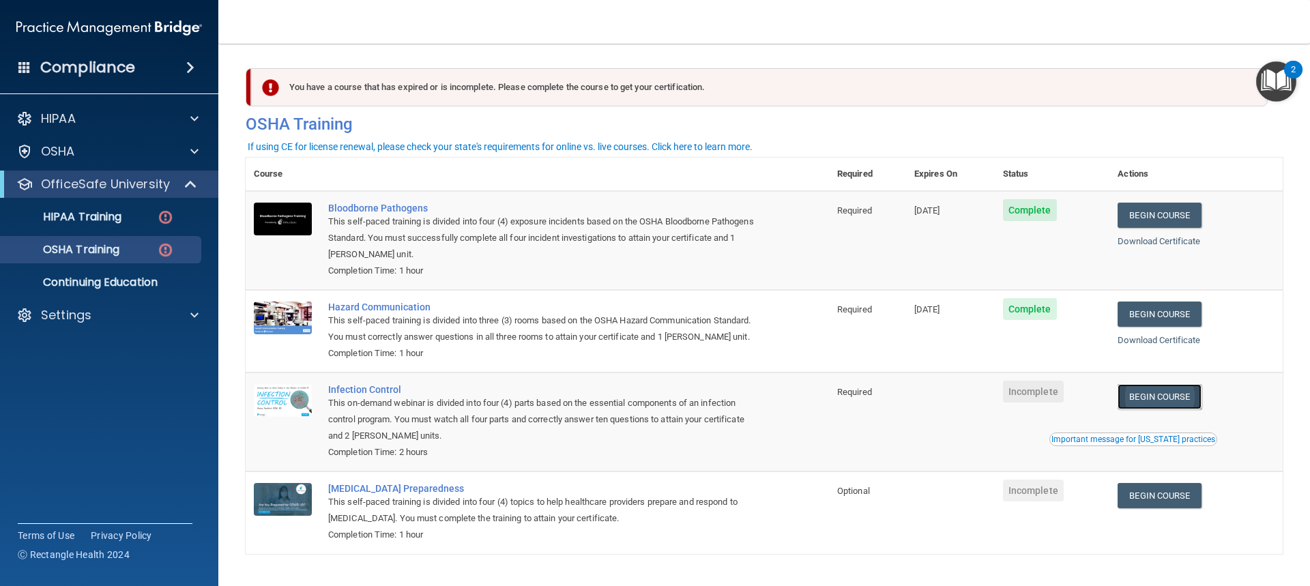
click at [1155, 409] on link "Begin Course" at bounding box center [1158, 396] width 83 height 25
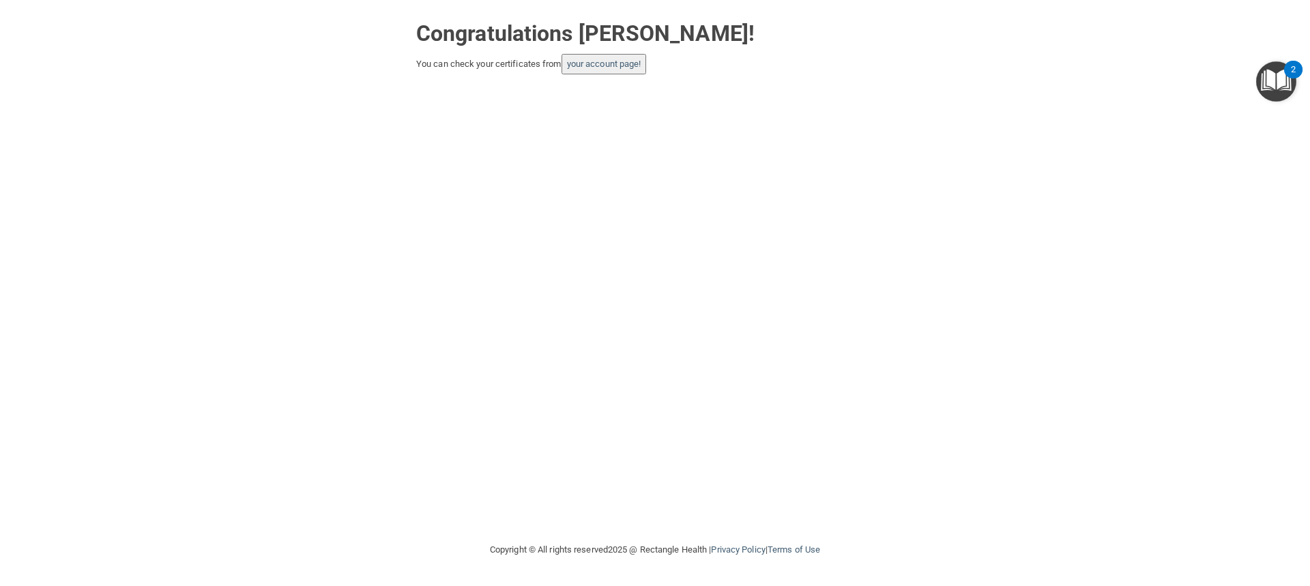
click at [626, 259] on div "Congratulations [PERSON_NAME]! You can check your certificates from your accoun…" at bounding box center [654, 271] width 1255 height 514
click at [595, 63] on link "your account page!" at bounding box center [604, 64] width 74 height 10
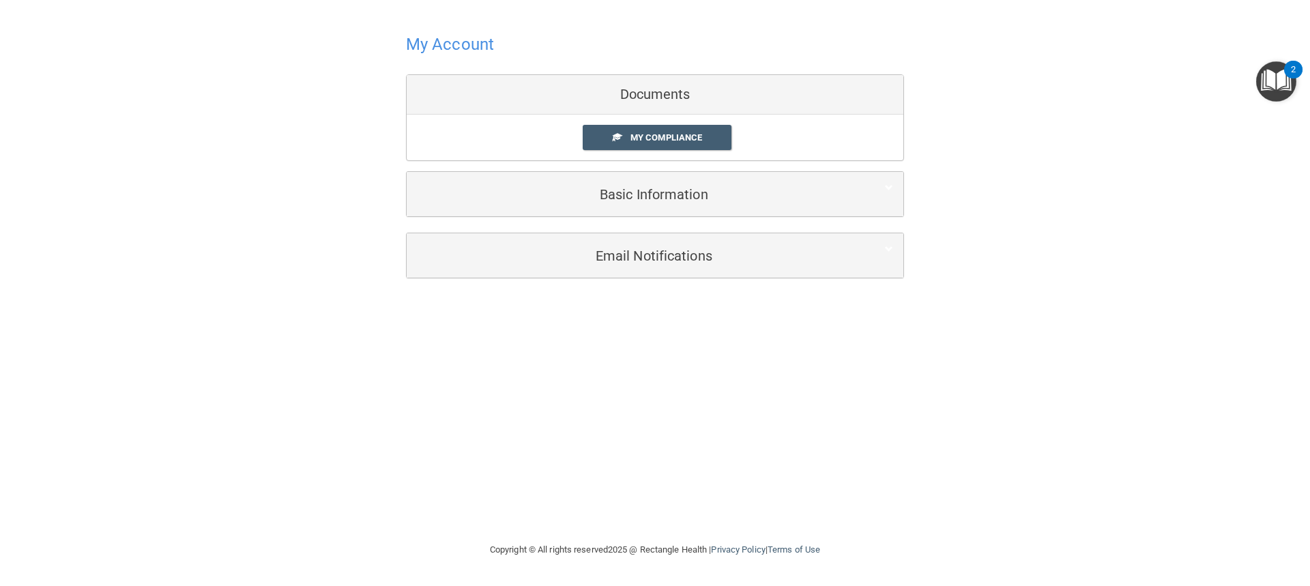
click at [643, 101] on div "Documents" at bounding box center [655, 95] width 497 height 40
click at [667, 96] on div "Documents" at bounding box center [655, 95] width 497 height 40
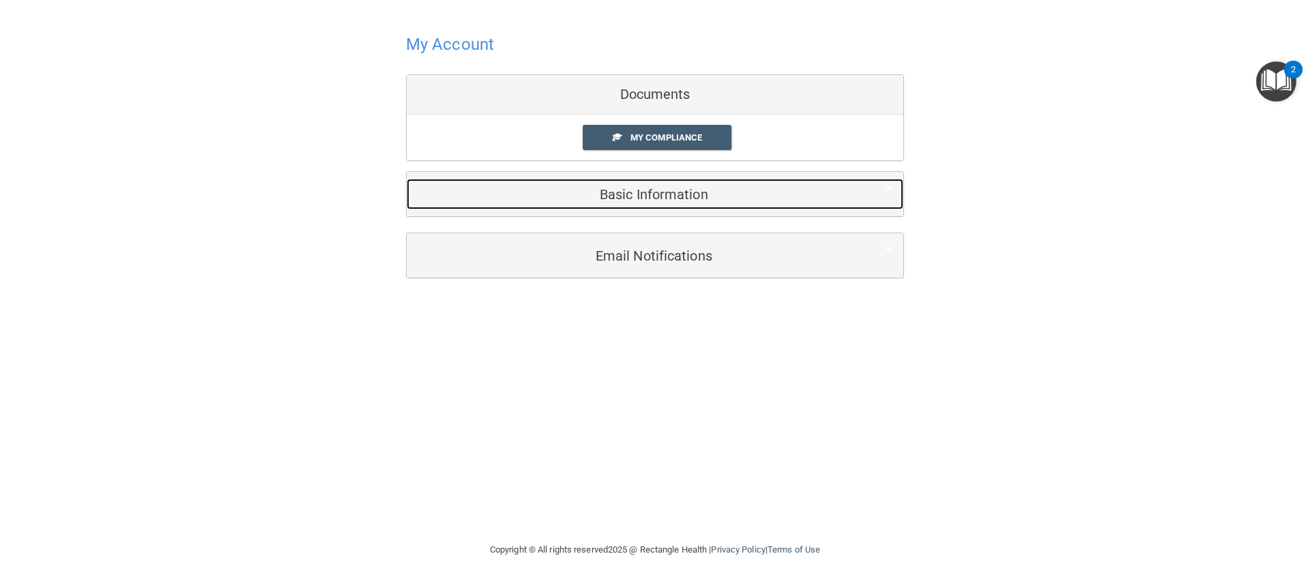
click at [621, 198] on h5 "Basic Information" at bounding box center [634, 194] width 434 height 15
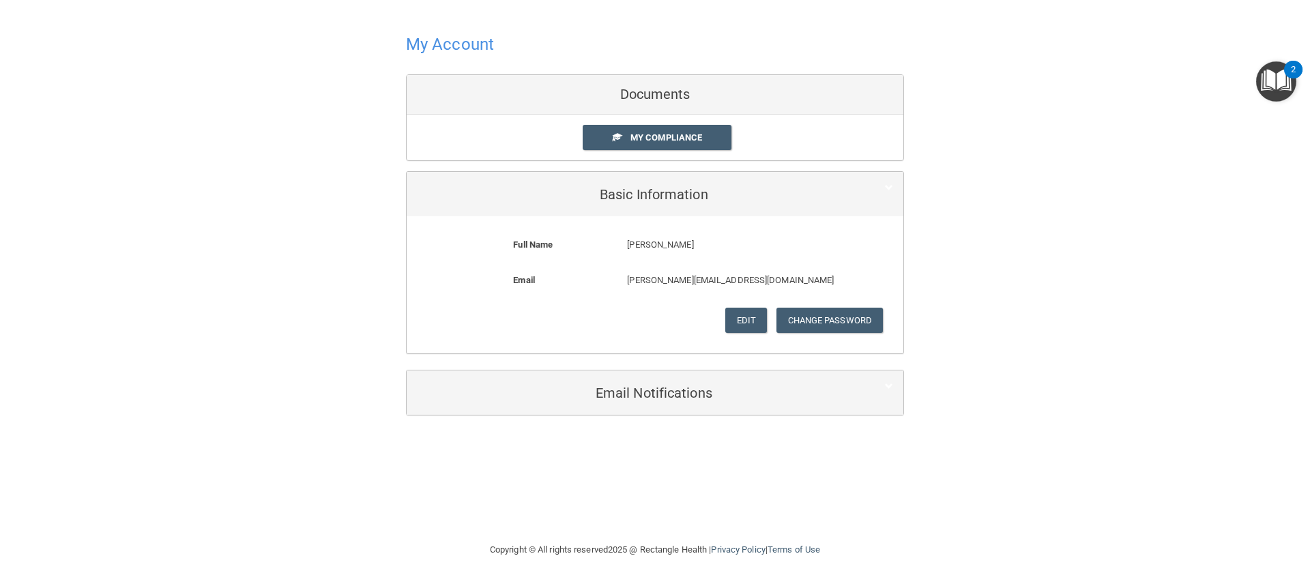
click at [656, 95] on div "Documents" at bounding box center [655, 95] width 497 height 40
click at [615, 89] on div "Documents" at bounding box center [655, 95] width 497 height 40
click at [615, 88] on div "Documents" at bounding box center [655, 95] width 497 height 40
click at [194, 132] on div "My Account Documents My Compliance My Compliance My BAA Basic Information Full …" at bounding box center [654, 222] width 1255 height 417
click at [662, 142] on span "My Compliance" at bounding box center [666, 137] width 72 height 10
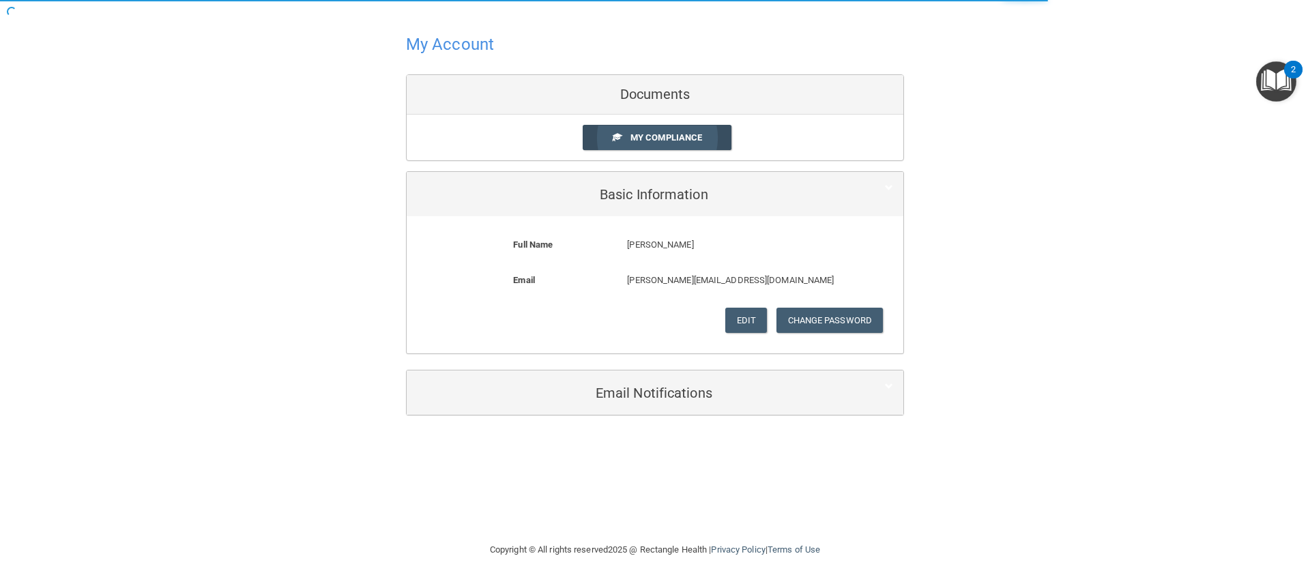
click at [658, 141] on body "Toggle navigation Lorri Burks lorri@jaysmedical.net Manage My Enterprise Jays M…" at bounding box center [655, 293] width 1310 height 586
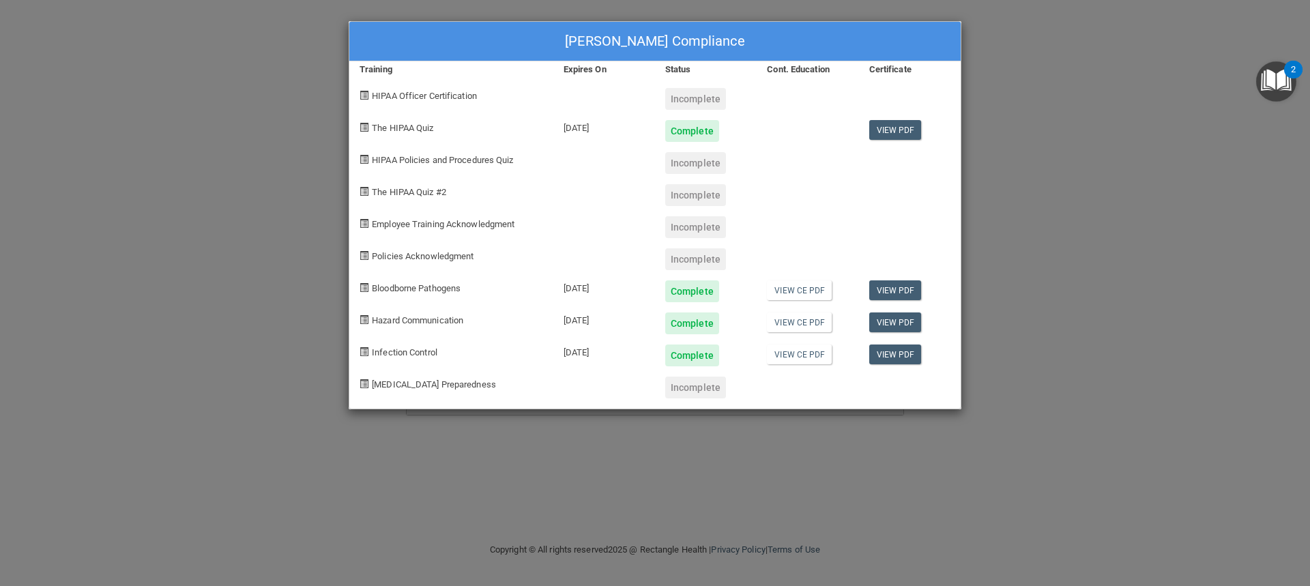
click at [688, 98] on div "Incomplete" at bounding box center [695, 99] width 61 height 22
click at [364, 95] on span at bounding box center [363, 95] width 9 height 9
click at [456, 96] on span "HIPAA Officer Certification" at bounding box center [424, 96] width 105 height 10
click at [429, 383] on span "[MEDICAL_DATA] Preparedness" at bounding box center [434, 384] width 124 height 10
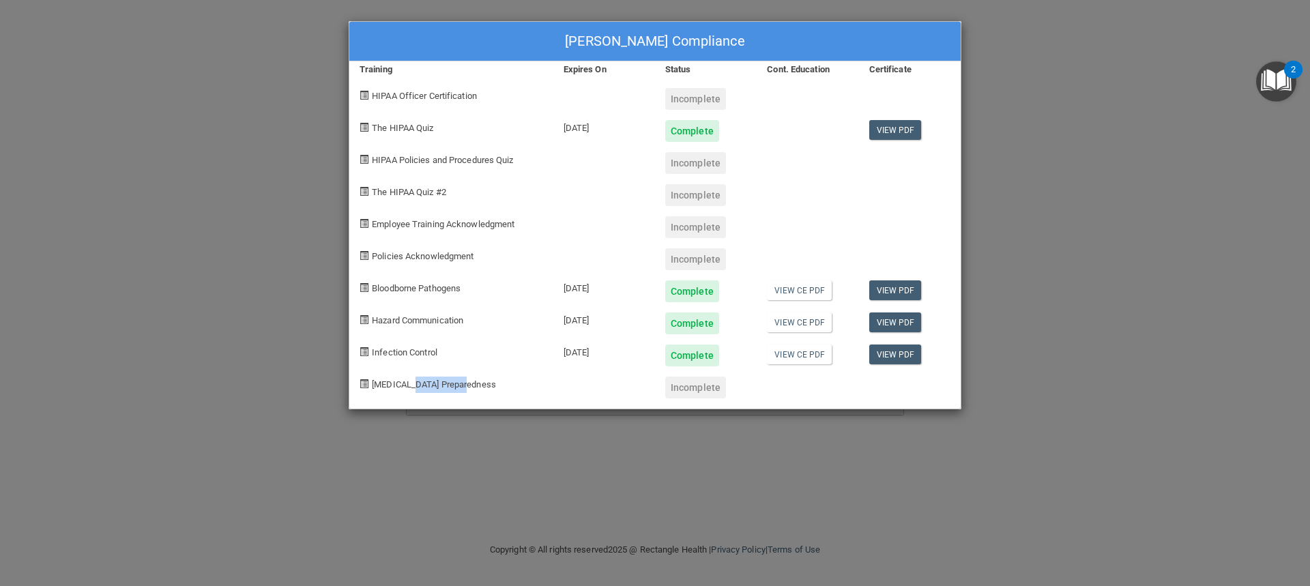
click at [429, 383] on span "[MEDICAL_DATA] Preparedness" at bounding box center [434, 384] width 124 height 10
click at [429, 384] on span "[MEDICAL_DATA] Preparedness" at bounding box center [434, 384] width 124 height 10
click at [473, 57] on div "Lorri Burks's Compliance" at bounding box center [654, 42] width 611 height 40
drag, startPoint x: 172, startPoint y: 101, endPoint x: 161, endPoint y: 104, distance: 11.4
click at [168, 101] on div "Lorri Burks's Compliance Training Expires On Status Cont. Education Certificate…" at bounding box center [655, 293] width 1310 height 586
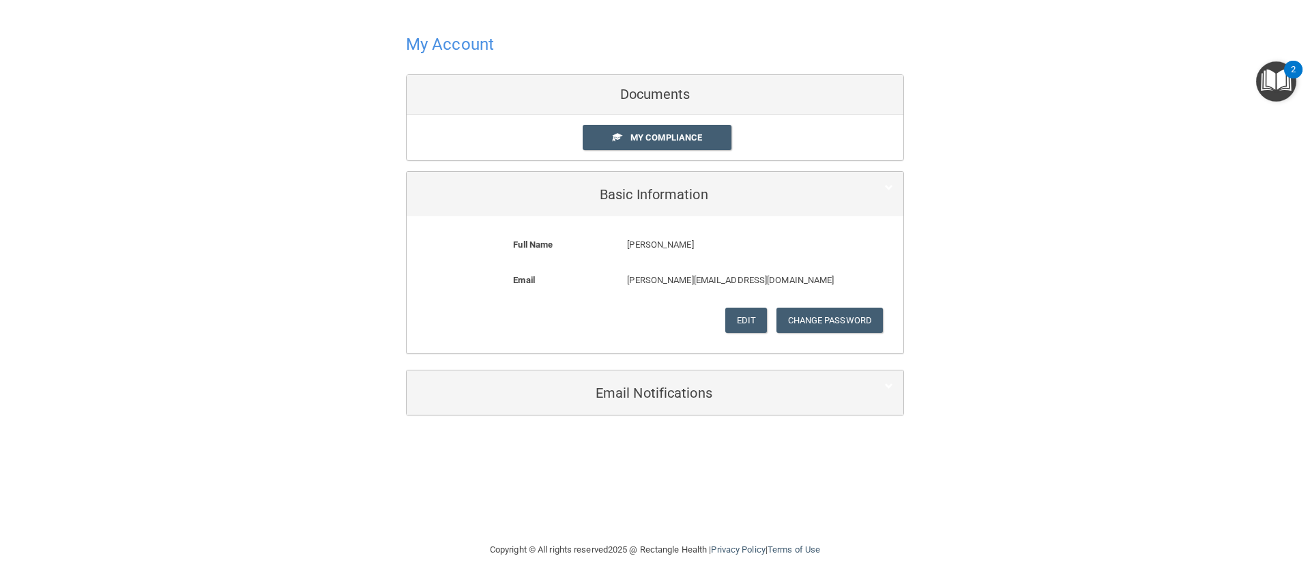
click at [98, 195] on div "My Account Documents My Compliance My Compliance My BAA Basic Information Full …" at bounding box center [654, 222] width 1255 height 417
click at [665, 96] on div "Documents" at bounding box center [655, 95] width 497 height 40
click at [419, 48] on h4 "My Account" at bounding box center [450, 44] width 88 height 18
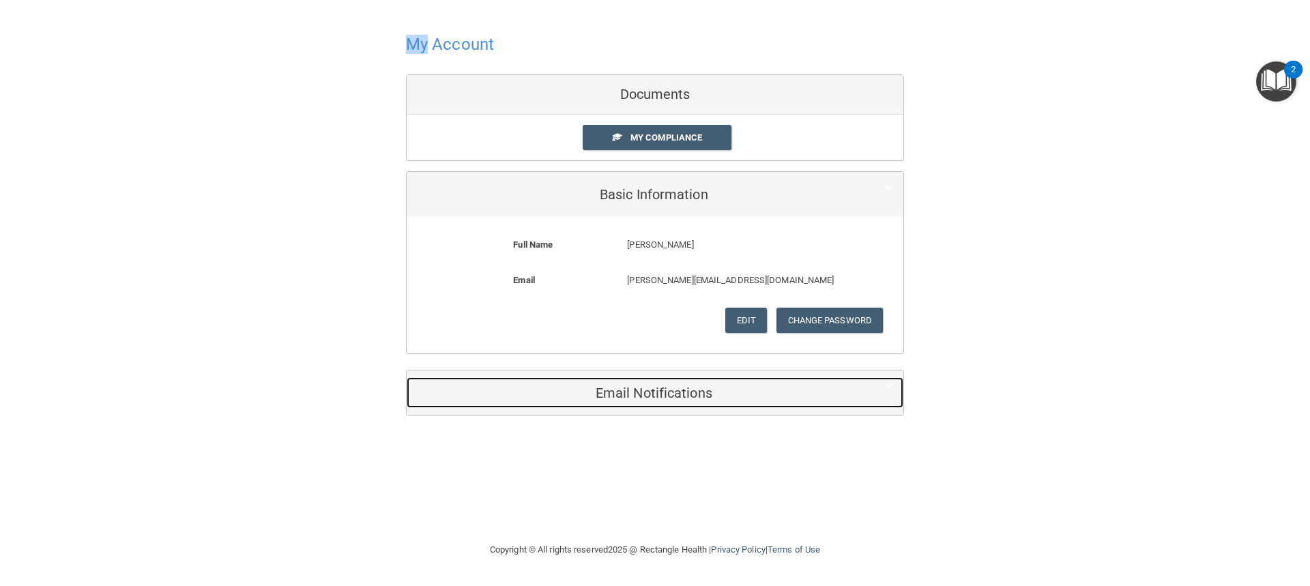
click at [647, 398] on h5 "Email Notifications" at bounding box center [634, 392] width 434 height 15
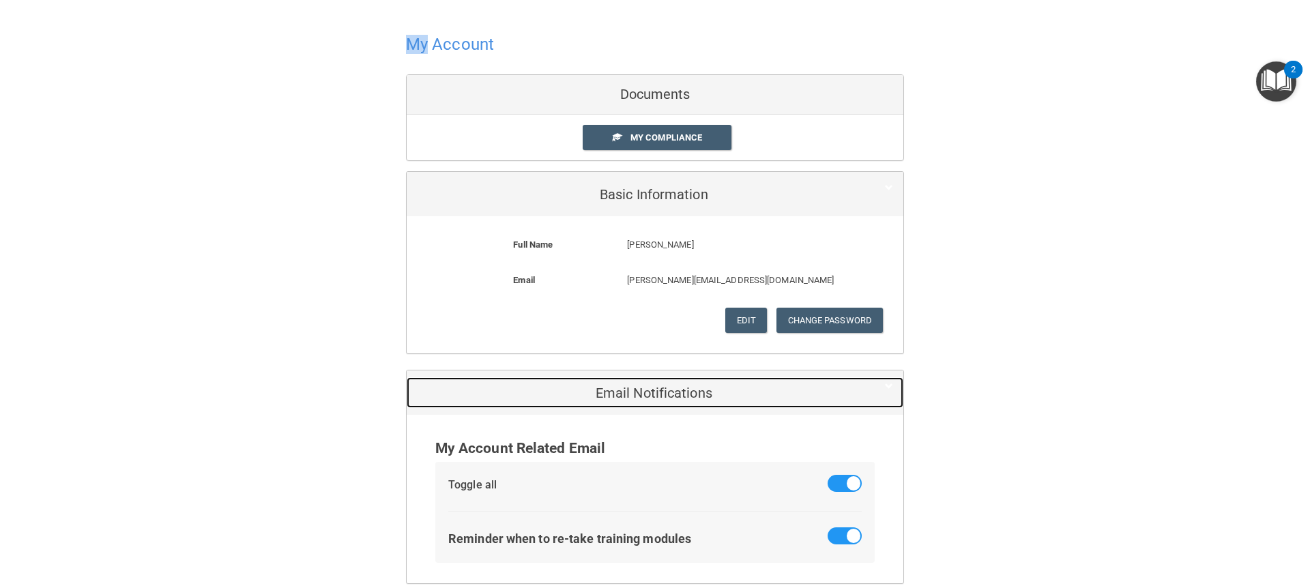
click at [645, 398] on h5 "Email Notifications" at bounding box center [634, 392] width 434 height 15
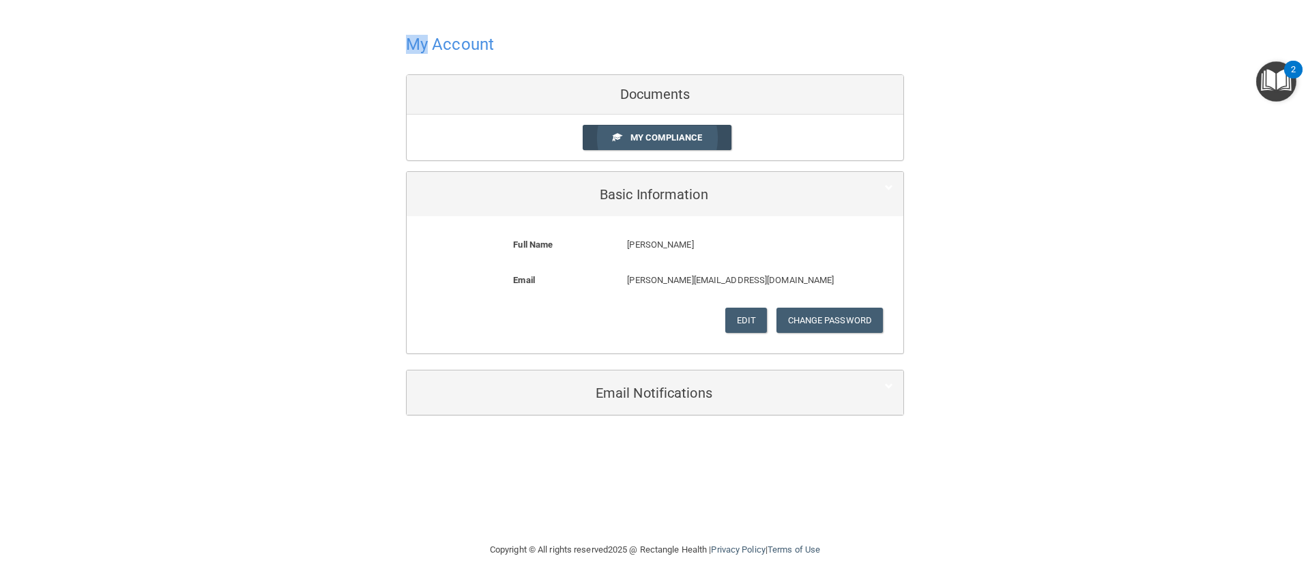
drag, startPoint x: 663, startPoint y: 148, endPoint x: 662, endPoint y: 140, distance: 8.3
click at [662, 144] on link "My Compliance" at bounding box center [657, 137] width 149 height 25
click at [658, 98] on div "Documents" at bounding box center [655, 95] width 497 height 40
click at [656, 99] on div "Documents" at bounding box center [655, 95] width 497 height 40
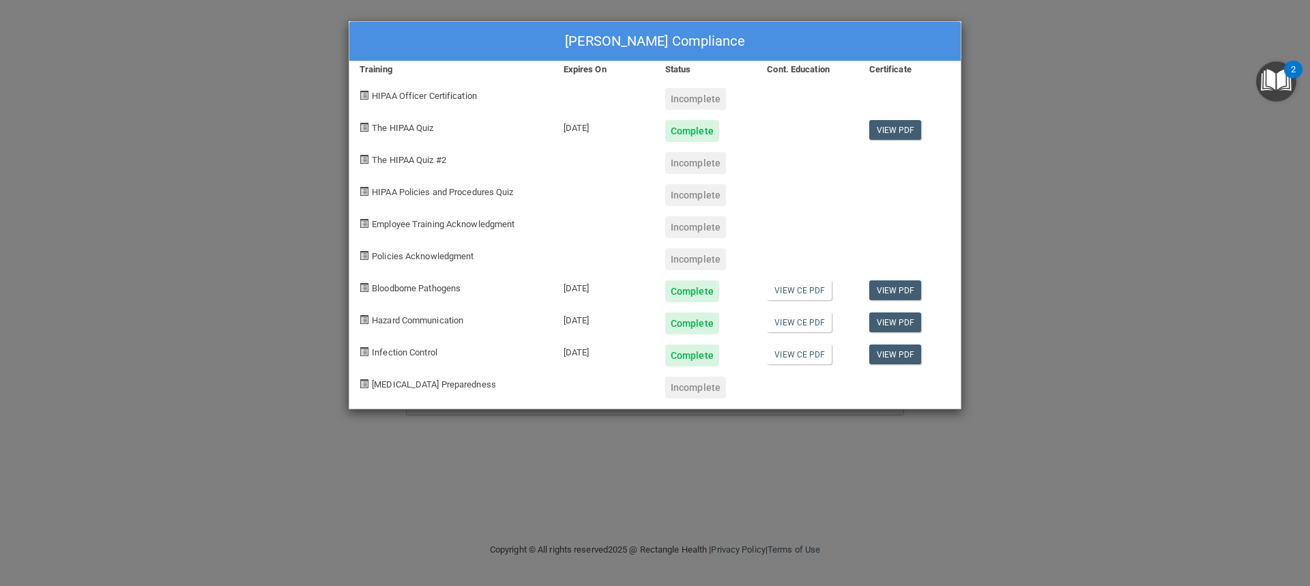
click at [1104, 234] on div "Lorri Burks's Compliance Training Expires On Status Cont. Education Certificate…" at bounding box center [655, 293] width 1310 height 586
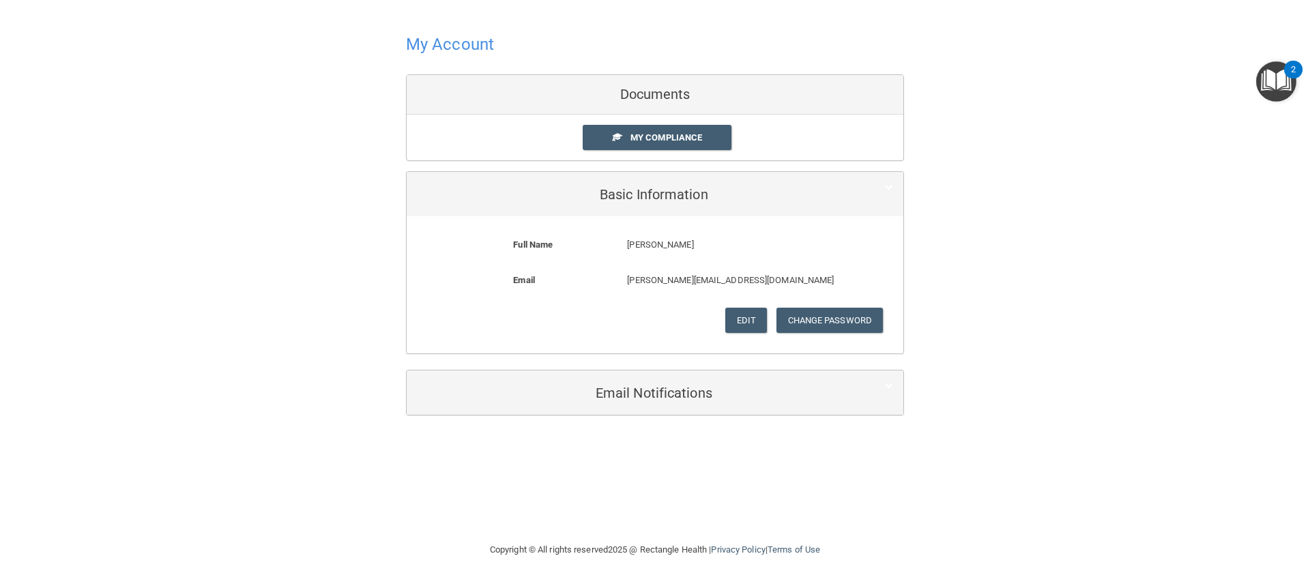
click at [1269, 80] on img "Open Resource Center, 2 new notifications" at bounding box center [1276, 81] width 40 height 40
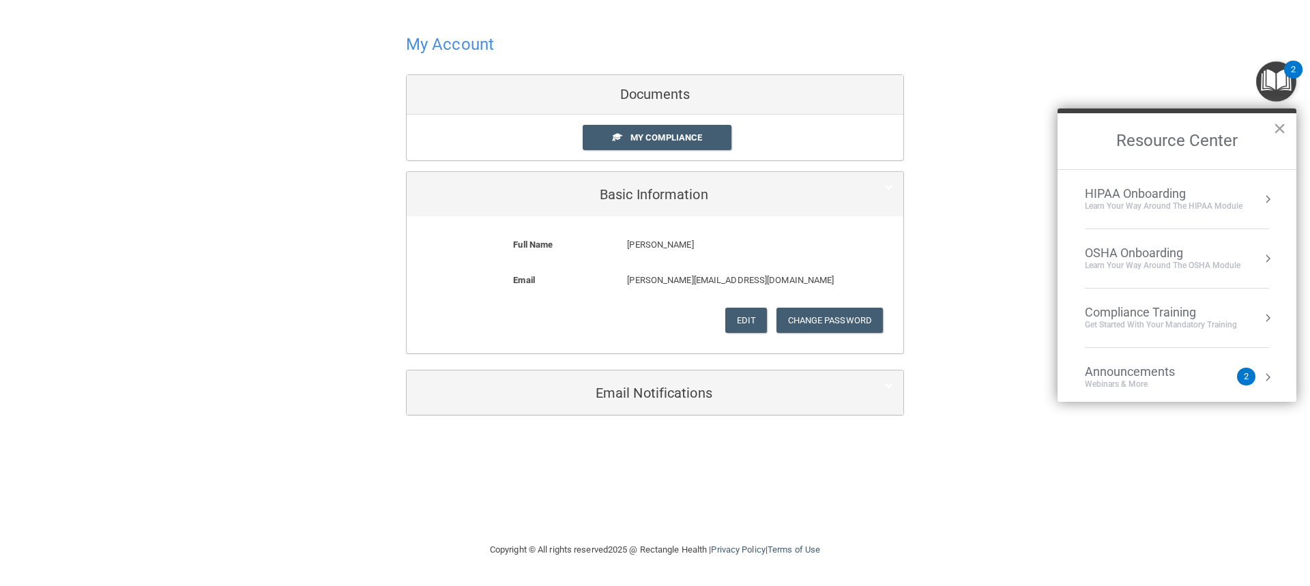
click at [199, 268] on div "My Account Documents My Compliance My Compliance My BAA Basic Information Full …" at bounding box center [654, 222] width 1255 height 417
click at [338, 335] on div "My Account Documents My Compliance My Compliance My BAA Basic Information Full …" at bounding box center [654, 222] width 1255 height 417
click at [656, 136] on span "My Compliance" at bounding box center [666, 137] width 72 height 10
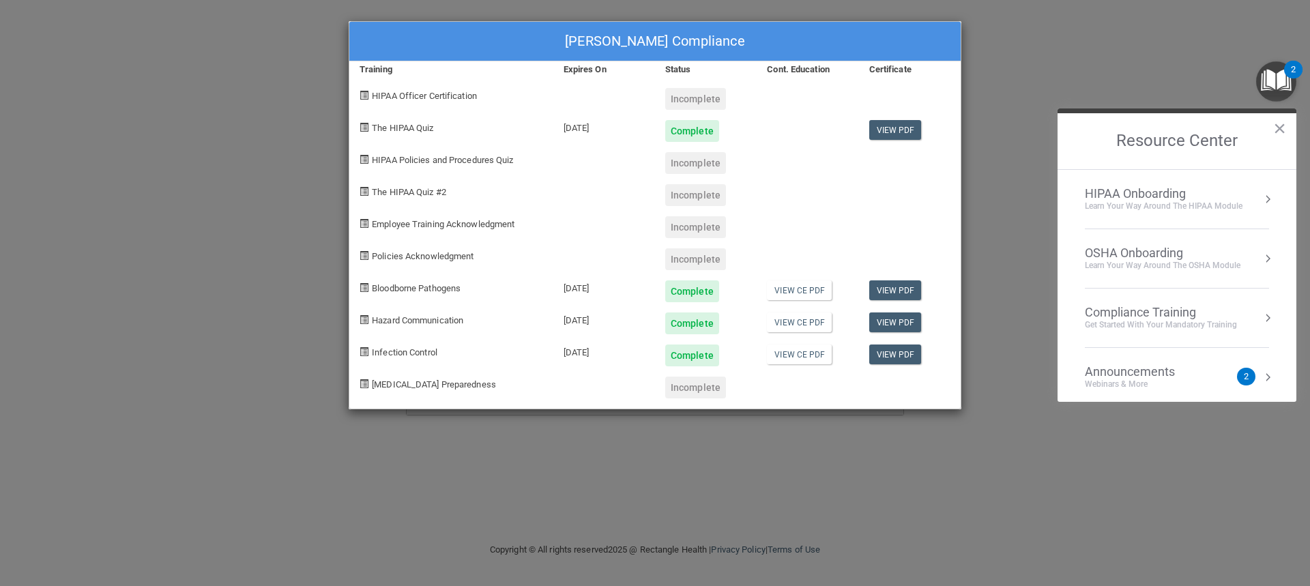
click at [505, 229] on span "Employee Training Acknowledgment" at bounding box center [443, 224] width 143 height 10
click at [134, 164] on div "Lorri Burks's Compliance Training Expires On Status Cont. Education Certificate…" at bounding box center [655, 293] width 1310 height 586
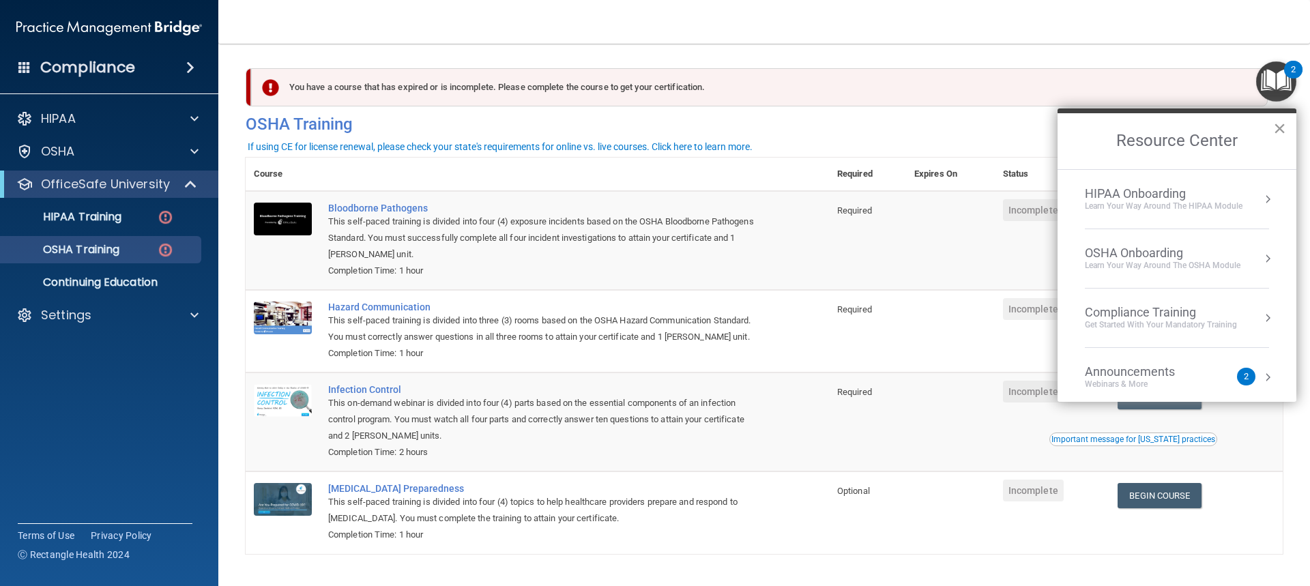
click at [1278, 137] on button "×" at bounding box center [1279, 128] width 13 height 22
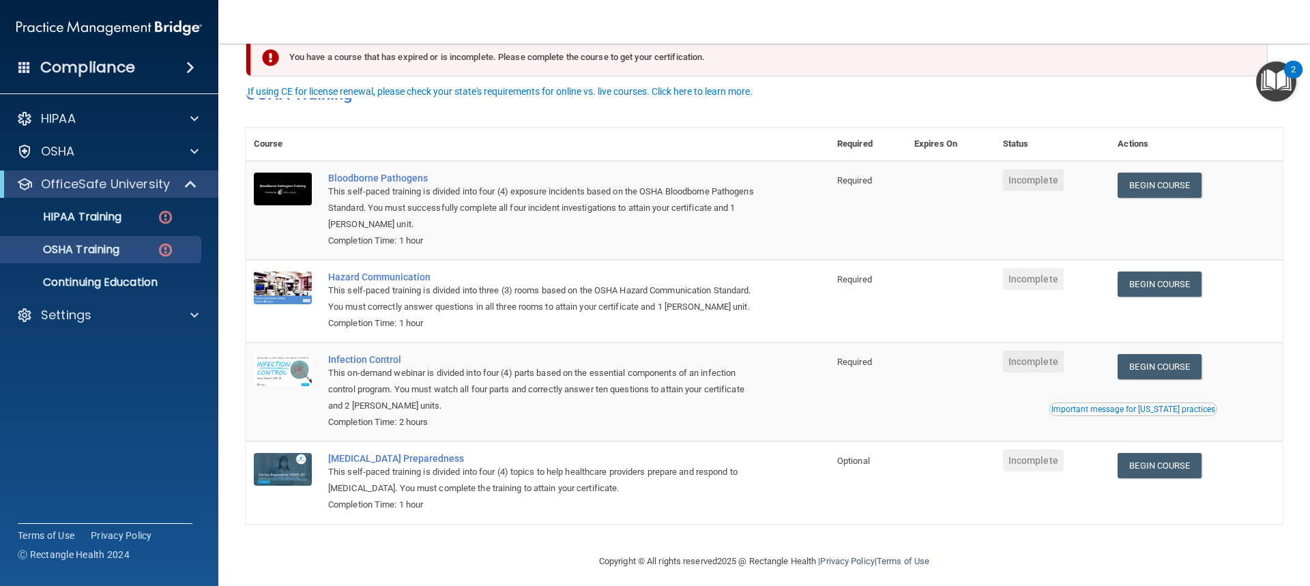
scroll to position [58, 0]
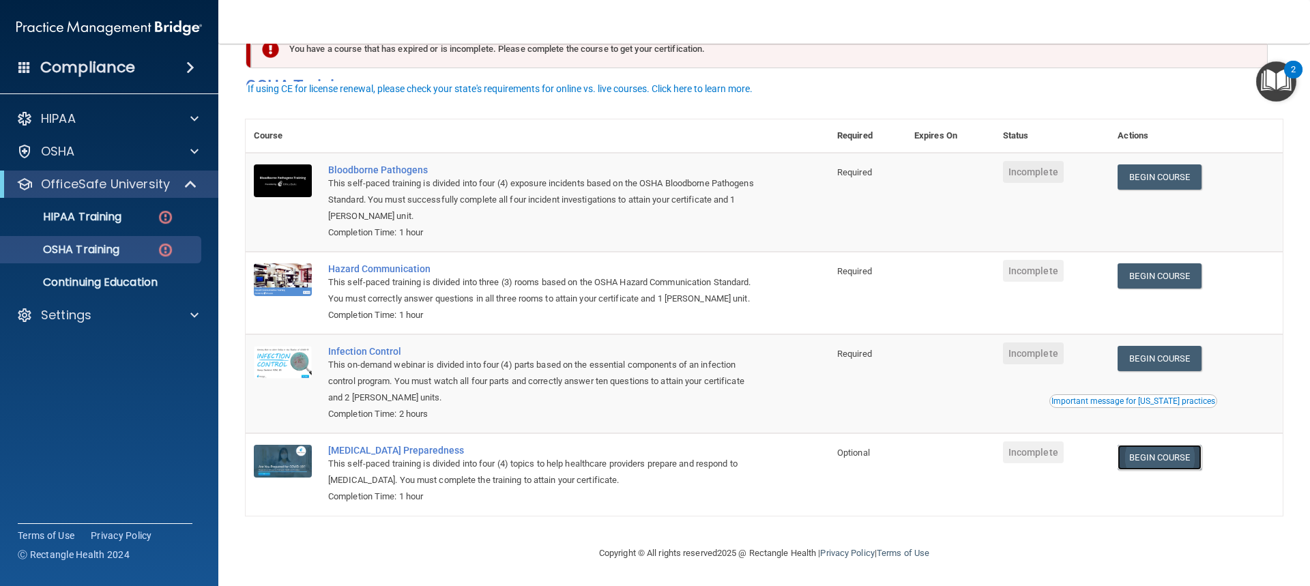
click at [1137, 452] on link "Begin Course" at bounding box center [1158, 457] width 83 height 25
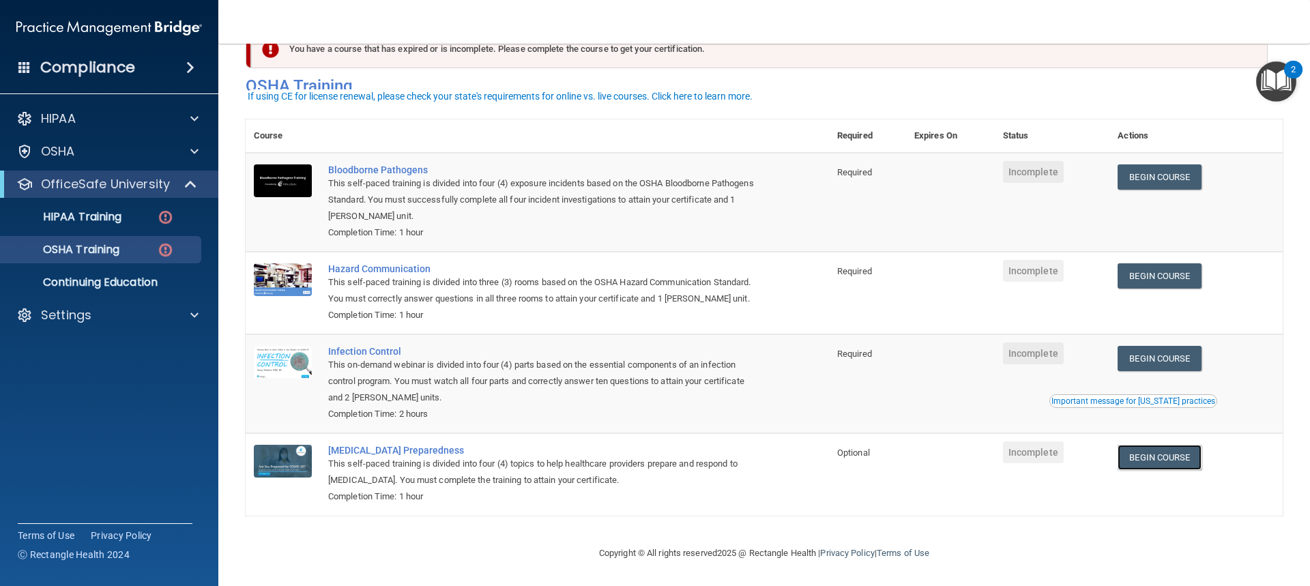
scroll to position [0, 0]
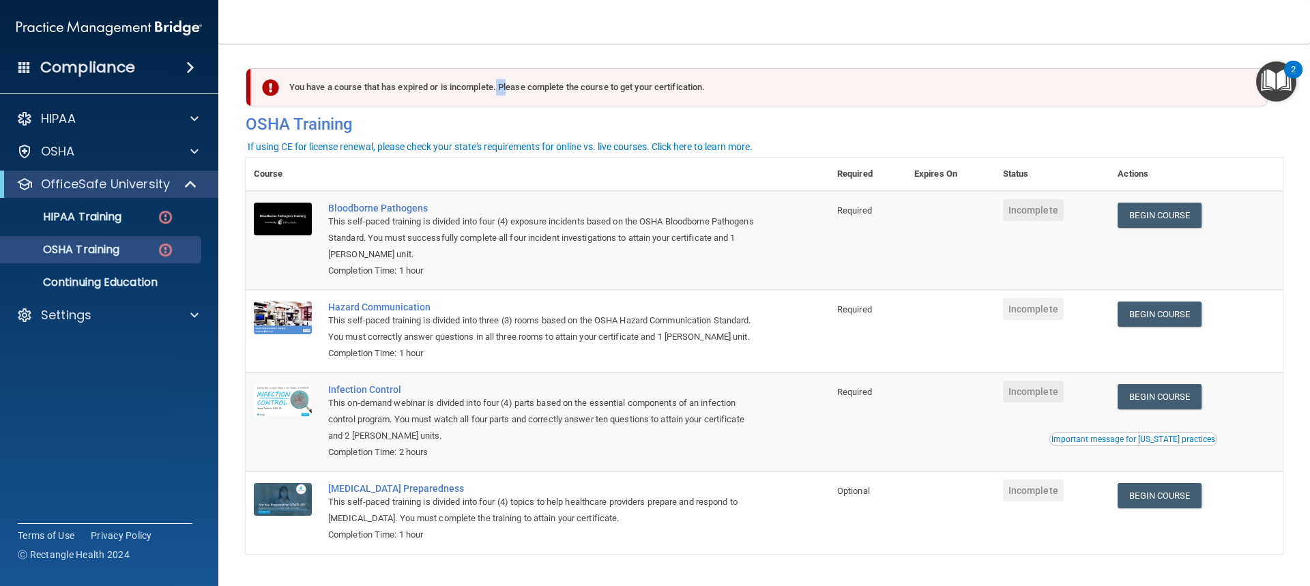
drag, startPoint x: 501, startPoint y: 95, endPoint x: 510, endPoint y: 93, distance: 9.0
click at [509, 95] on div "You have a course that has expired or is incomplete. Please complete the course…" at bounding box center [759, 87] width 1016 height 38
click at [510, 93] on div "You have a course that has expired or is incomplete. Please complete the course…" at bounding box center [759, 87] width 1016 height 38
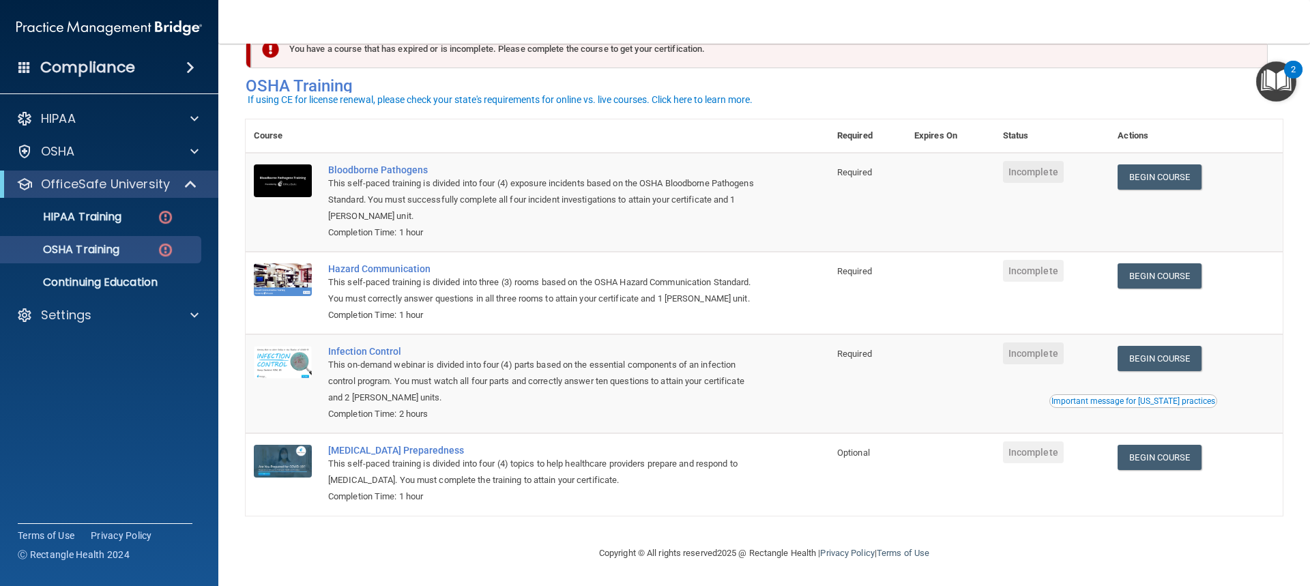
scroll to position [58, 0]
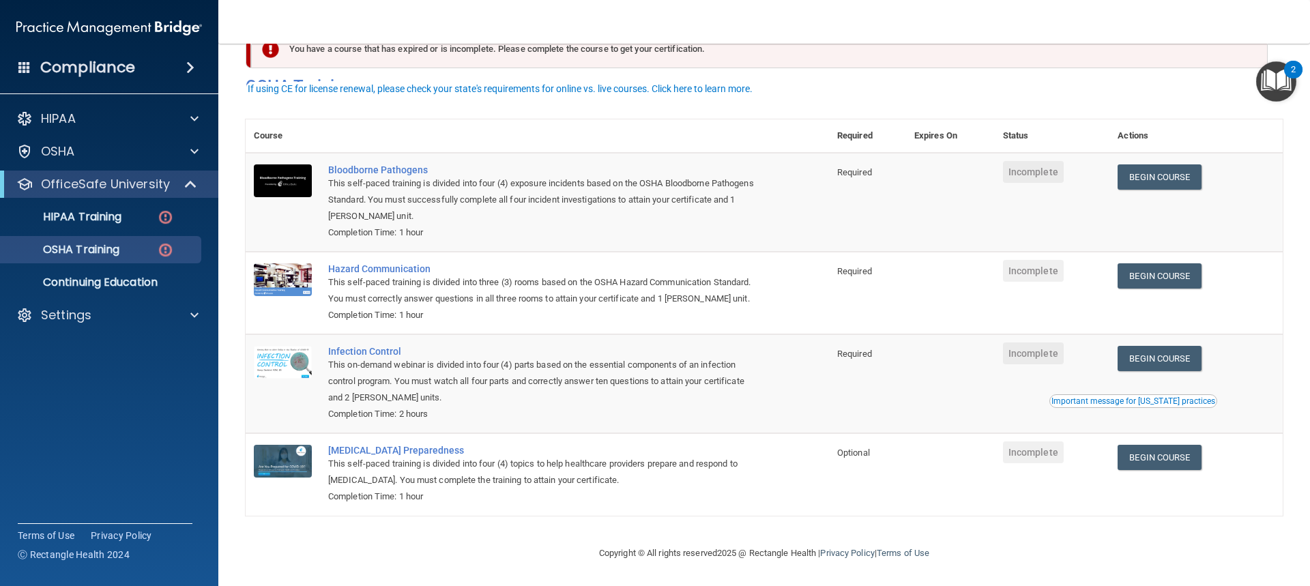
click at [1059, 397] on div "Important message for [US_STATE] practices" at bounding box center [1133, 401] width 164 height 8
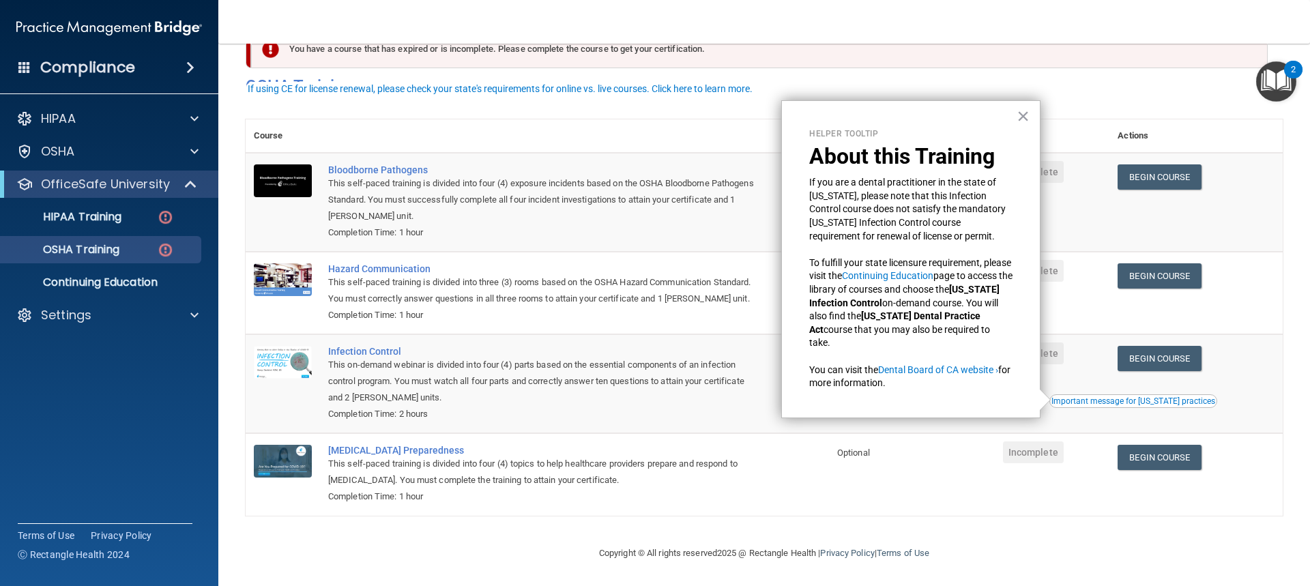
click at [1012, 126] on div "Helper Tooltip About this Training If you are a dental practitioner in the stat…" at bounding box center [910, 259] width 259 height 318
click at [1012, 132] on div "Helper Tooltip About this Training If you are a dental practitioner in the stat…" at bounding box center [910, 259] width 259 height 318
click at [347, 164] on div "Bloodborne Pathogens" at bounding box center [544, 169] width 432 height 11
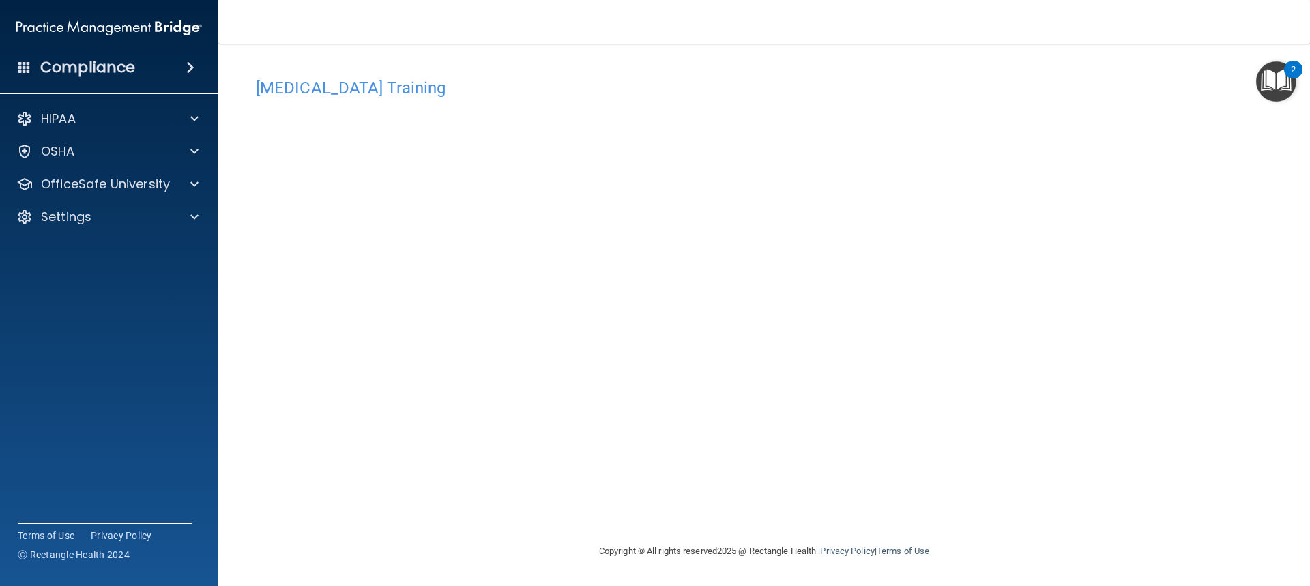
click at [1291, 74] on div "2" at bounding box center [1293, 79] width 5 height 18
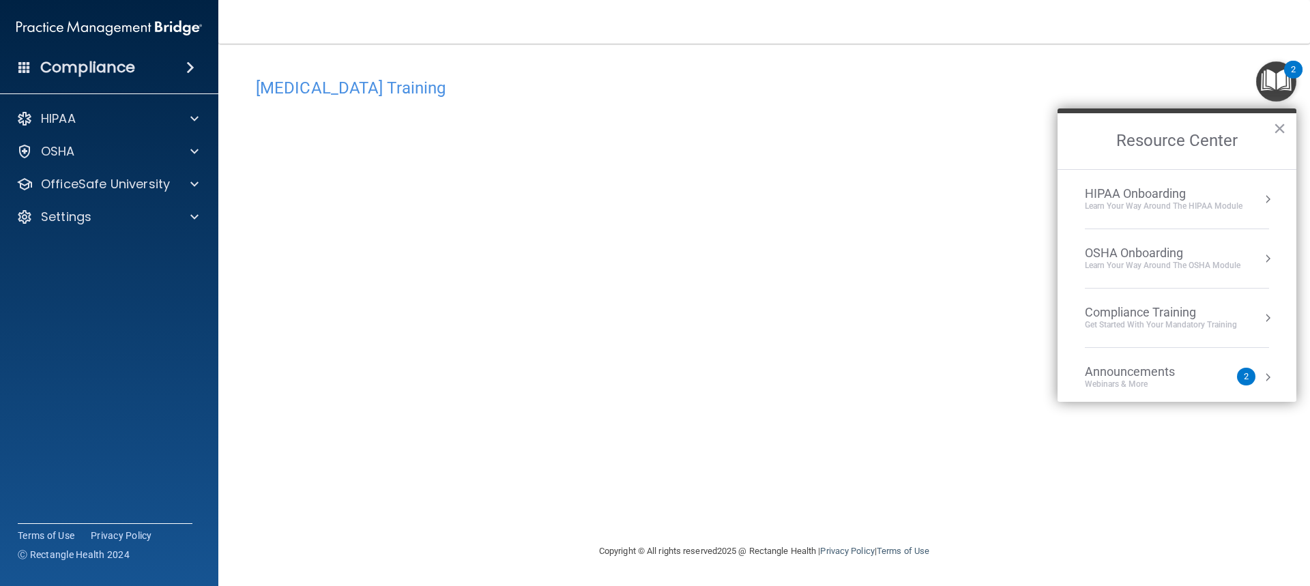
click at [1237, 374] on div "2" at bounding box center [1246, 377] width 18 height 18
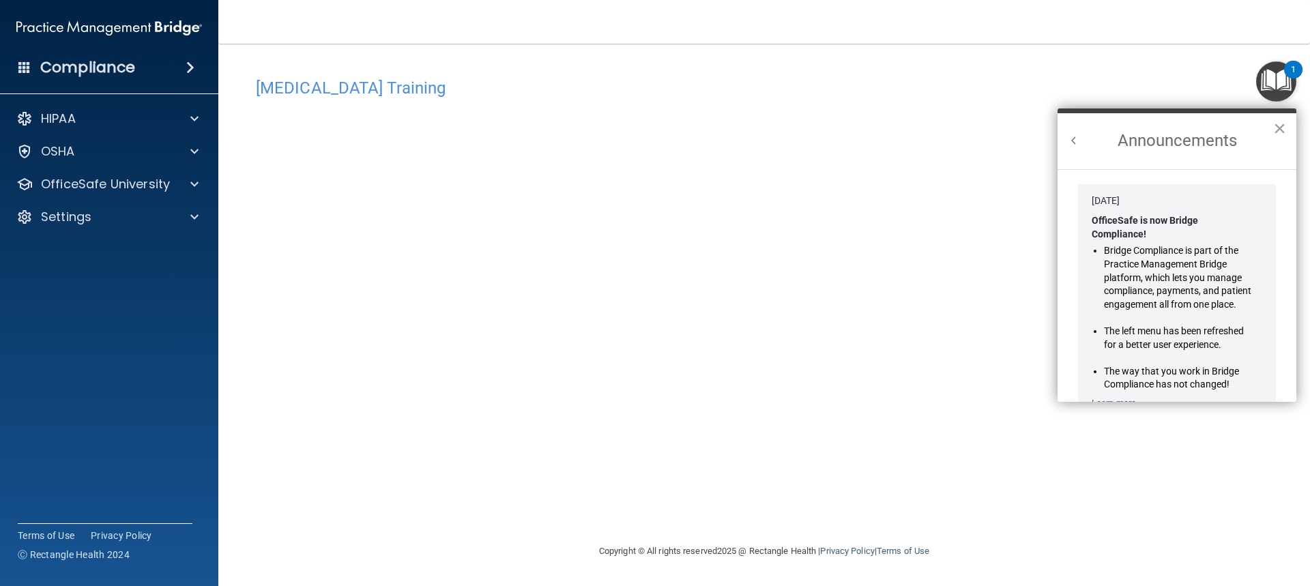
click at [1002, 360] on div "COVID-19 Training This course doesn’t expire until . Are you sure you want to t…" at bounding box center [764, 307] width 1037 height 472
click at [181, 186] on div at bounding box center [192, 184] width 34 height 16
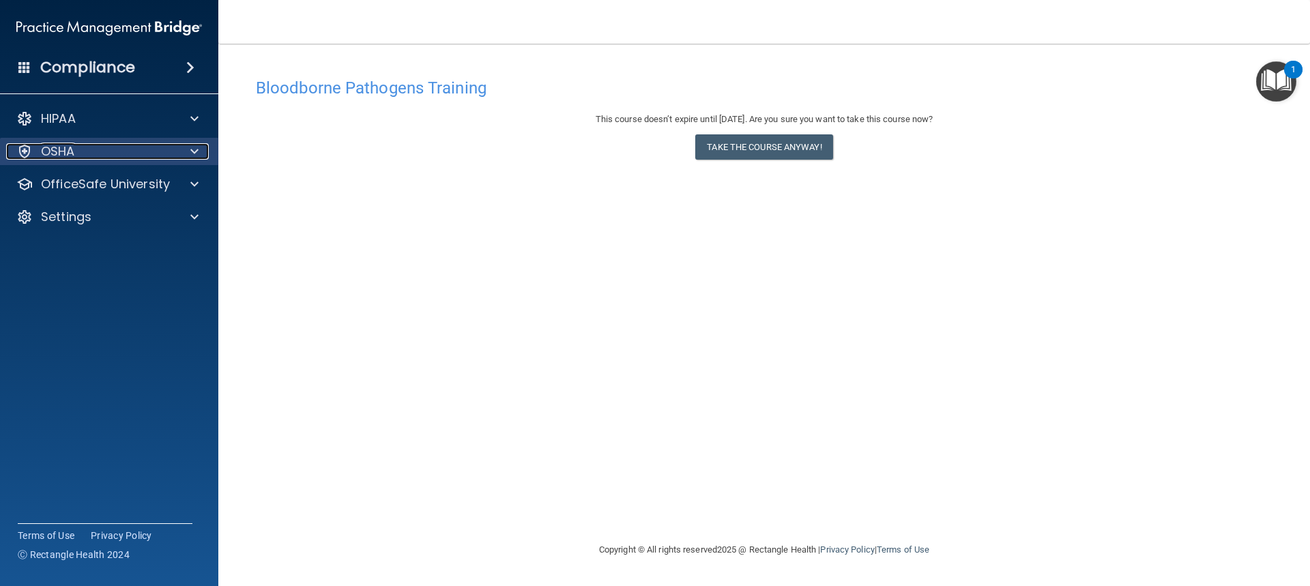
click at [44, 150] on p "OSHA" at bounding box center [58, 151] width 34 height 16
click at [193, 151] on span at bounding box center [194, 151] width 8 height 16
click at [105, 149] on div "OSHA" at bounding box center [90, 151] width 169 height 16
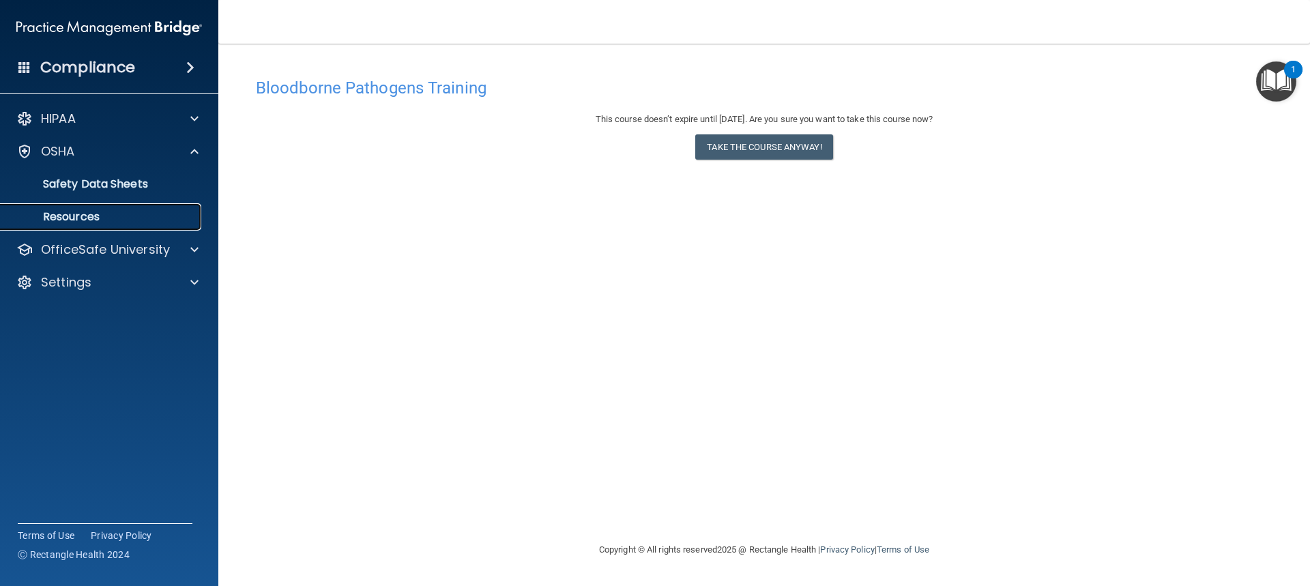
click at [74, 214] on p "Resources" at bounding box center [102, 217] width 186 height 14
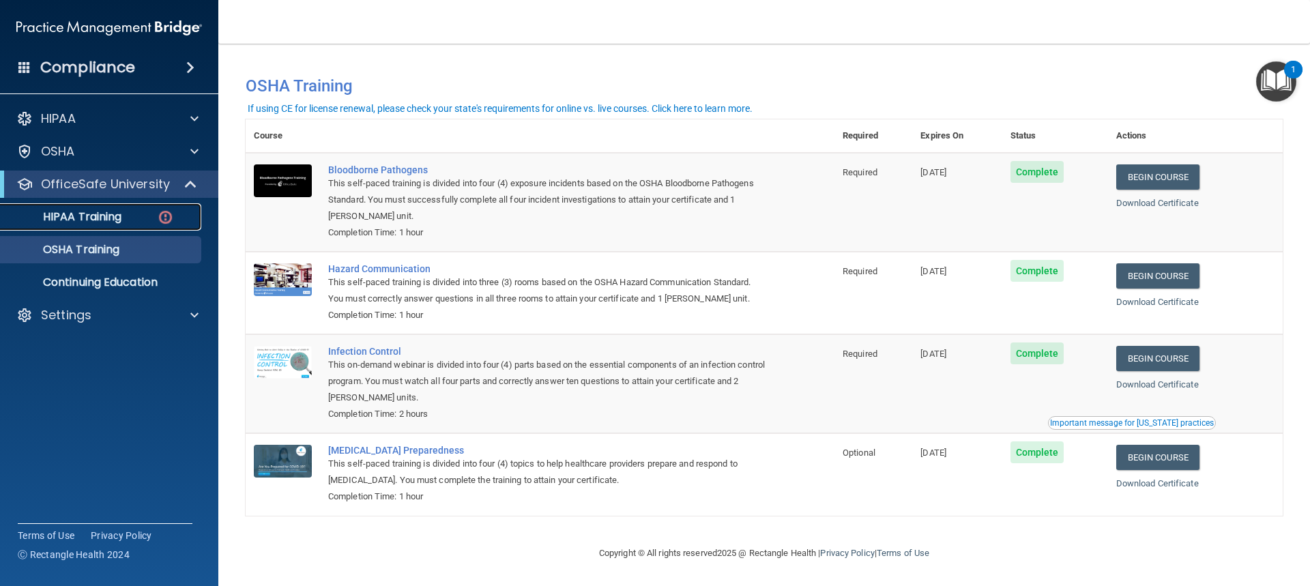
click at [105, 226] on link "HIPAA Training" at bounding box center [93, 216] width 215 height 27
